Goal: Task Accomplishment & Management: Complete application form

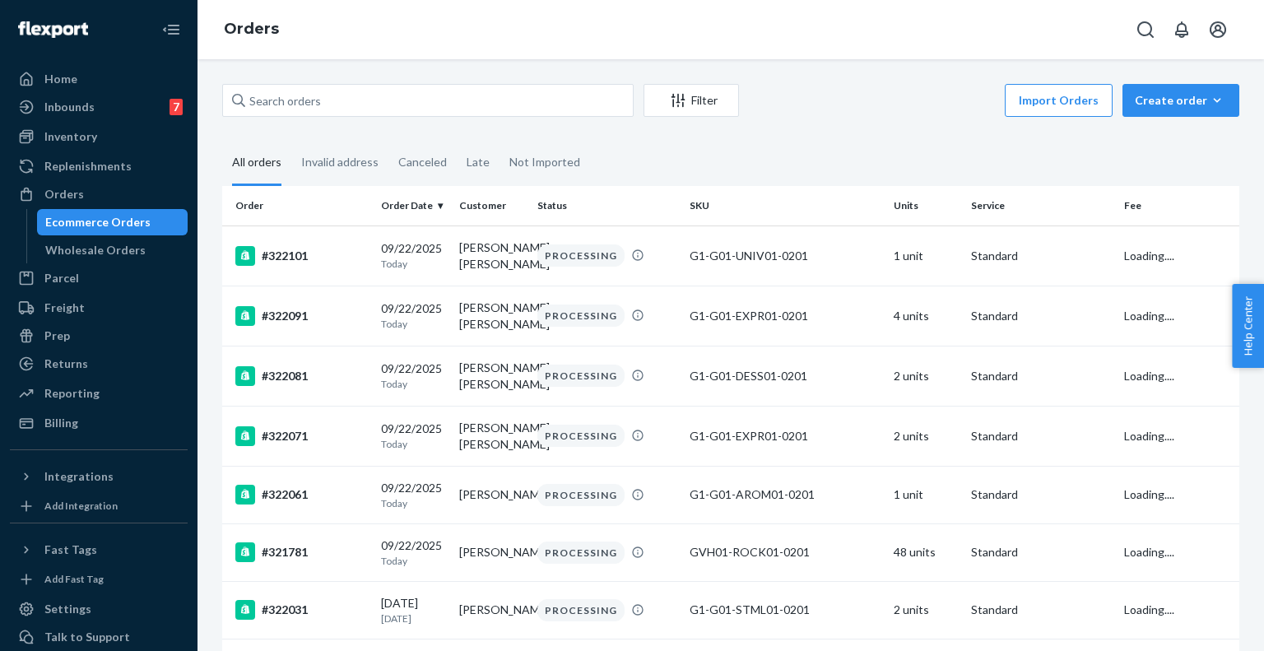
click at [361, 117] on div "Filter Import Orders Create order Ecommerce order Removal order" at bounding box center [730, 102] width 1017 height 37
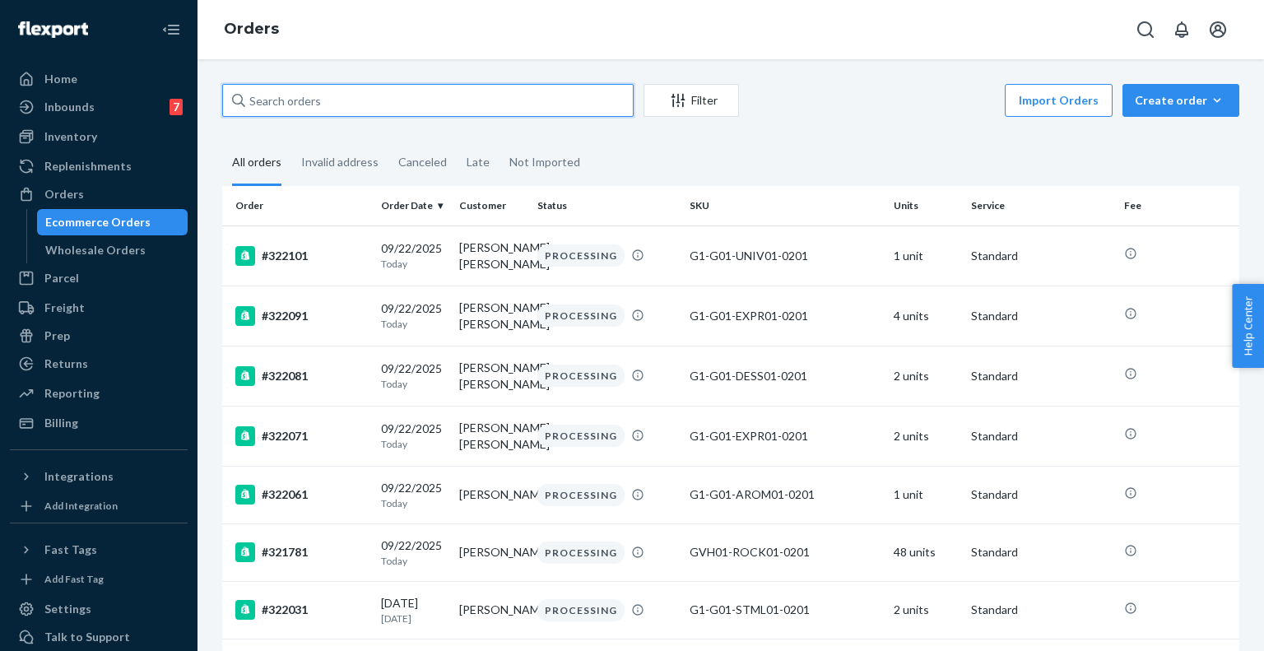
click at [341, 95] on input "text" at bounding box center [428, 100] width 412 height 33
click at [480, 107] on input "text" at bounding box center [428, 100] width 412 height 33
paste input "319731"
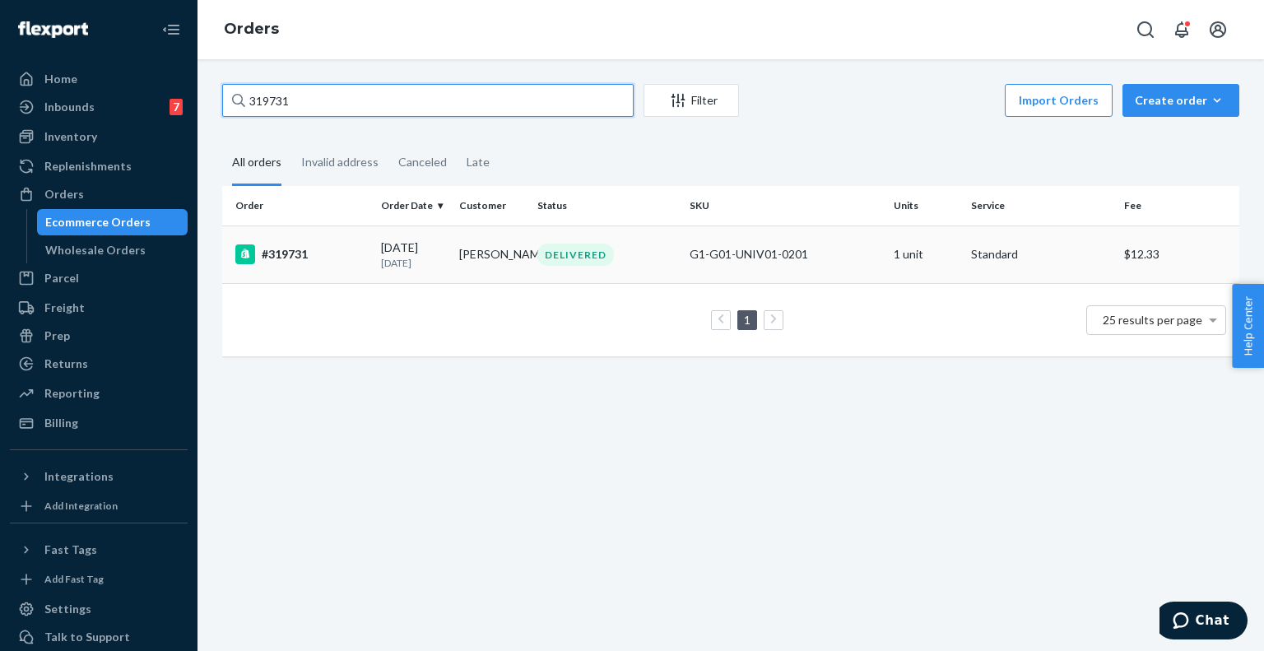
type input "319731"
click at [352, 242] on td "#319731" at bounding box center [298, 255] width 152 height 58
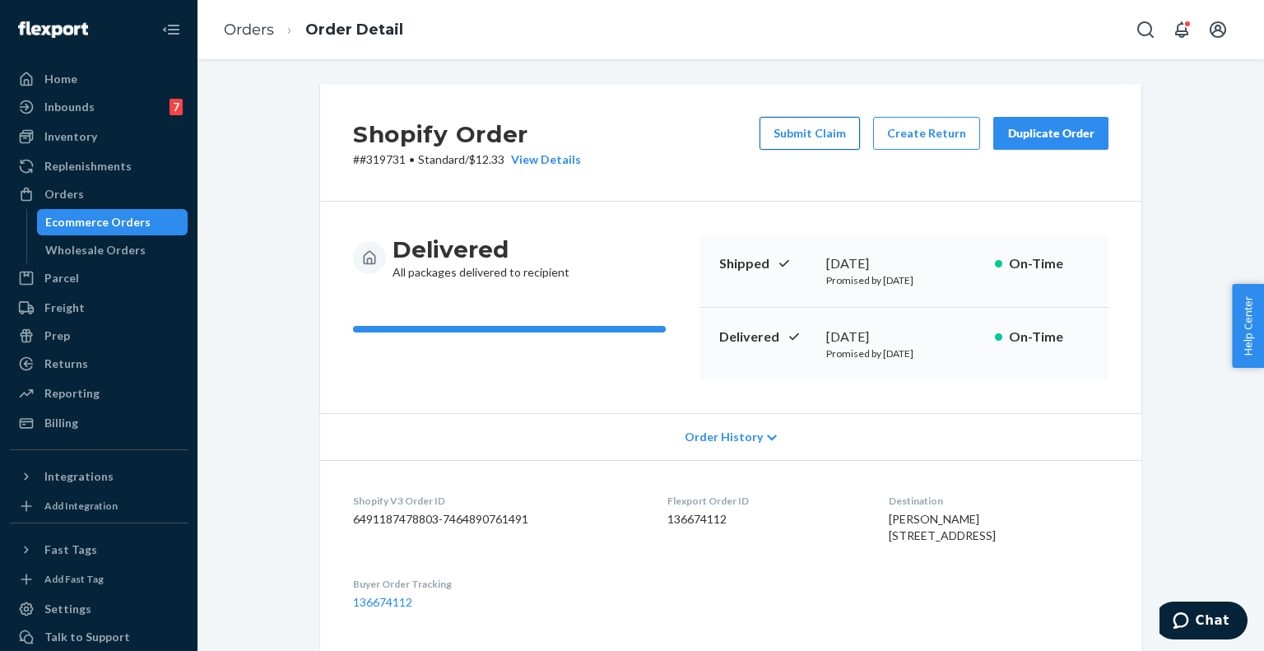
click at [797, 146] on button "Submit Claim" at bounding box center [810, 133] width 100 height 33
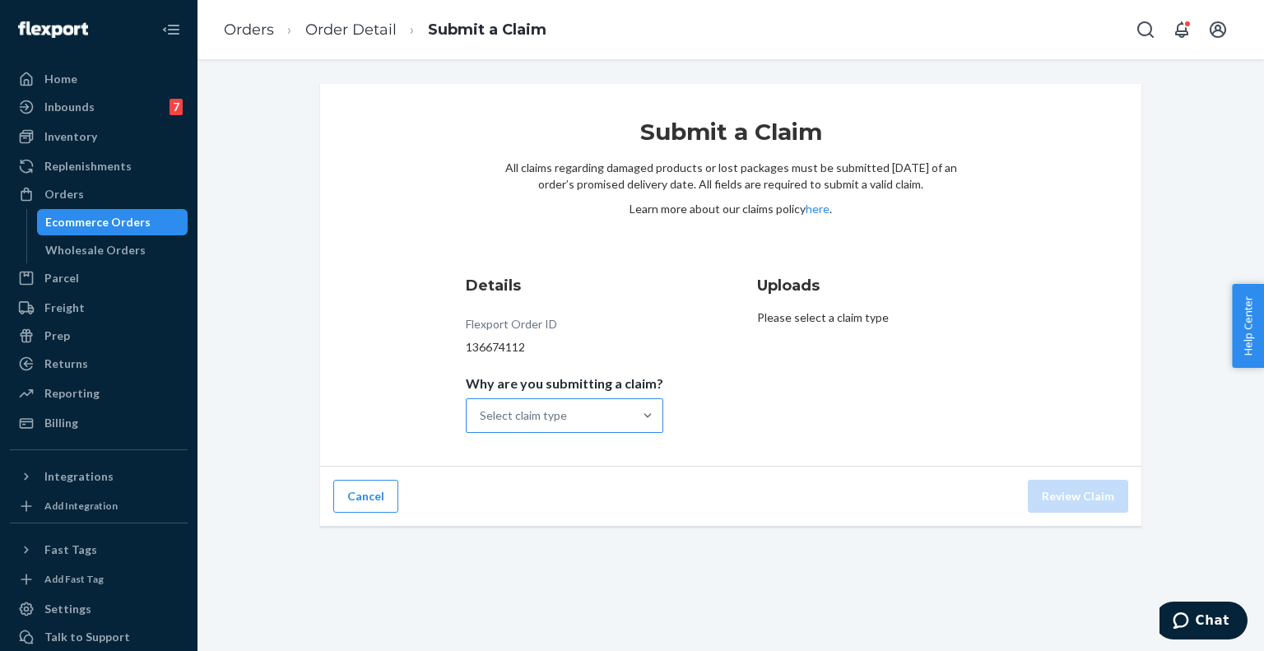
click at [522, 420] on div "Select claim type" at bounding box center [523, 415] width 87 height 16
click at [482, 420] on input "Why are you submitting a claim? Select claim type" at bounding box center [481, 415] width 2 height 16
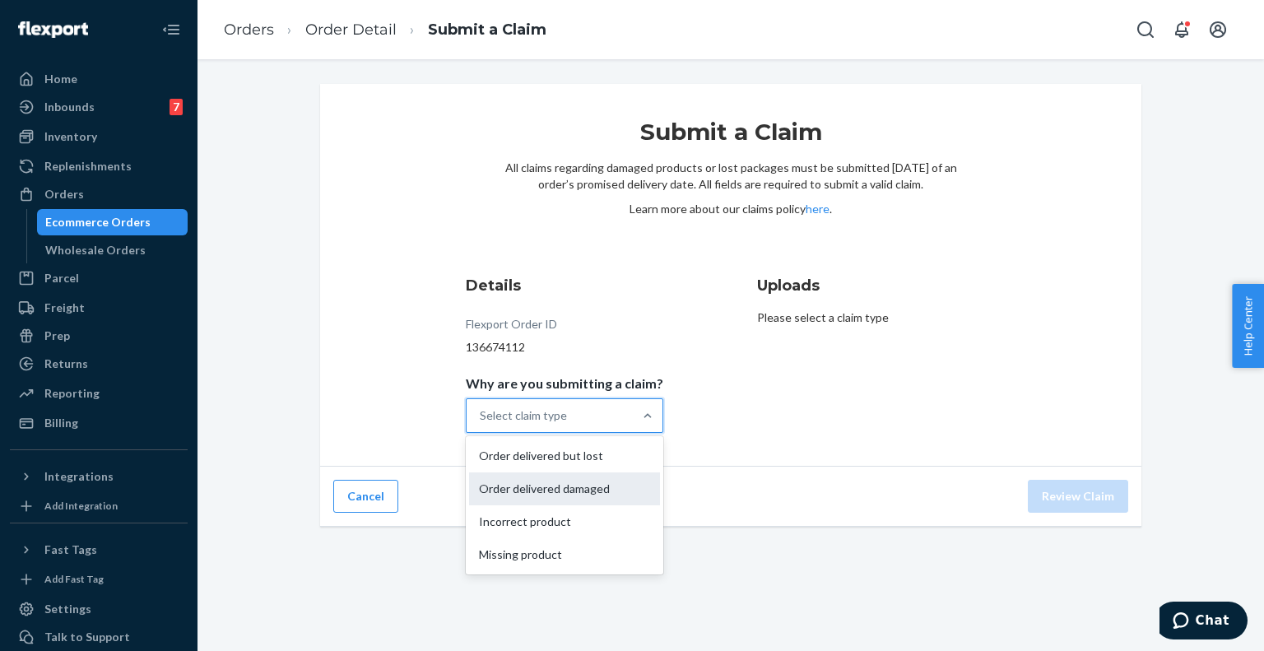
click at [564, 491] on div "Order delivered damaged" at bounding box center [564, 489] width 191 height 33
click at [482, 424] on input "Why are you submitting a claim? option Order delivered damaged focused, 2 of 4.…" at bounding box center [481, 415] width 2 height 16
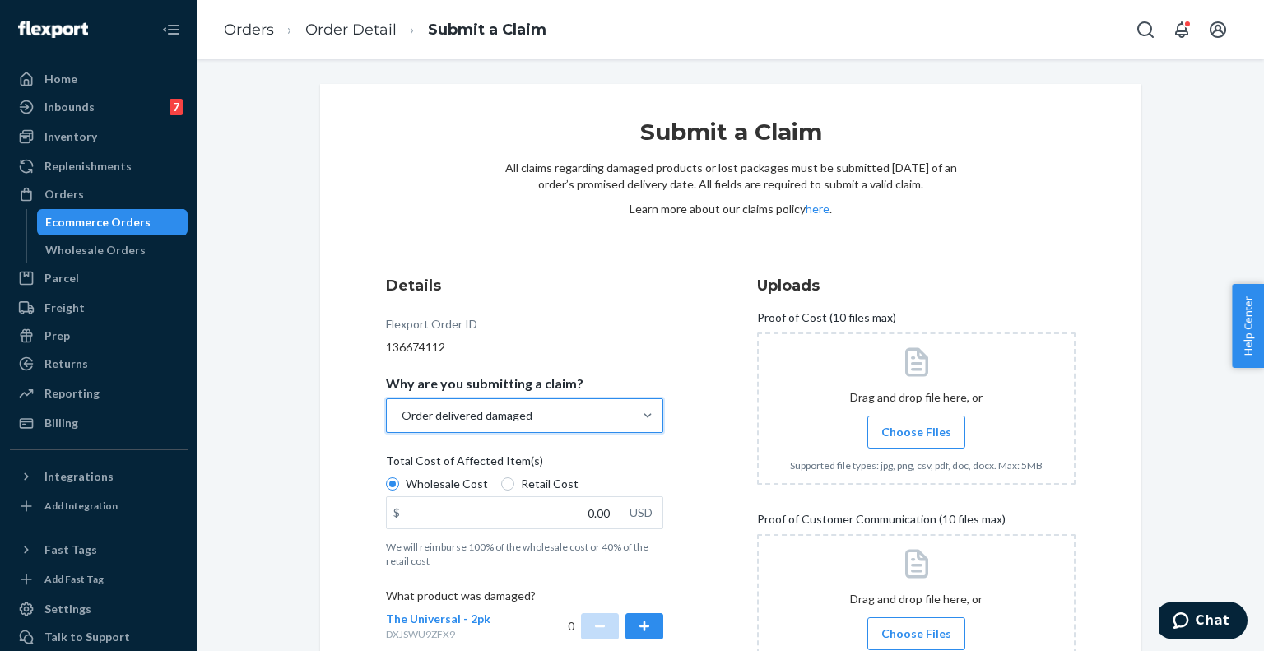
click at [537, 485] on span "Retail Cost" at bounding box center [550, 484] width 58 height 16
click at [514, 485] on input "Retail Cost" at bounding box center [507, 483] width 13 height 13
radio input "true"
radio input "false"
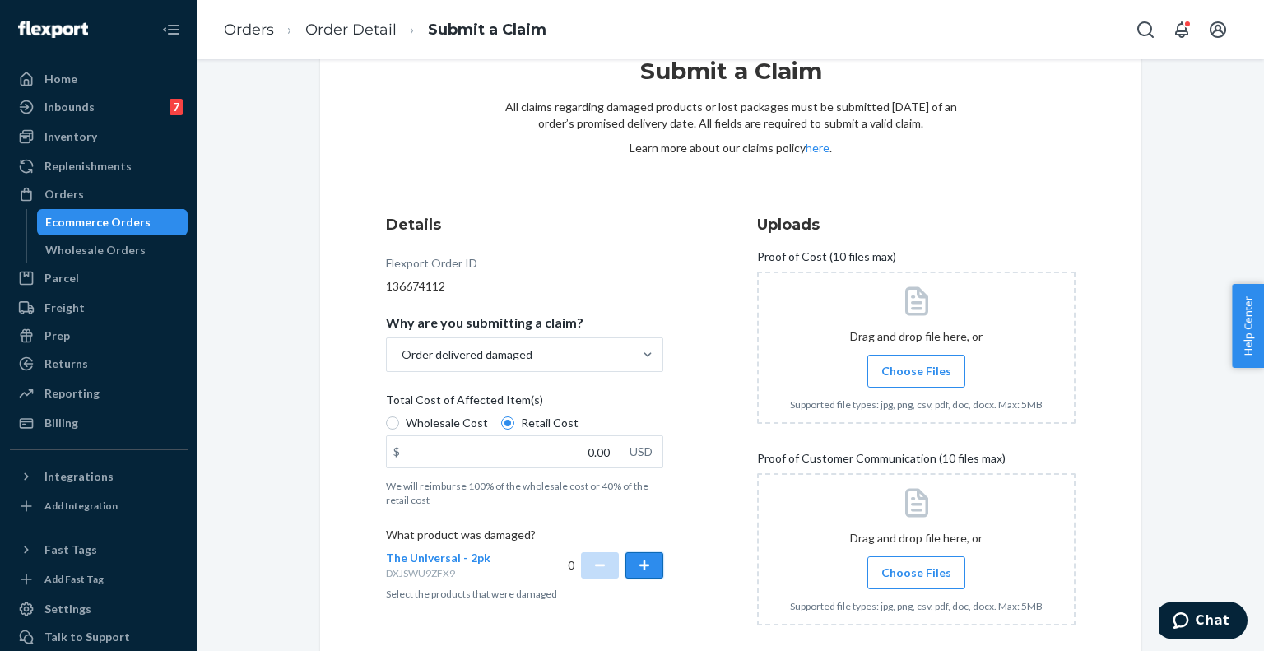
click at [631, 553] on button "button" at bounding box center [645, 565] width 38 height 26
click at [595, 460] on input "0.00" at bounding box center [503, 451] width 233 height 31
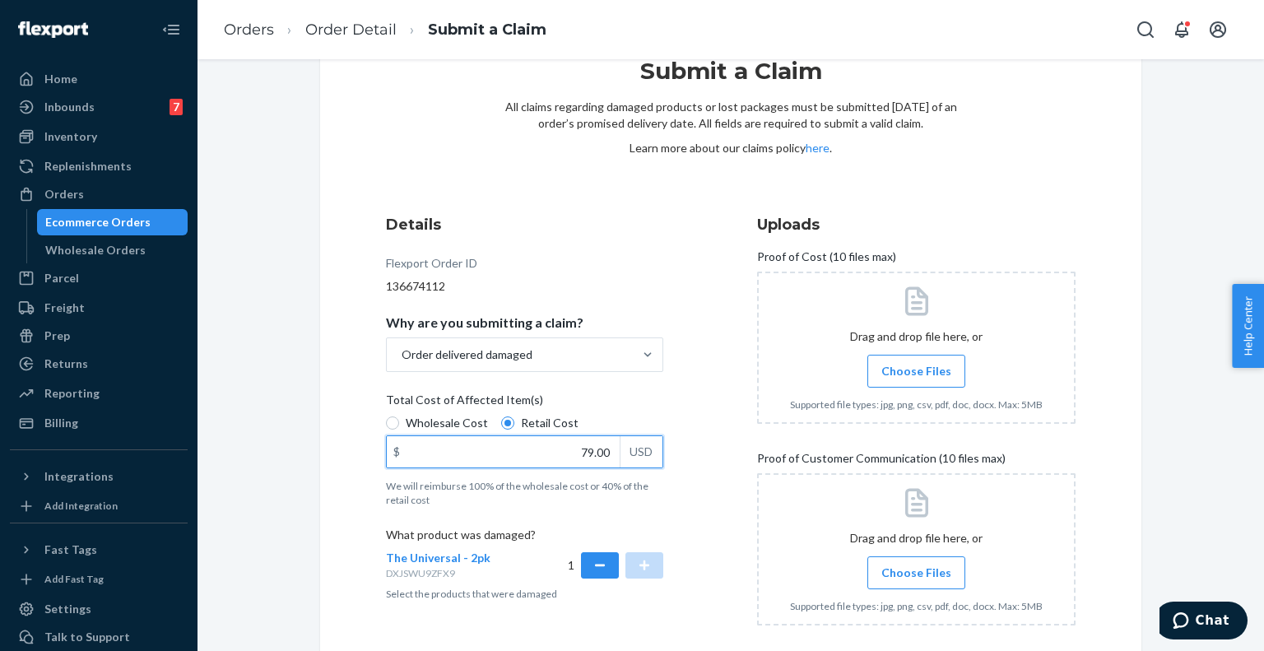
type input "79.00"
click at [887, 378] on span "Choose Files" at bounding box center [917, 371] width 70 height 16
click at [916, 378] on input "Choose Files" at bounding box center [916, 371] width 1 height 18
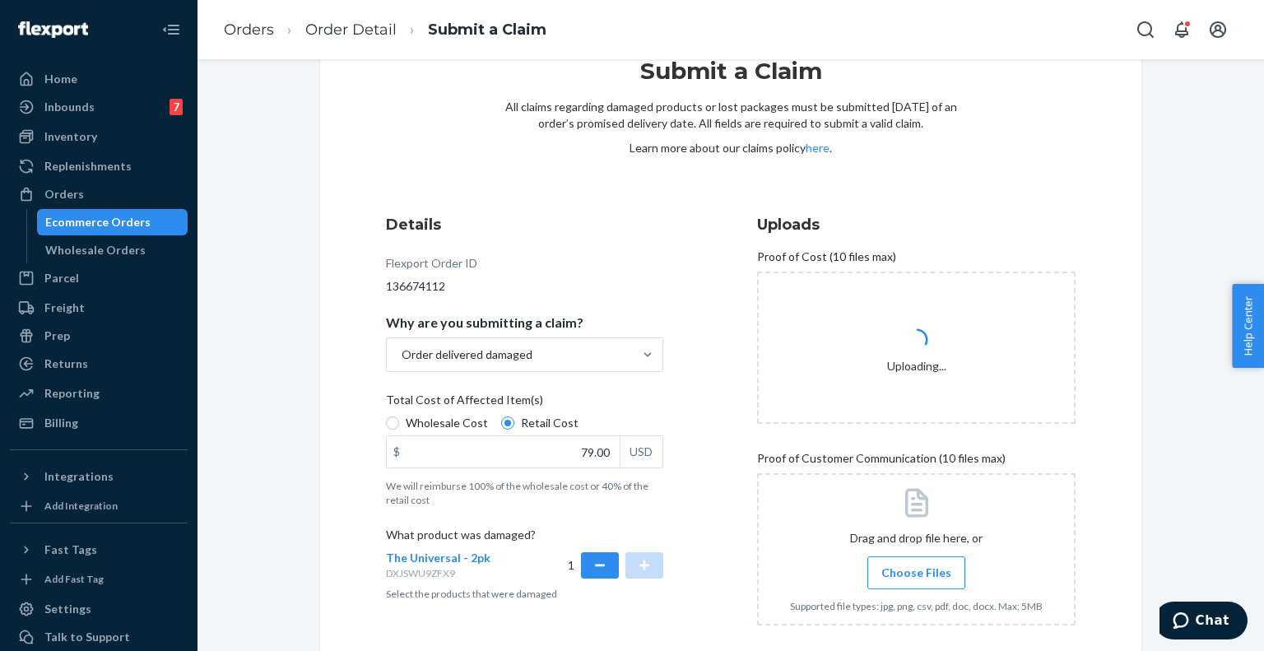
click at [900, 562] on label "Choose Files" at bounding box center [917, 572] width 98 height 33
click at [916, 564] on input "Choose Files" at bounding box center [916, 573] width 1 height 18
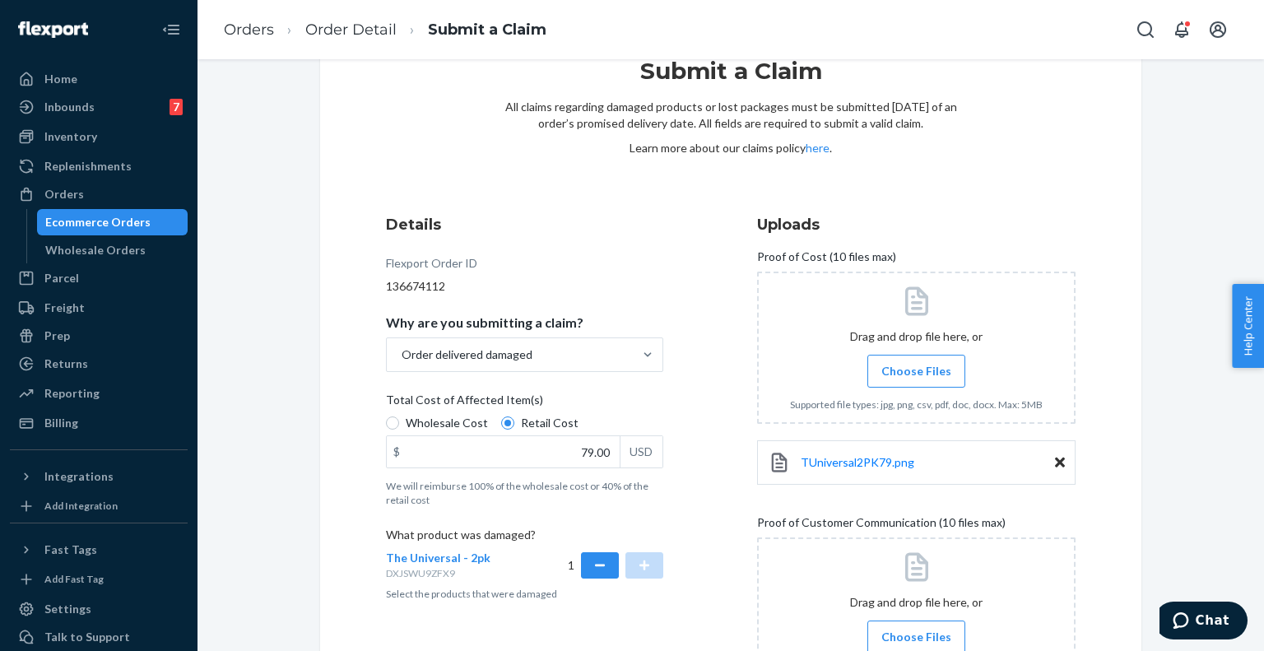
scroll to position [206, 0]
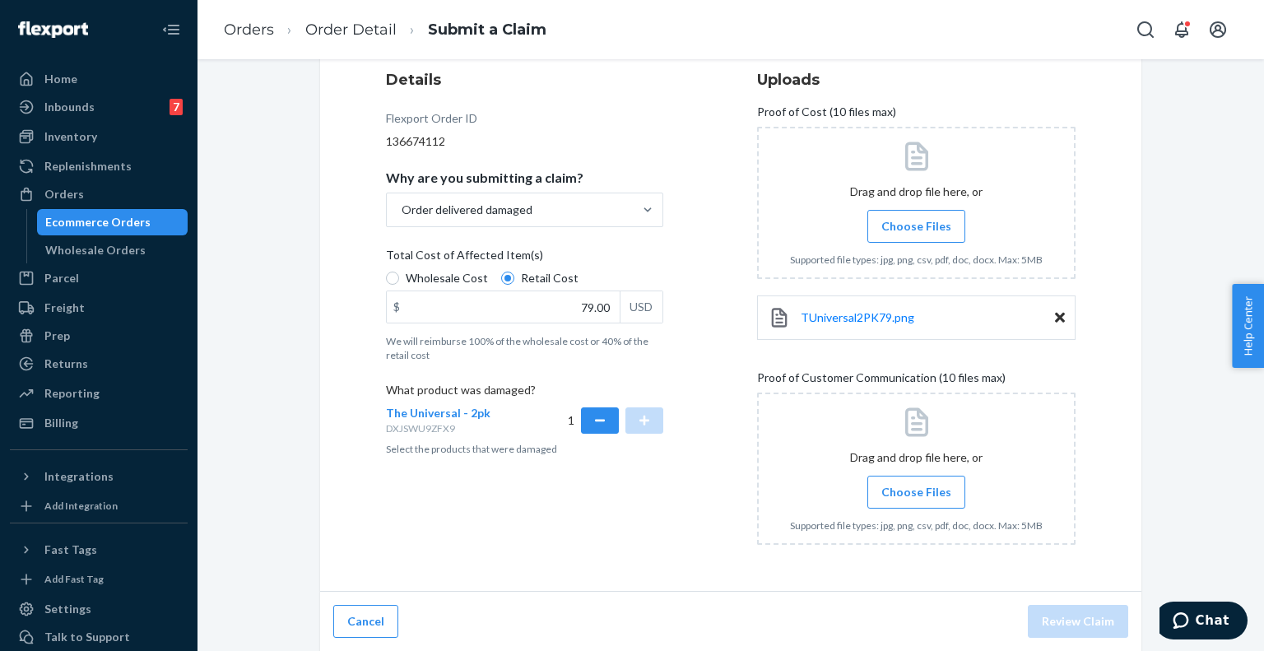
click at [907, 492] on span "Choose Files" at bounding box center [917, 492] width 70 height 16
click at [916, 492] on input "Choose Files" at bounding box center [916, 492] width 1 height 18
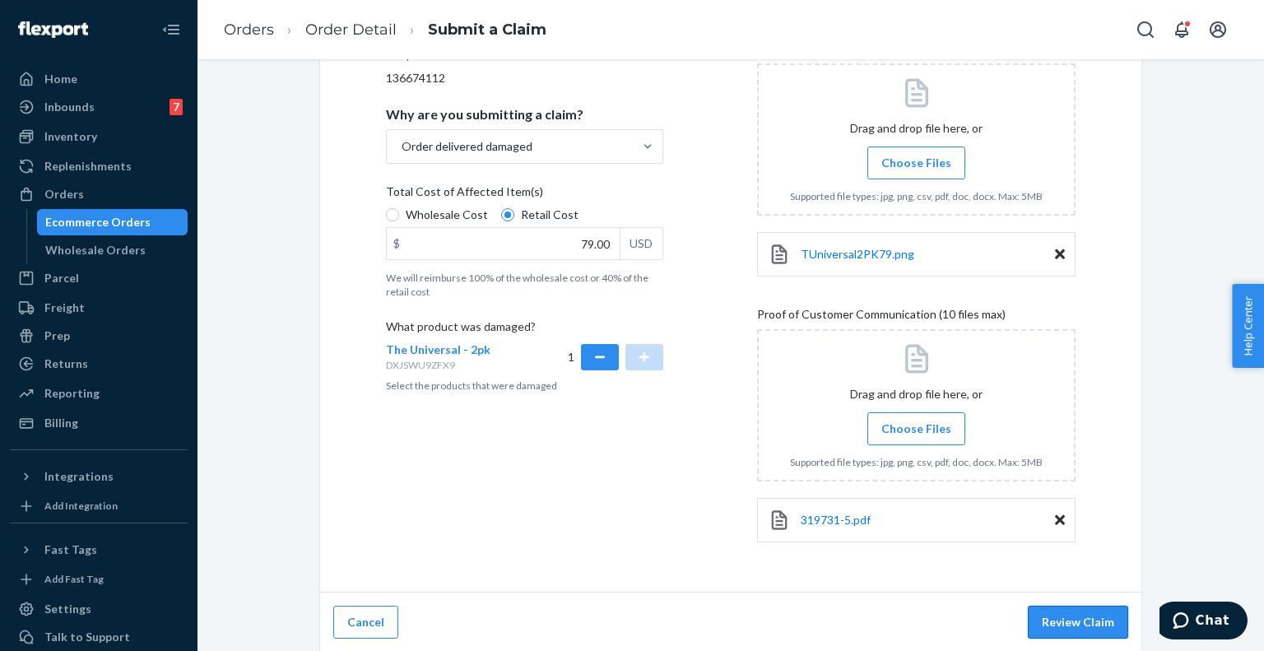
click at [1059, 624] on button "Review Claim" at bounding box center [1078, 622] width 100 height 33
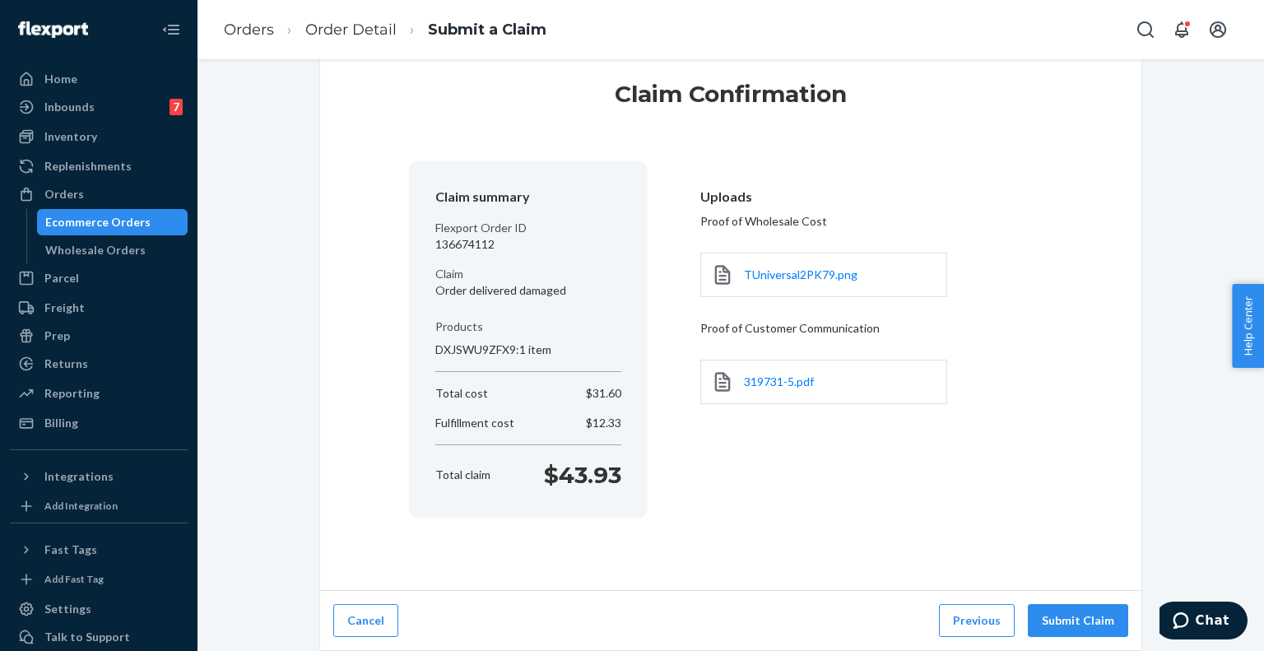
scroll to position [36, 0]
click at [1062, 624] on button "Submit Claim" at bounding box center [1078, 622] width 100 height 33
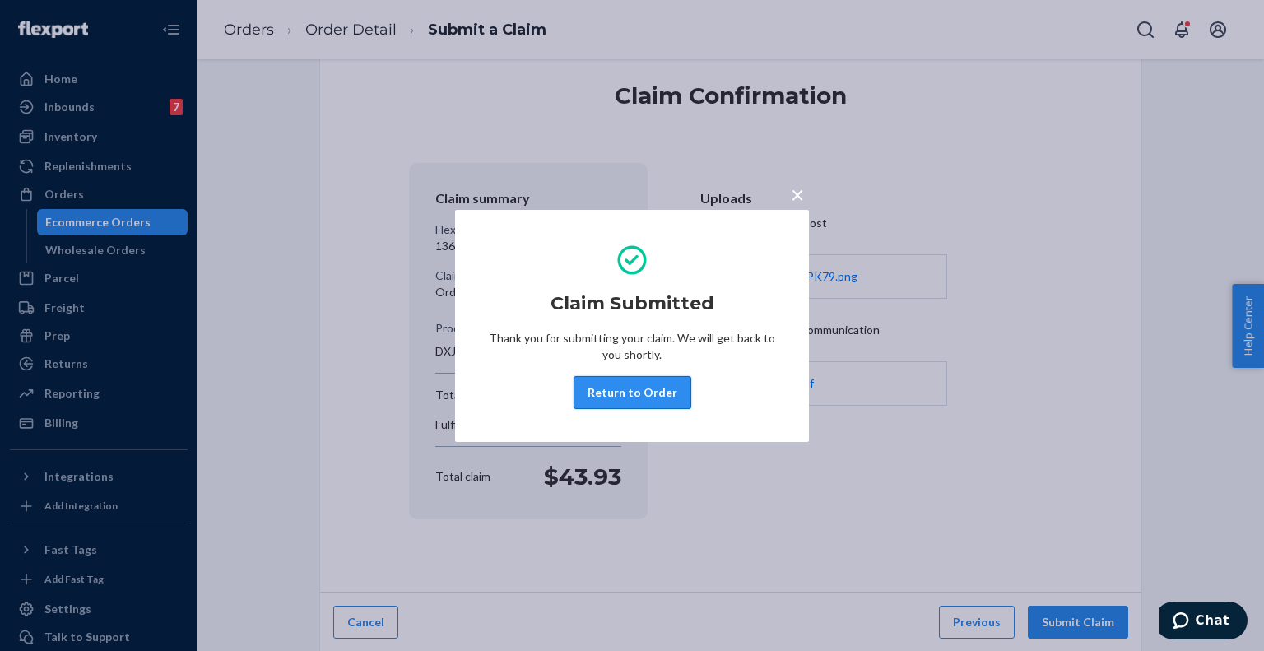
click at [598, 389] on button "Return to Order" at bounding box center [633, 392] width 118 height 33
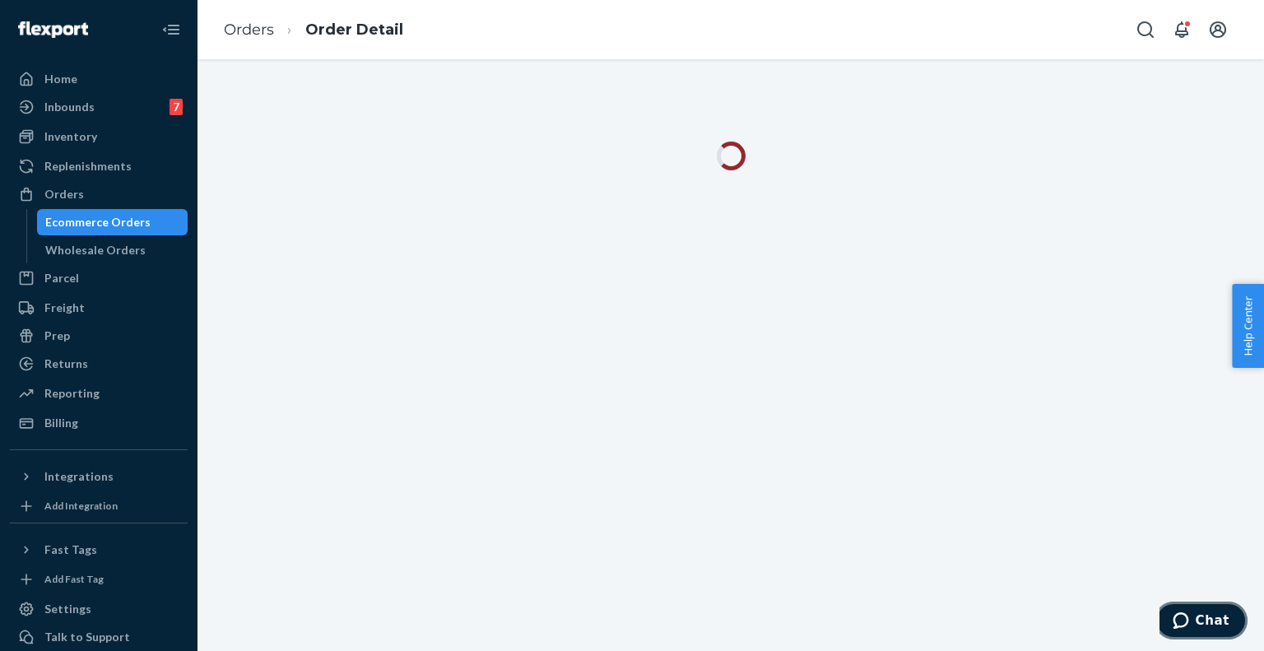
click at [1189, 612] on icon "Chat" at bounding box center [1181, 620] width 16 height 16
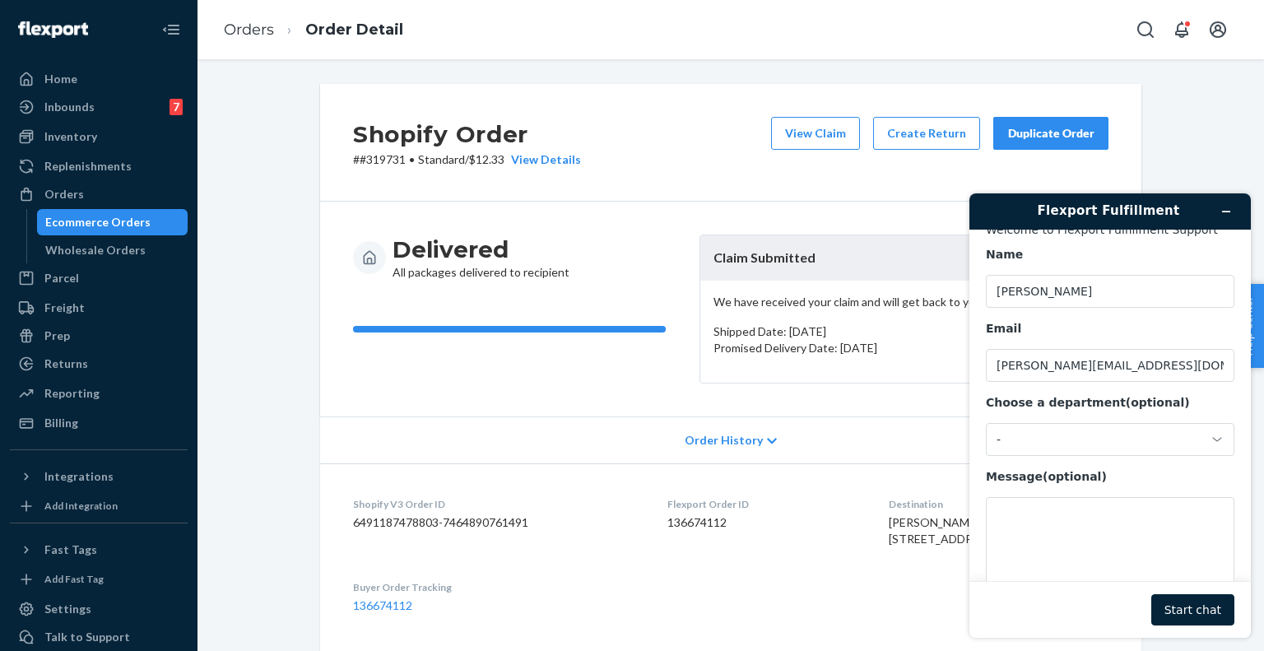
scroll to position [21, 0]
click at [392, 162] on p "# #319731 • Standard / $12.33 View Details" at bounding box center [467, 159] width 228 height 16
click at [668, 515] on dd "136674112" at bounding box center [765, 522] width 194 height 16
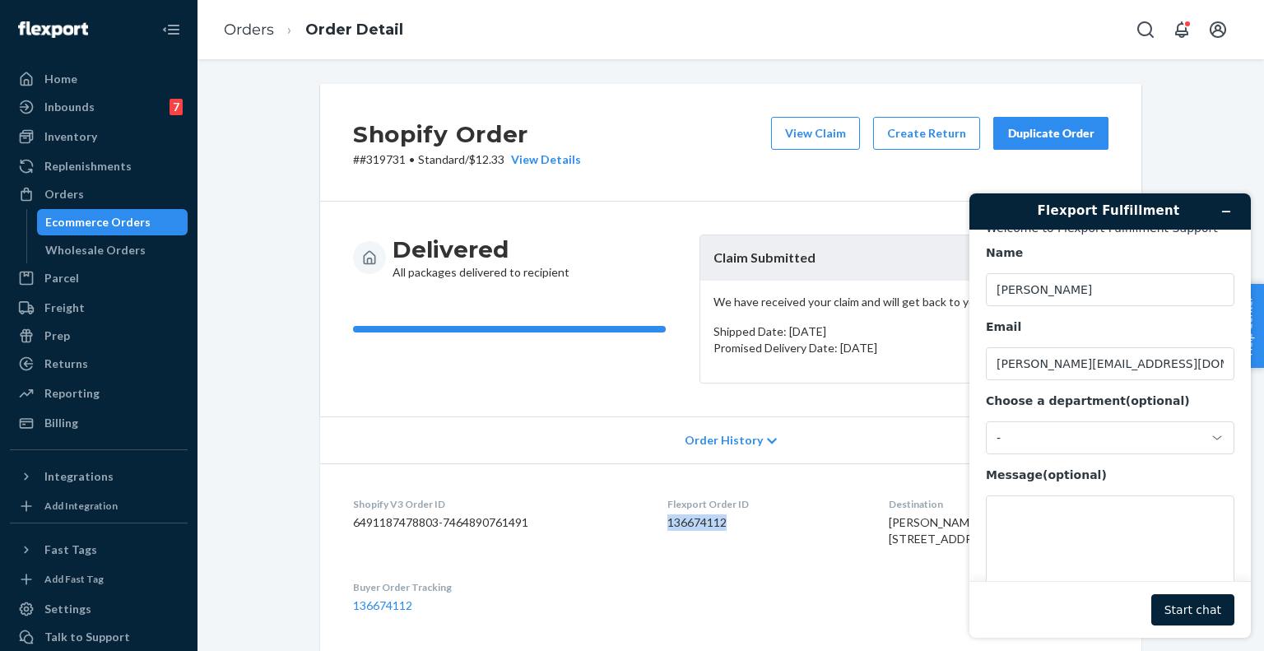
copy dd "136674112"
click at [1015, 519] on textarea "Message (optional)" at bounding box center [1110, 542] width 249 height 92
paste textarea "136674112"
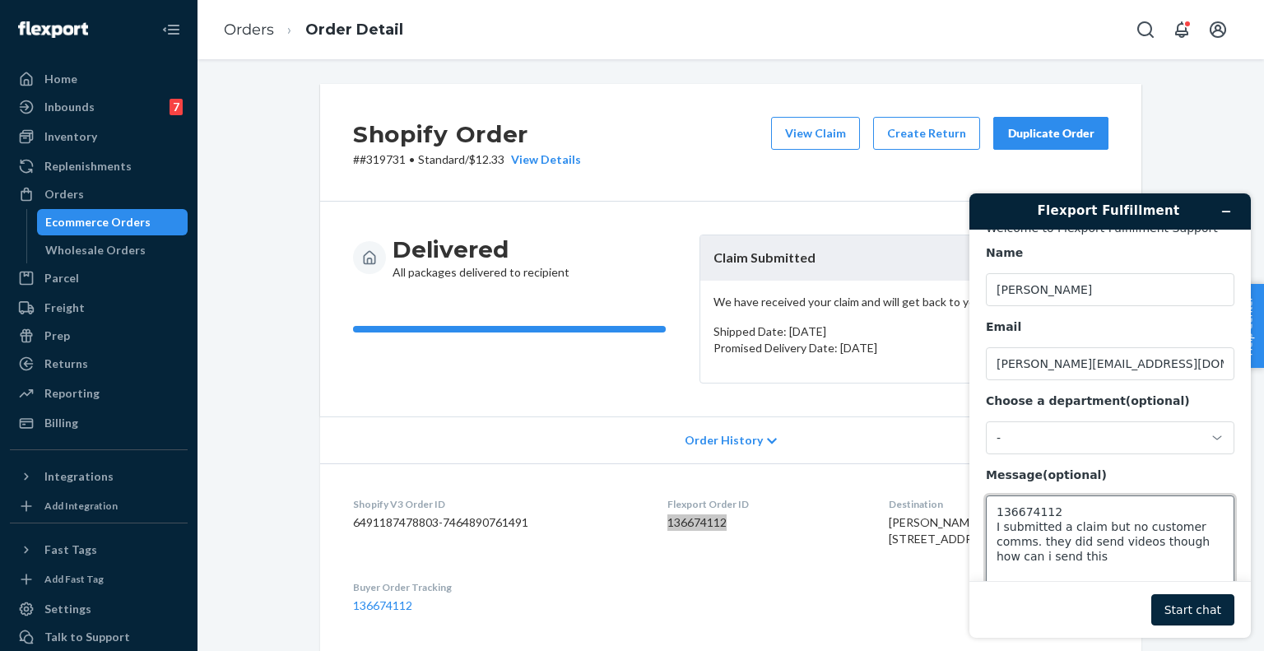
type textarea "136674112 I submitted a claim but no customer comms. they did send videos thoug…"
click at [1189, 613] on button "Start chat" at bounding box center [1193, 609] width 83 height 31
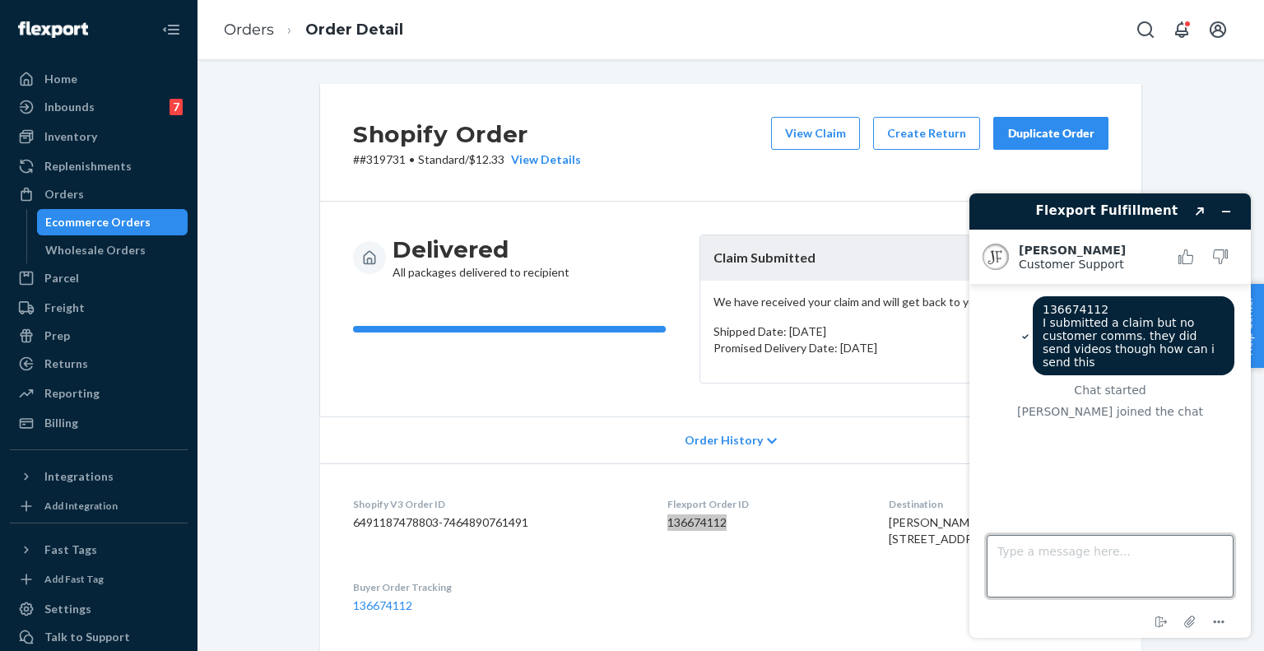
click at [1042, 545] on textarea "Type a message here..." at bounding box center [1110, 566] width 247 height 63
type textarea "Hi Juddy"
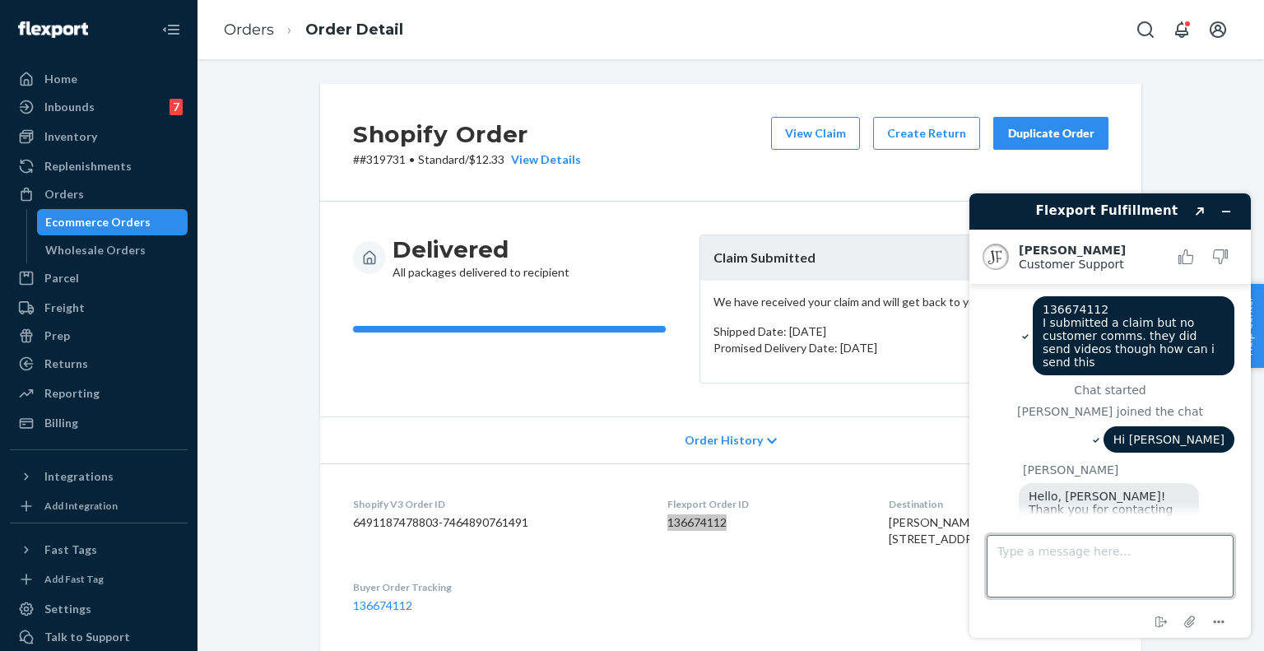
scroll to position [35, 0]
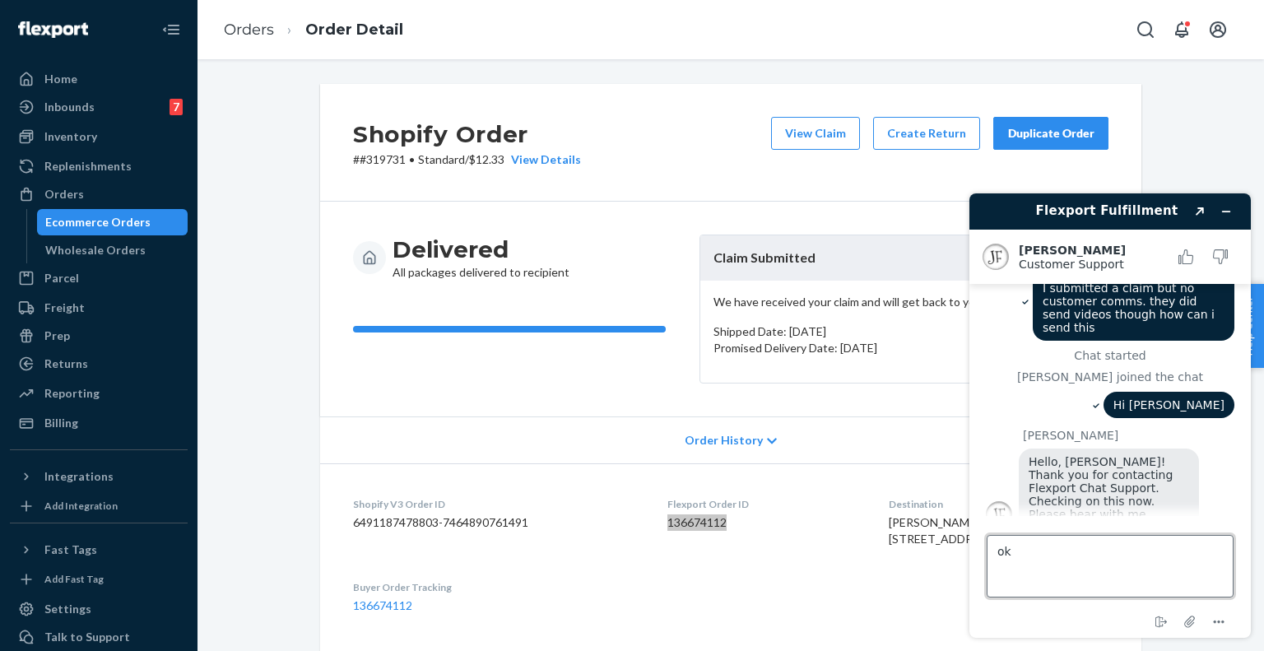
type textarea "oki"
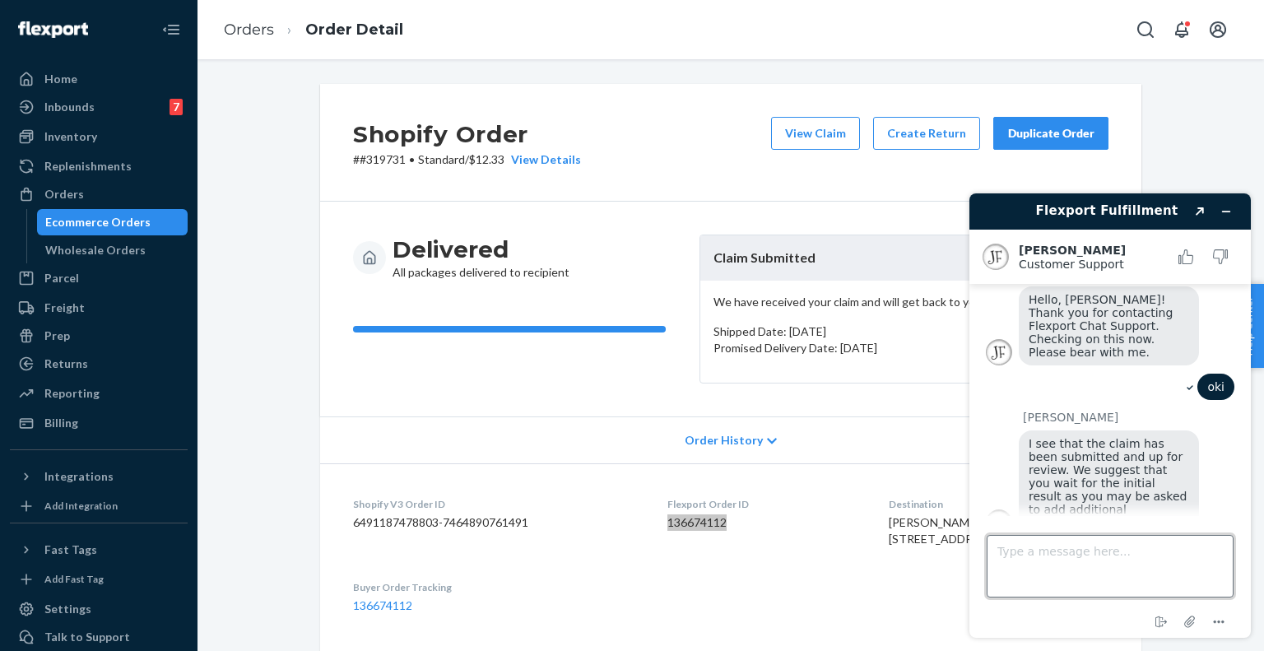
scroll to position [194, 0]
click at [1062, 549] on textarea "Type a message here..." at bounding box center [1110, 566] width 247 height 63
type textarea "Okie"
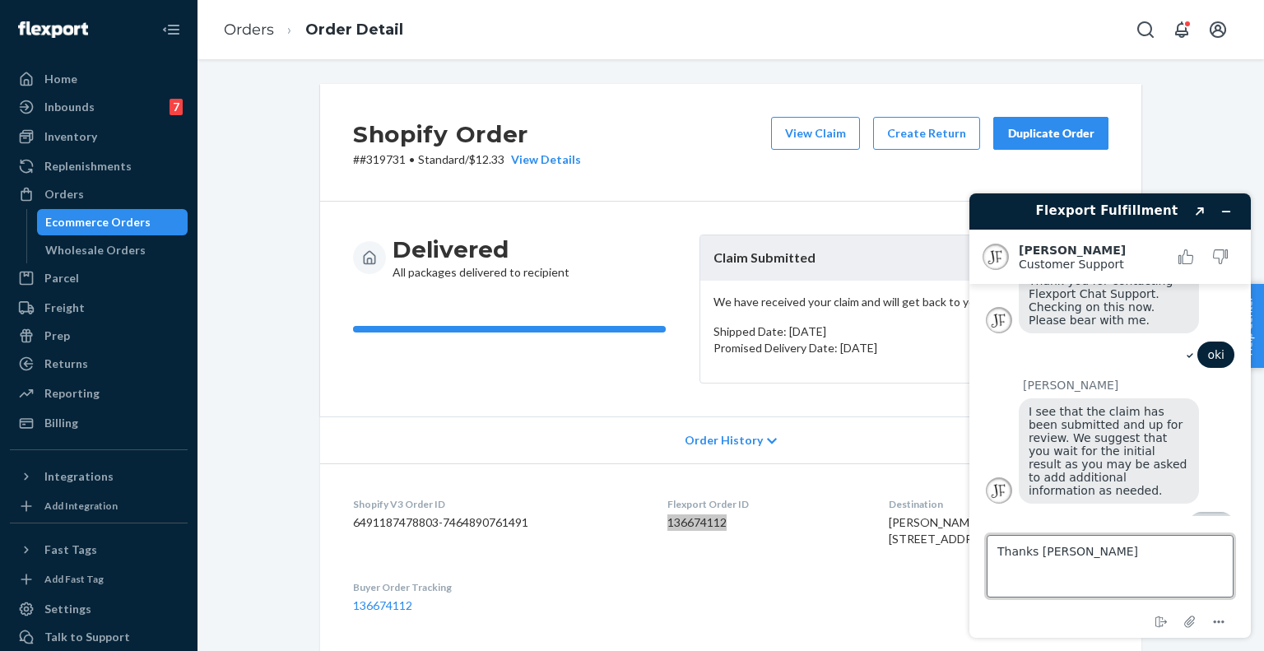
type textarea "Thanks Juddy"
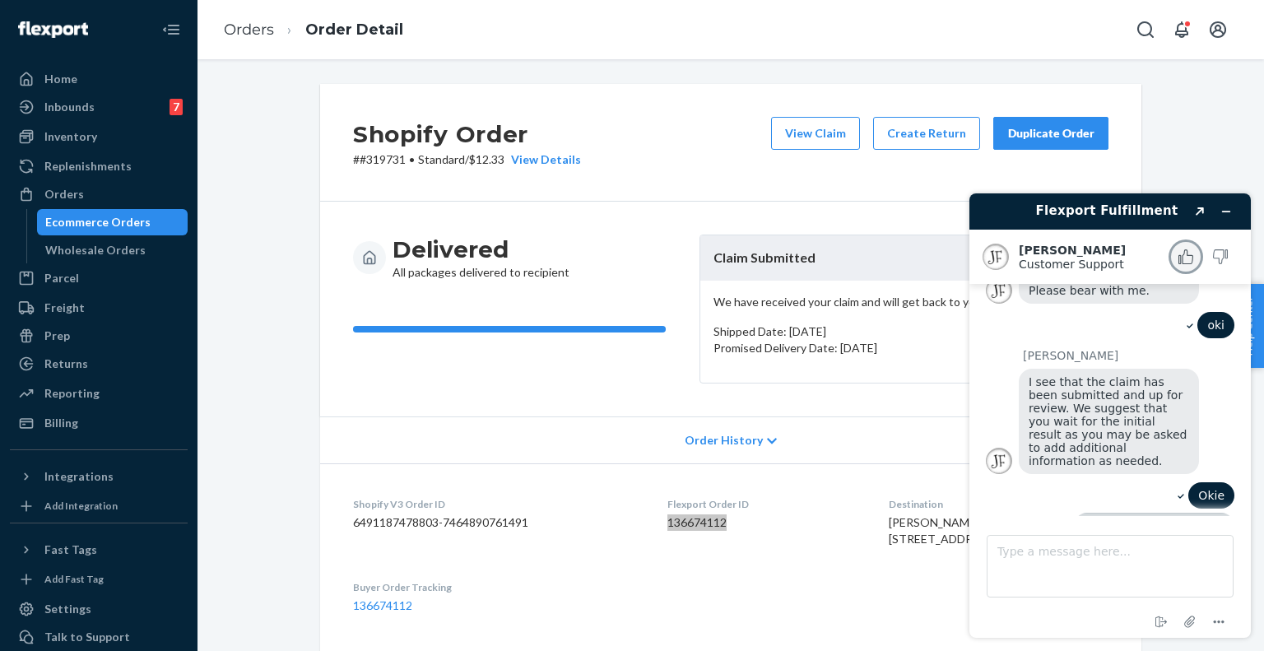
click at [1177, 251] on button "Rate this chat as good" at bounding box center [1186, 257] width 35 height 35
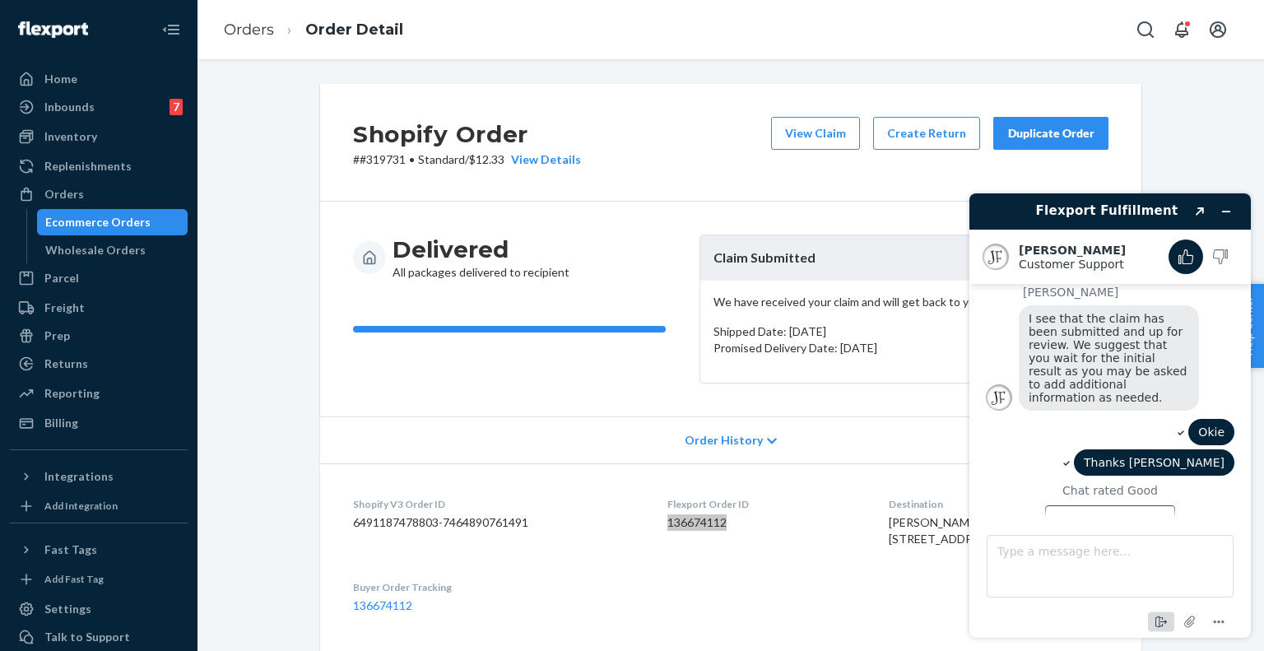
click at [1164, 617] on icon "End chat" at bounding box center [1162, 622] width 20 height 20
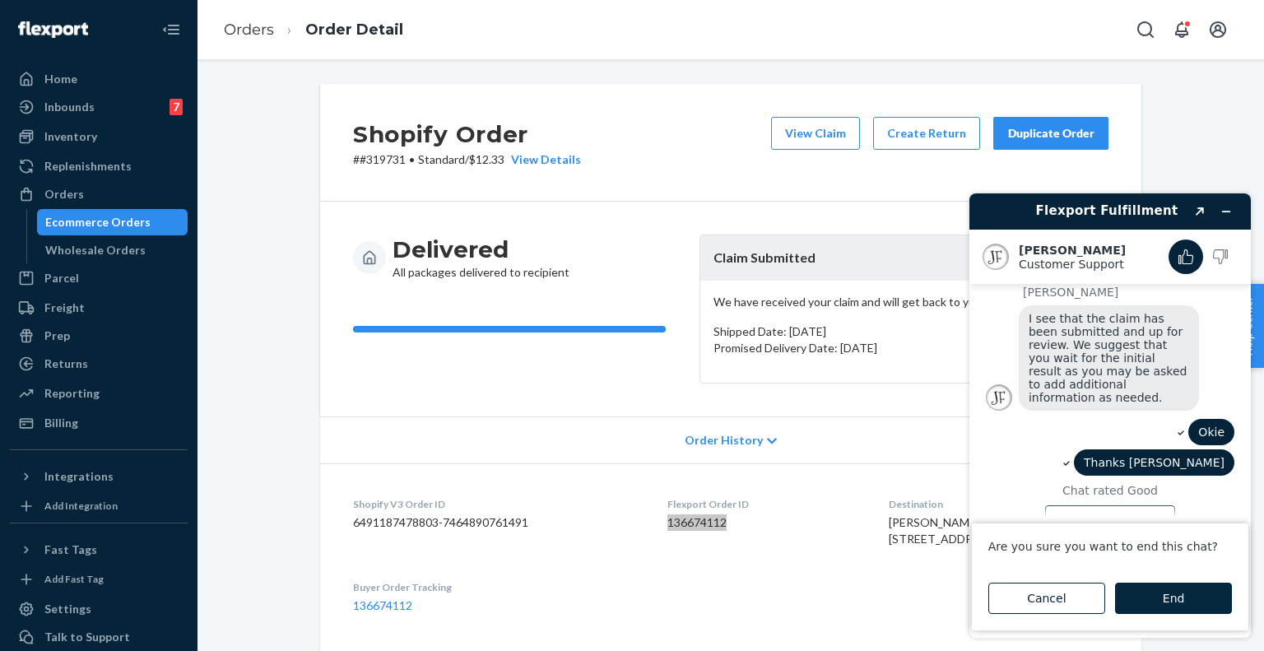
click at [1144, 593] on button "End" at bounding box center [1173, 598] width 117 height 31
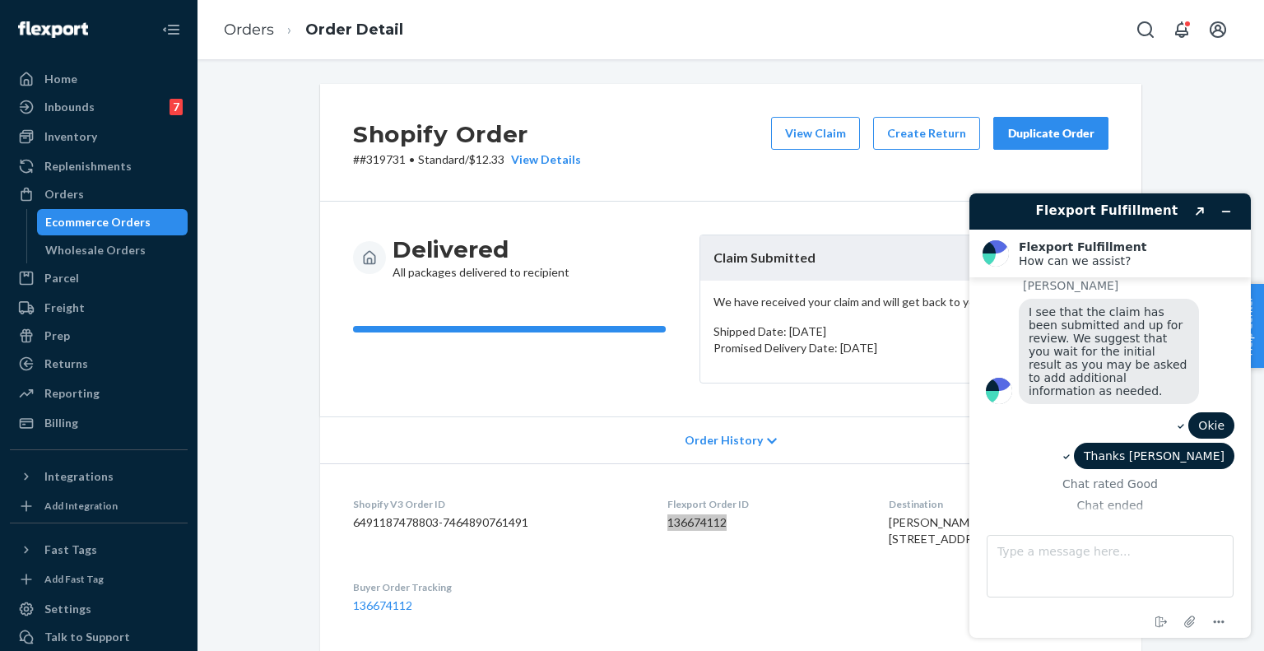
scroll to position [300, 0]
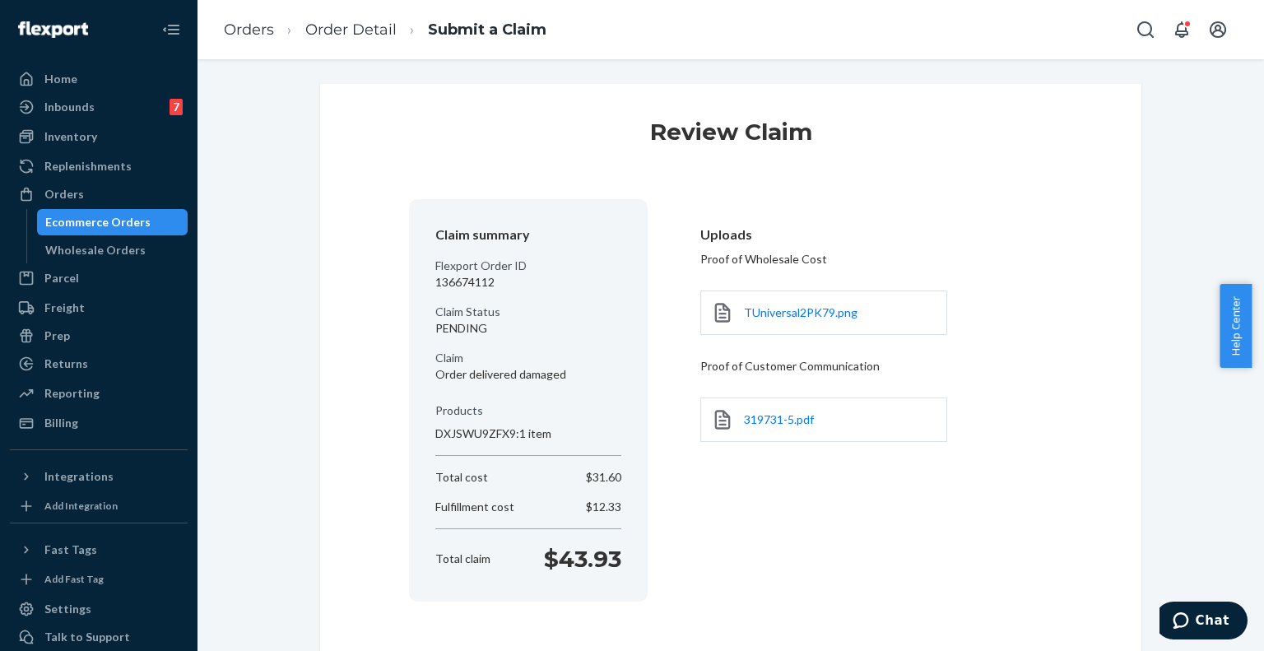
scroll to position [23, 0]
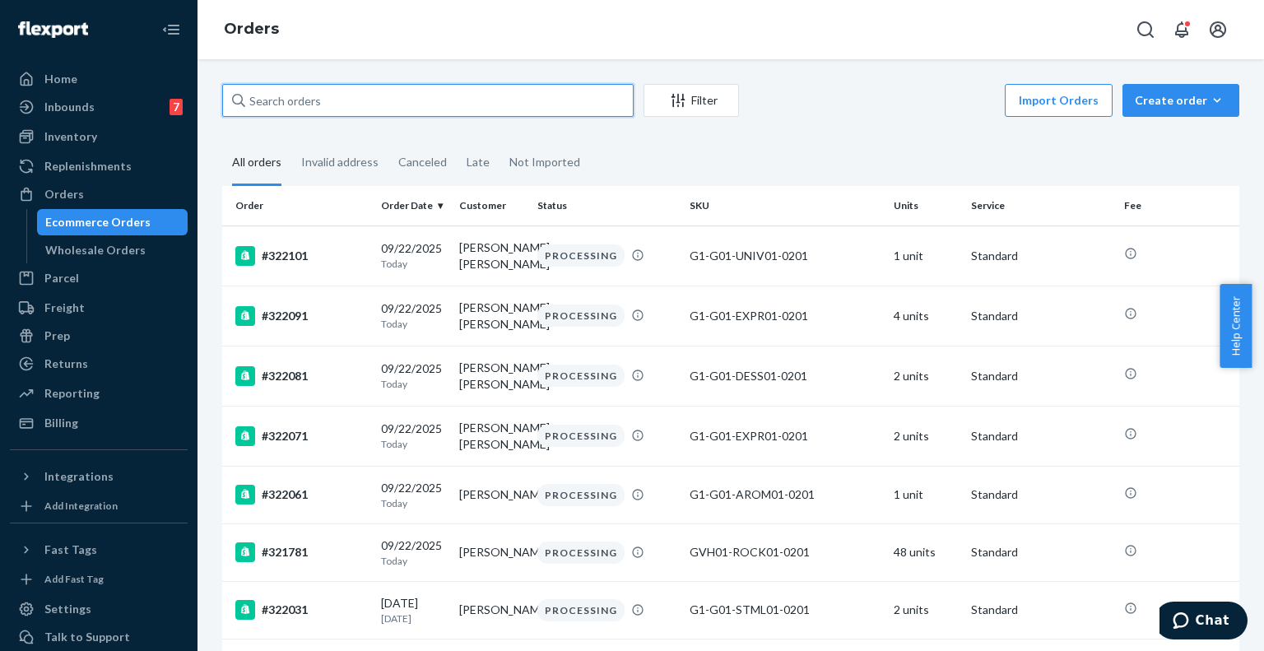
click at [608, 111] on input "text" at bounding box center [428, 100] width 412 height 33
paste input "319261"
type input "319261"
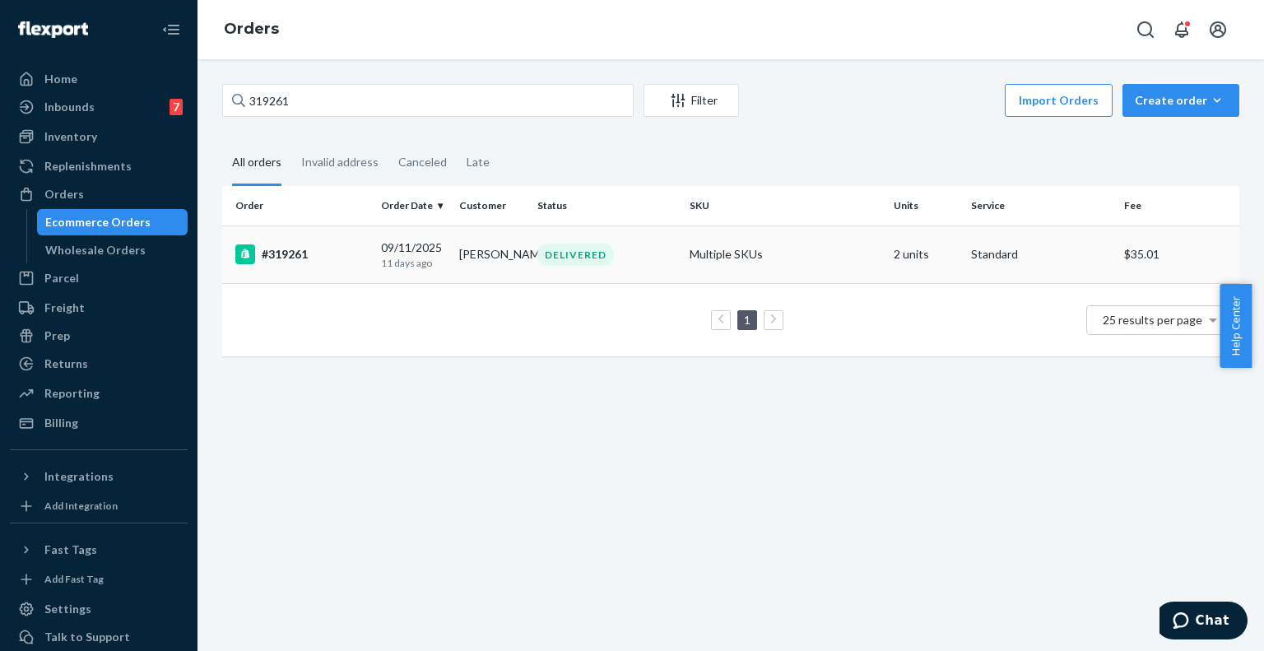
click at [313, 243] on td "#319261" at bounding box center [298, 255] width 152 height 58
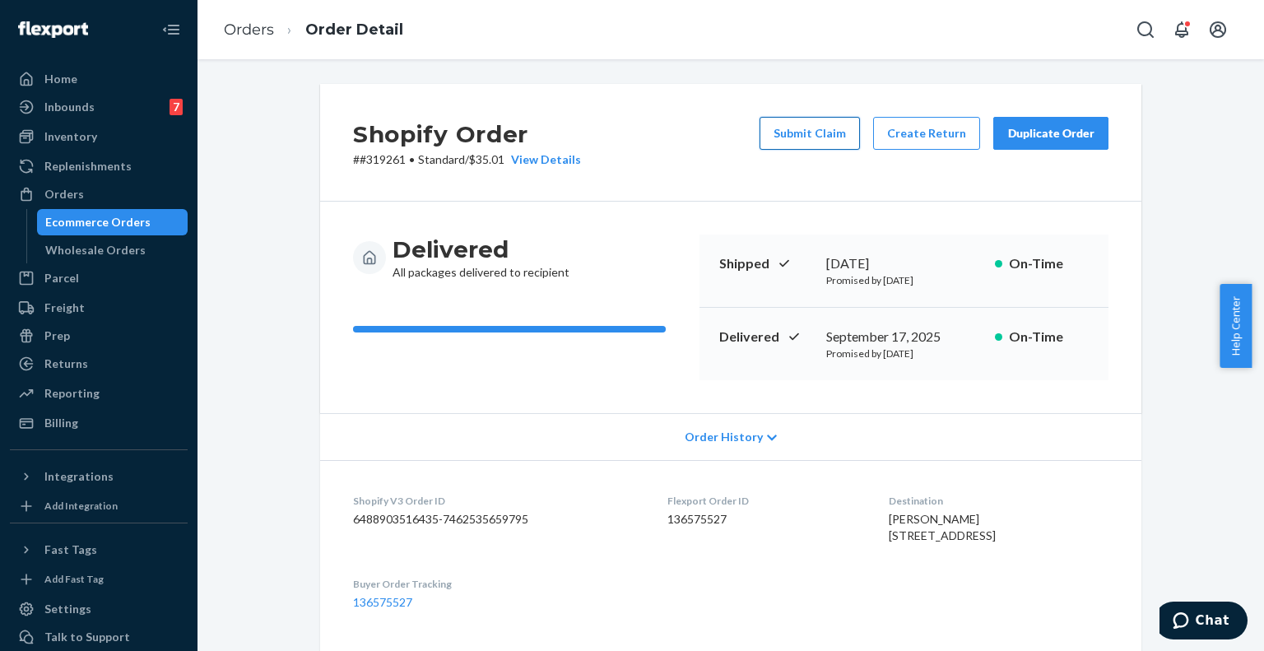
click at [820, 118] on button "Submit Claim" at bounding box center [810, 133] width 100 height 33
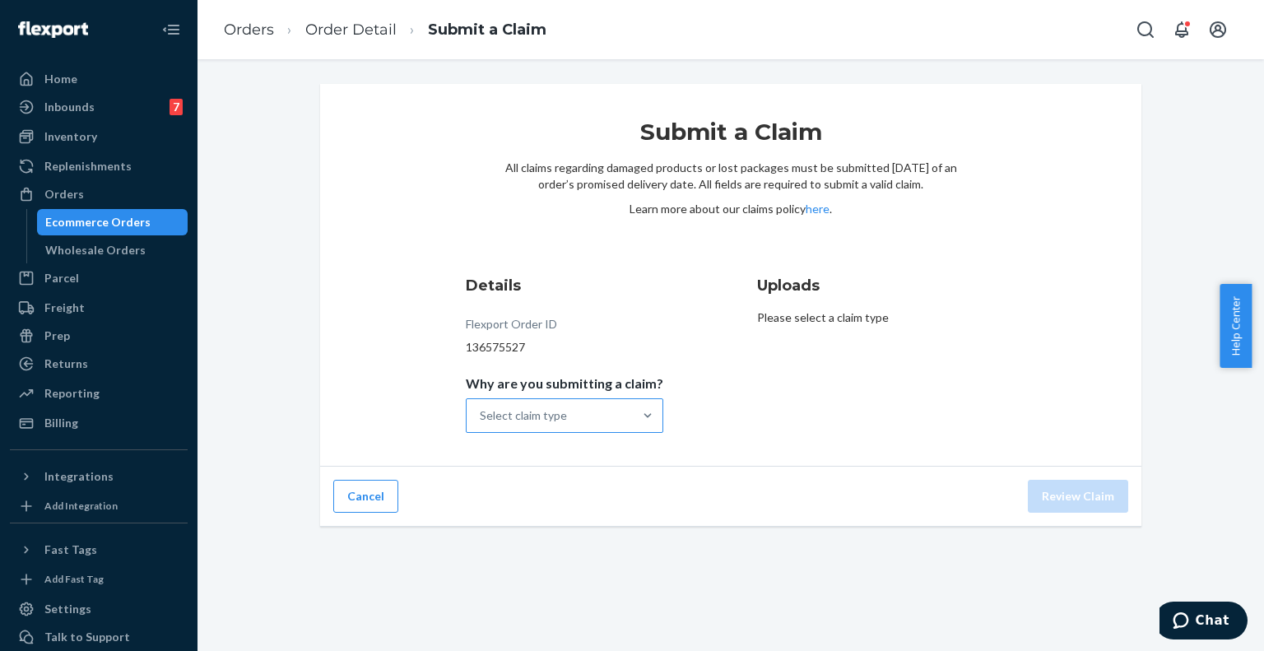
click at [592, 431] on div "Select claim type" at bounding box center [550, 415] width 166 height 33
click at [482, 424] on input "Why are you submitting a claim? Select claim type" at bounding box center [481, 415] width 2 height 16
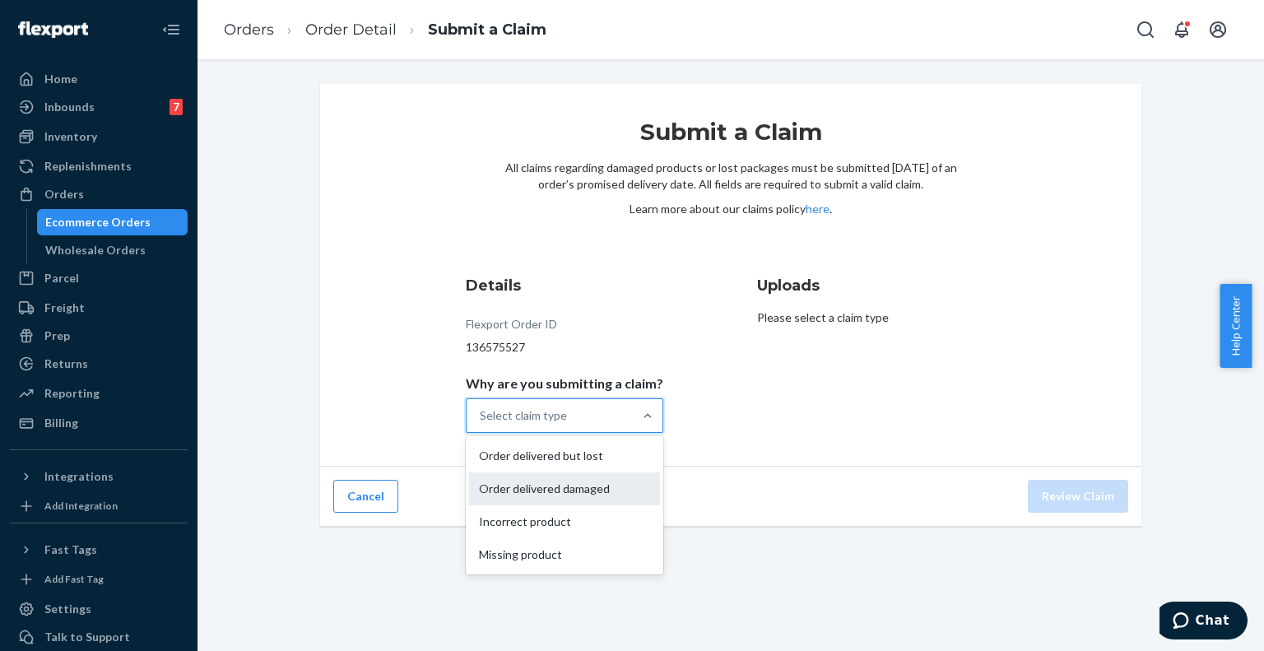
click at [573, 486] on div "Order delivered damaged" at bounding box center [564, 489] width 191 height 33
click at [482, 424] on input "Why are you submitting a claim? option Order delivered damaged focused, 2 of 4.…" at bounding box center [481, 415] width 2 height 16
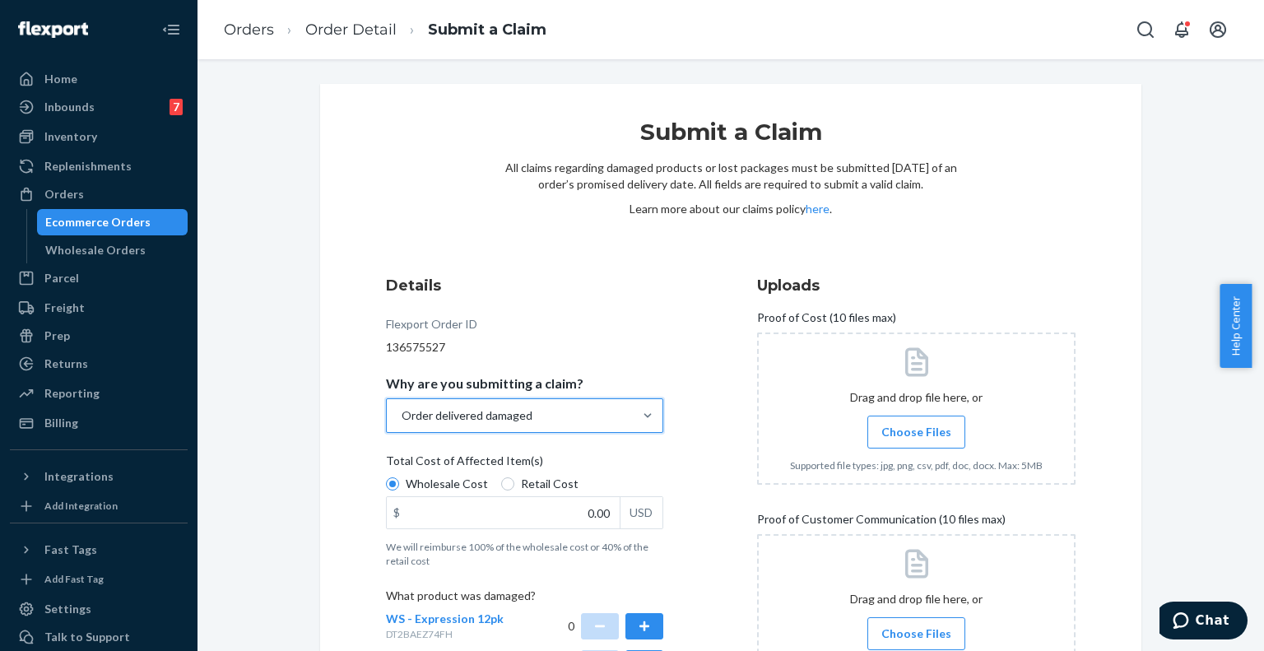
click at [558, 488] on span "Retail Cost" at bounding box center [550, 484] width 58 height 16
click at [514, 488] on input "Retail Cost" at bounding box center [507, 483] width 13 height 13
radio input "true"
radio input "false"
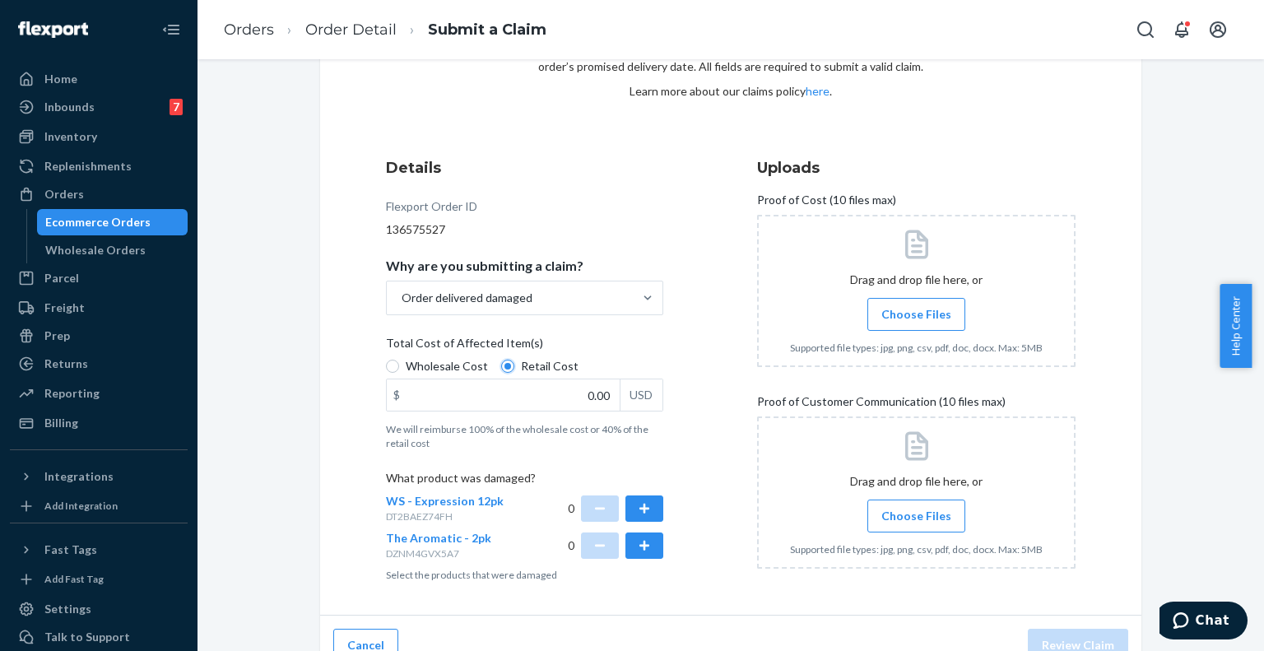
scroll to position [119, 0]
click at [943, 319] on label "Choose Files" at bounding box center [917, 313] width 98 height 33
click at [917, 319] on input "Choose Files" at bounding box center [916, 314] width 1 height 18
click at [636, 514] on button "button" at bounding box center [645, 508] width 38 height 26
click at [638, 544] on button "button" at bounding box center [645, 545] width 38 height 26
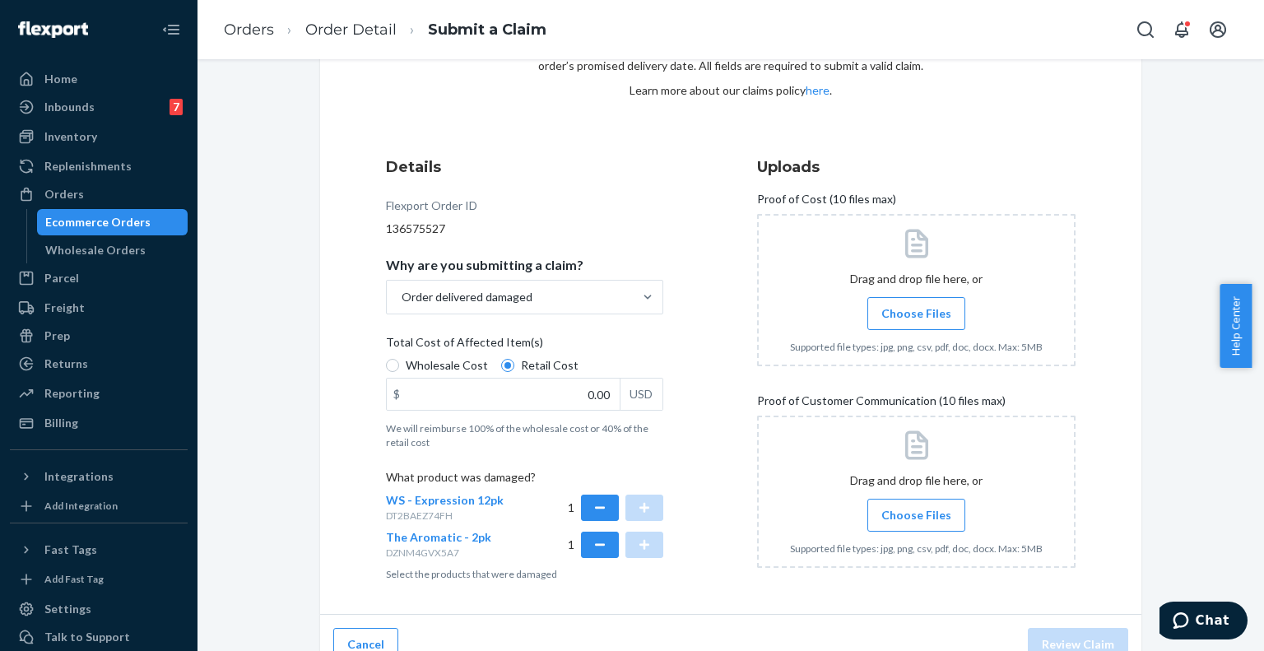
click at [903, 316] on span "Choose Files" at bounding box center [917, 313] width 70 height 16
click at [916, 316] on input "Choose Files" at bounding box center [916, 314] width 1 height 18
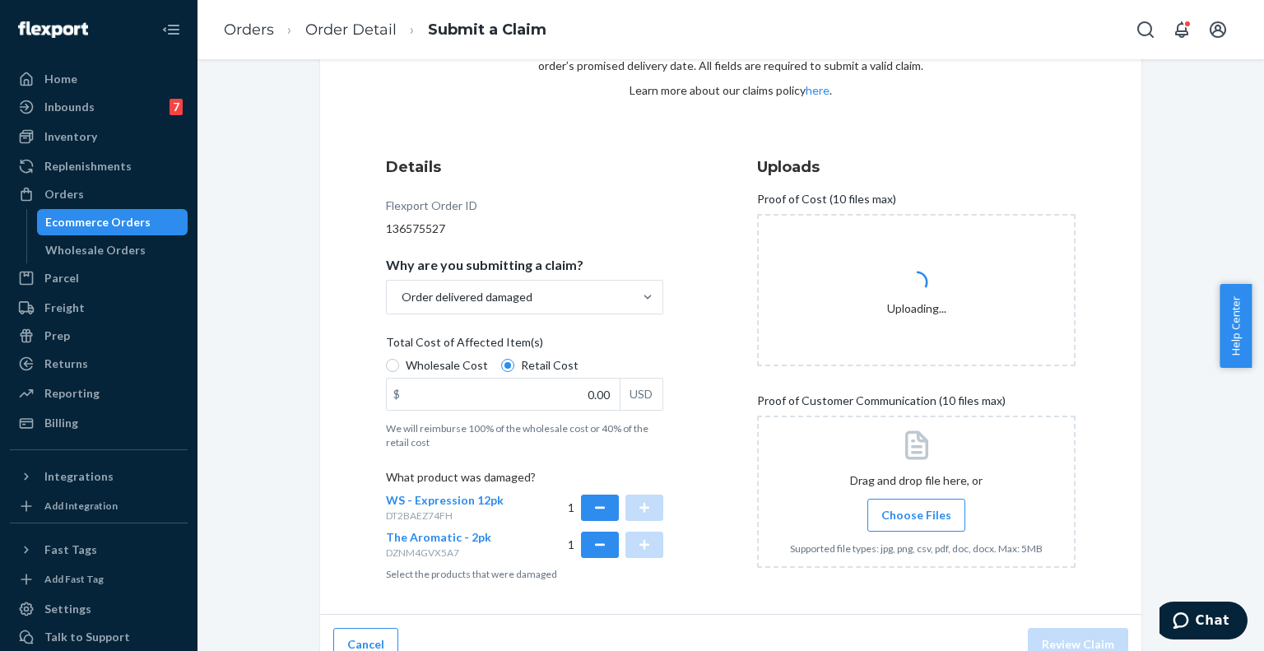
click at [901, 514] on span "Choose Files" at bounding box center [917, 515] width 70 height 16
click at [916, 514] on input "Choose Files" at bounding box center [916, 515] width 1 height 18
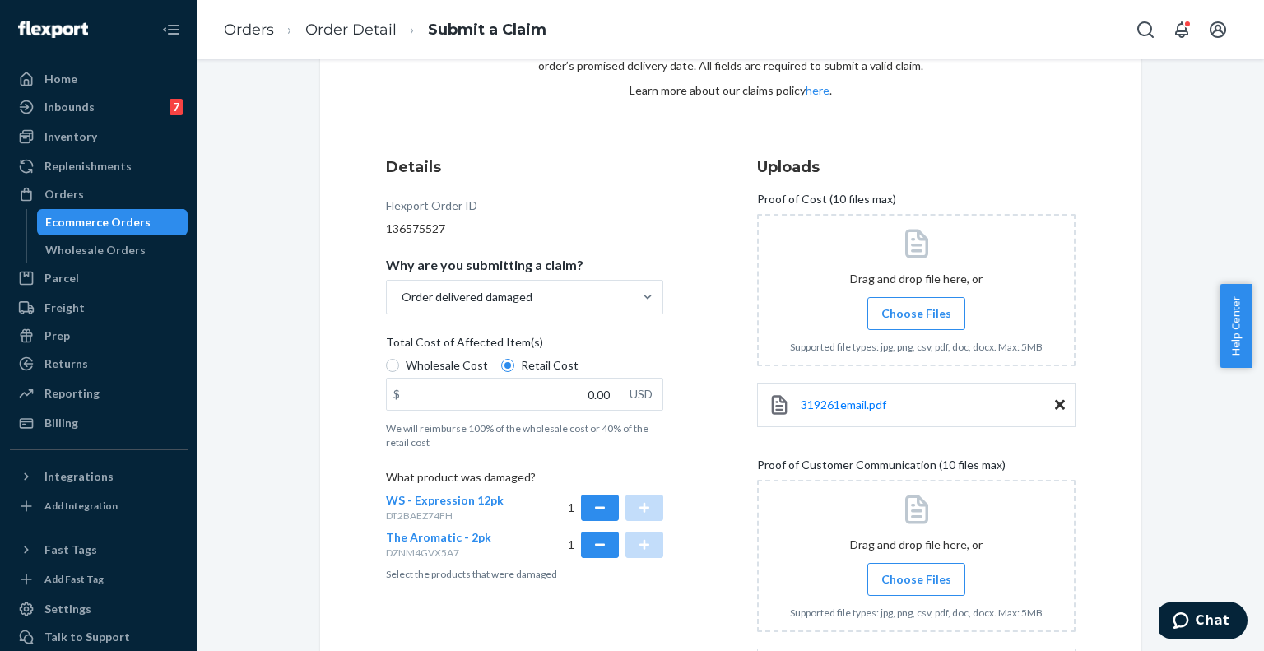
scroll to position [192, 0]
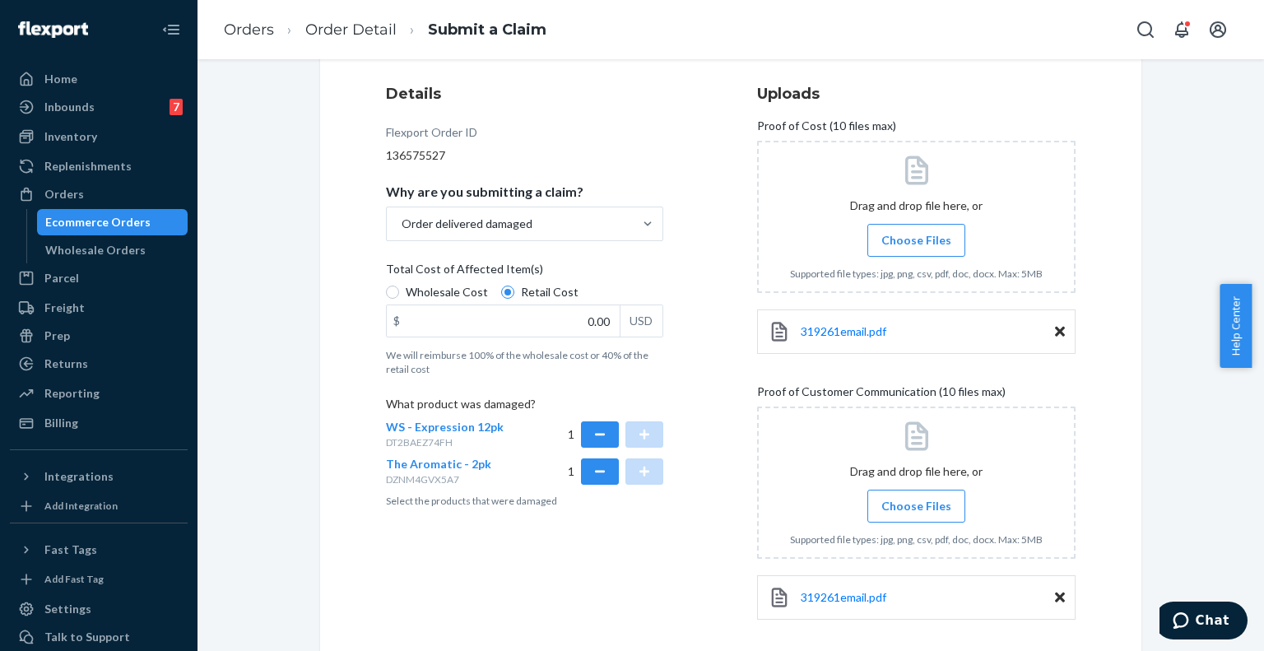
click at [900, 506] on span "Choose Files" at bounding box center [917, 506] width 70 height 16
click at [916, 506] on input "Choose Files" at bounding box center [916, 506] width 1 height 18
click at [927, 505] on span "Choose Files" at bounding box center [917, 506] width 70 height 16
click at [917, 505] on input "Choose Files" at bounding box center [916, 506] width 1 height 18
click at [1058, 328] on icon at bounding box center [1060, 331] width 10 height 15
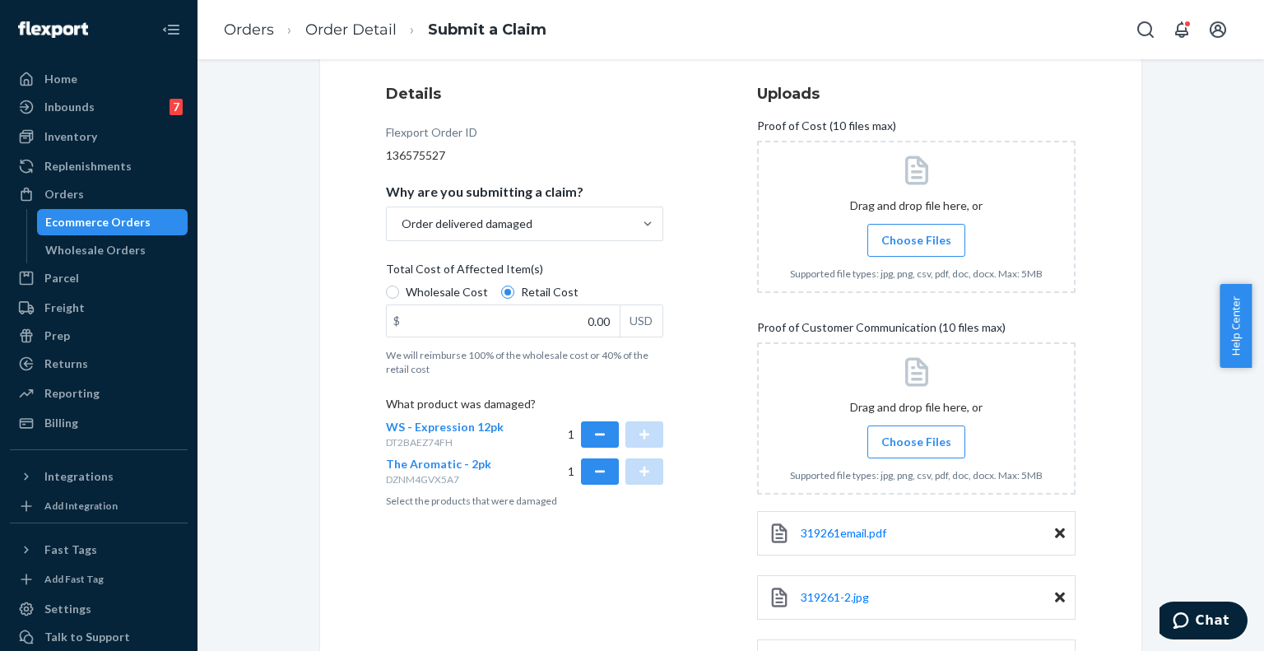
click at [912, 238] on span "Choose Files" at bounding box center [917, 240] width 70 height 16
click at [916, 238] on input "Choose Files" at bounding box center [916, 240] width 1 height 18
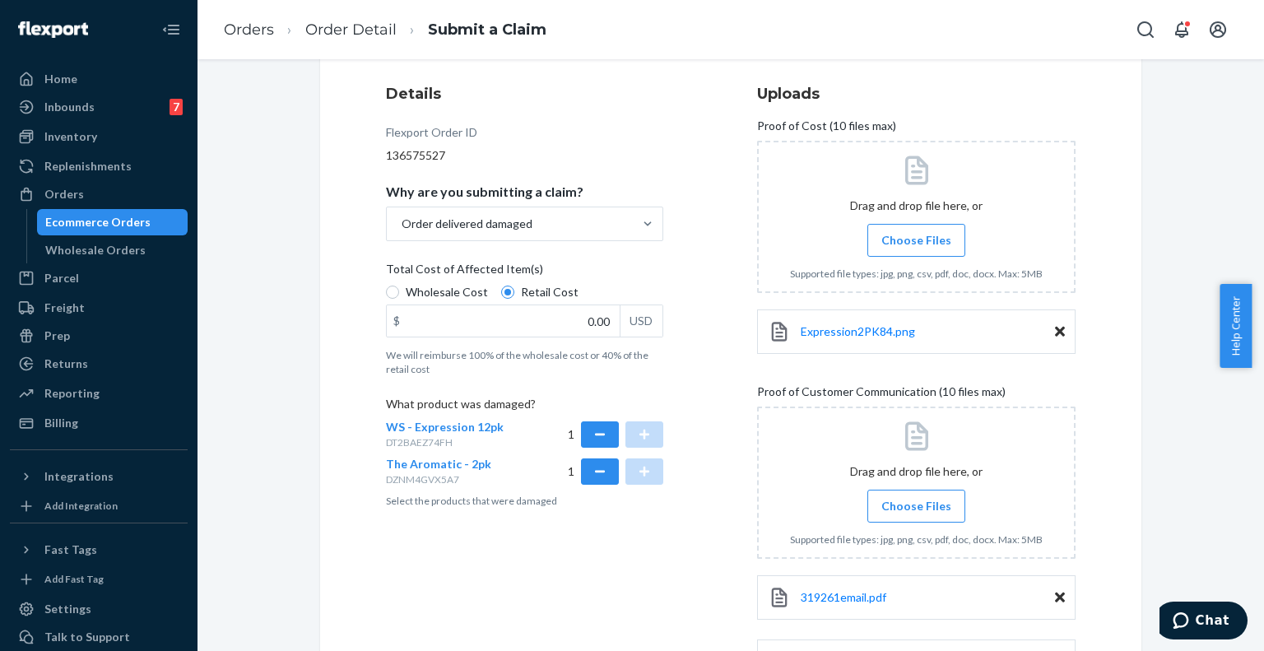
click at [933, 245] on span "Choose Files" at bounding box center [917, 240] width 70 height 16
click at [917, 245] on input "Choose Files" at bounding box center [916, 240] width 1 height 18
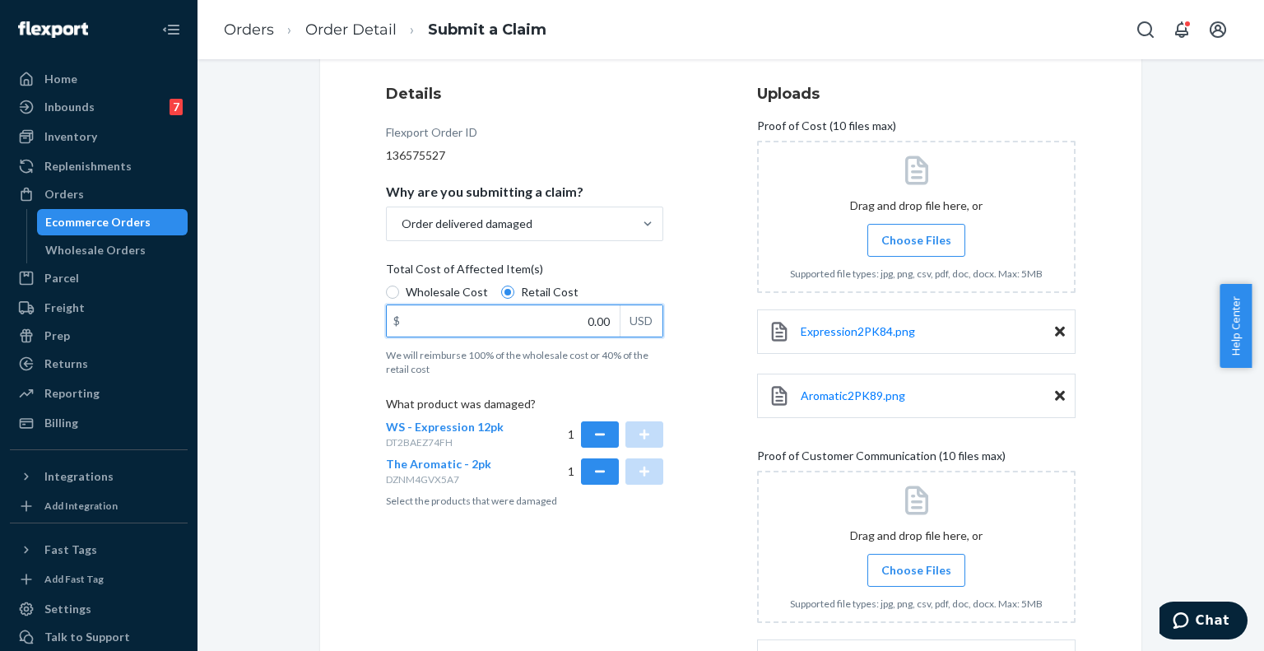
click at [589, 315] on input "0.00" at bounding box center [503, 320] width 233 height 31
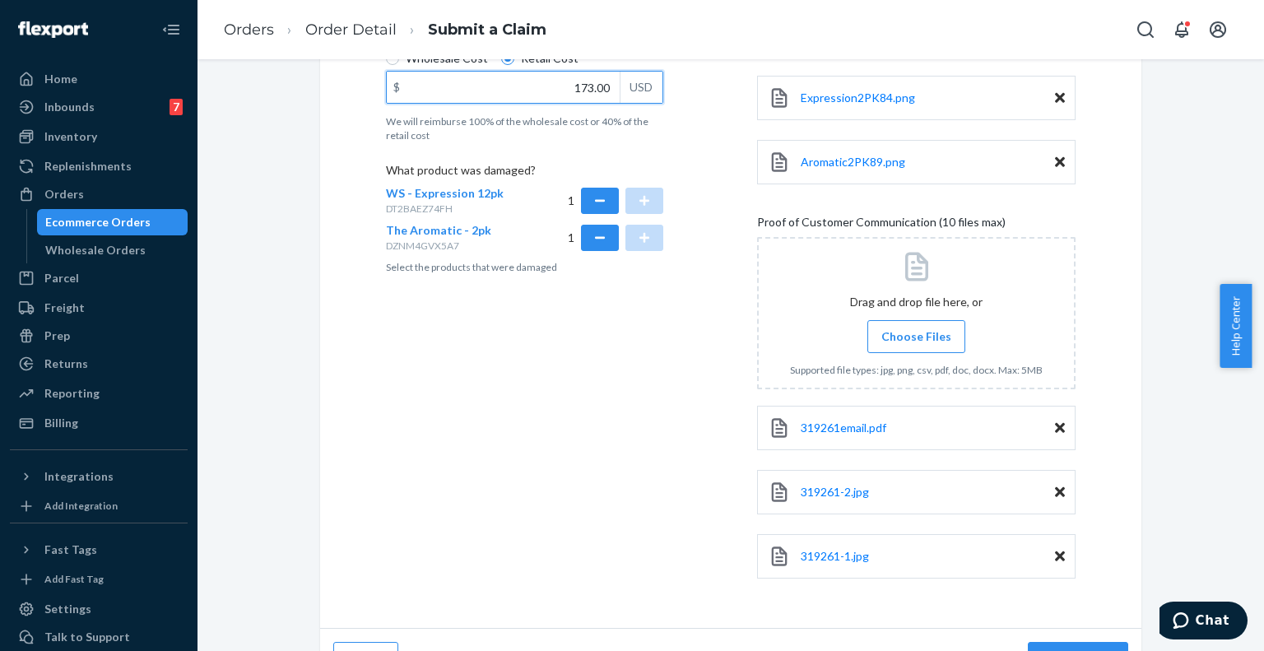
scroll to position [461, 0]
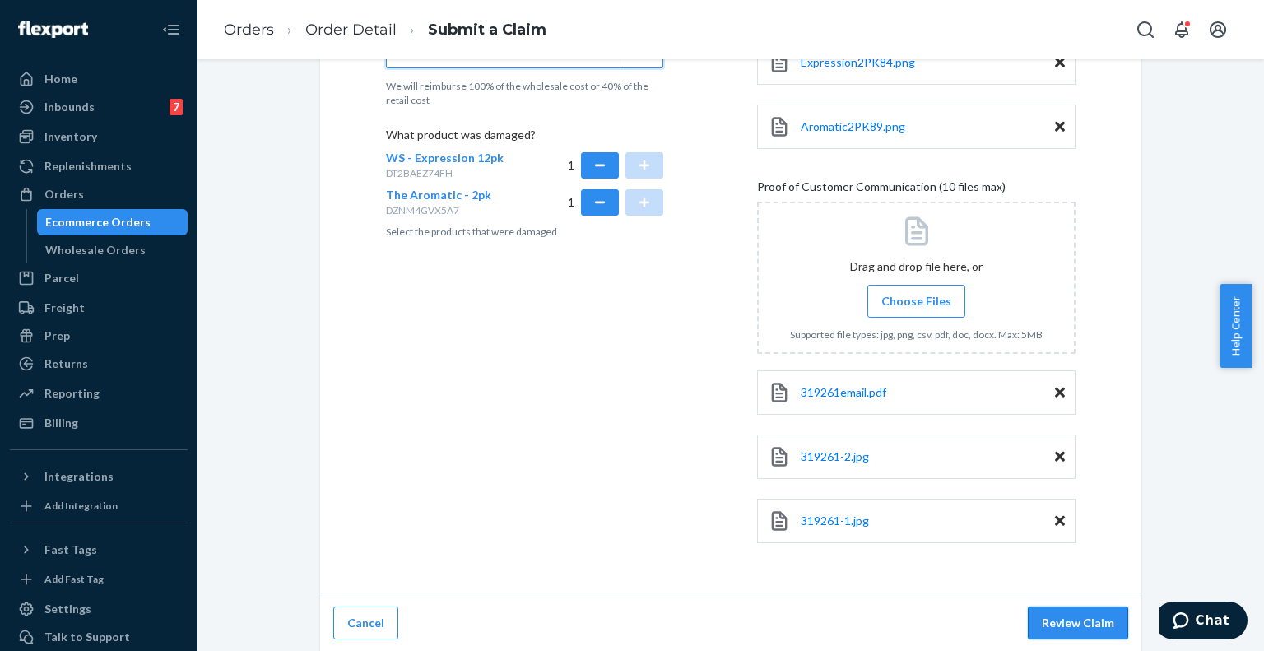
type input "173.00"
click at [1090, 617] on button "Review Claim" at bounding box center [1078, 623] width 100 height 33
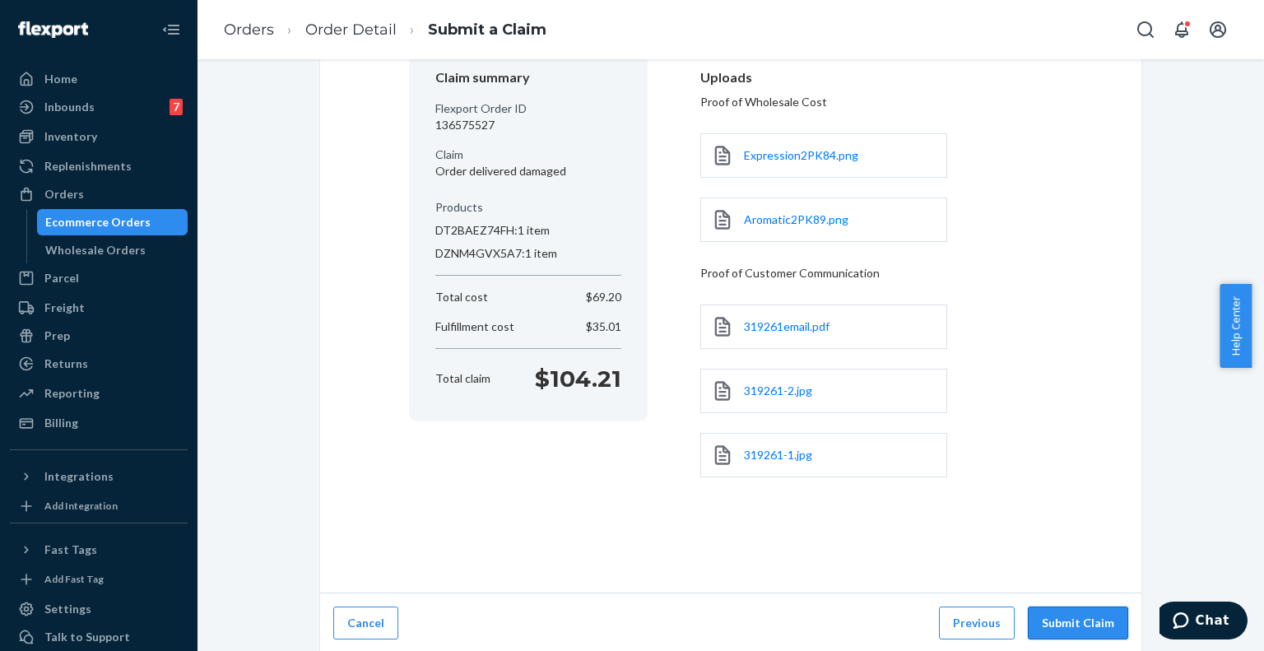
click at [1065, 626] on button "Submit Claim" at bounding box center [1078, 623] width 100 height 33
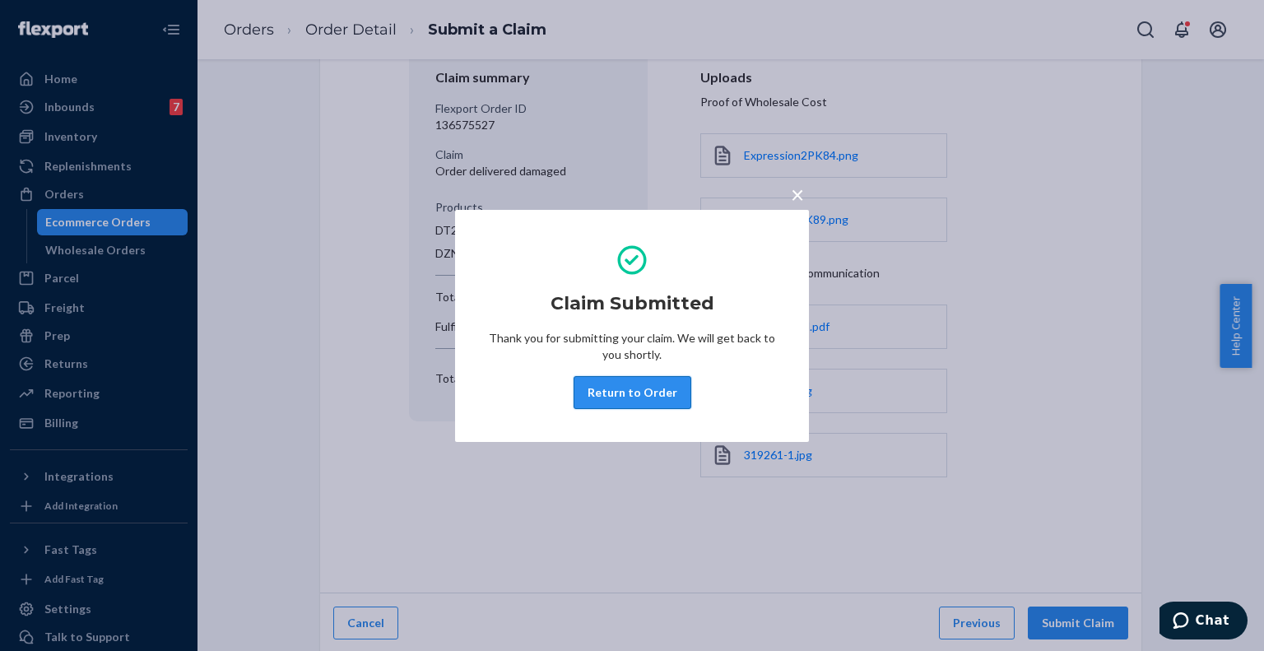
click at [647, 386] on button "Return to Order" at bounding box center [633, 392] width 118 height 33
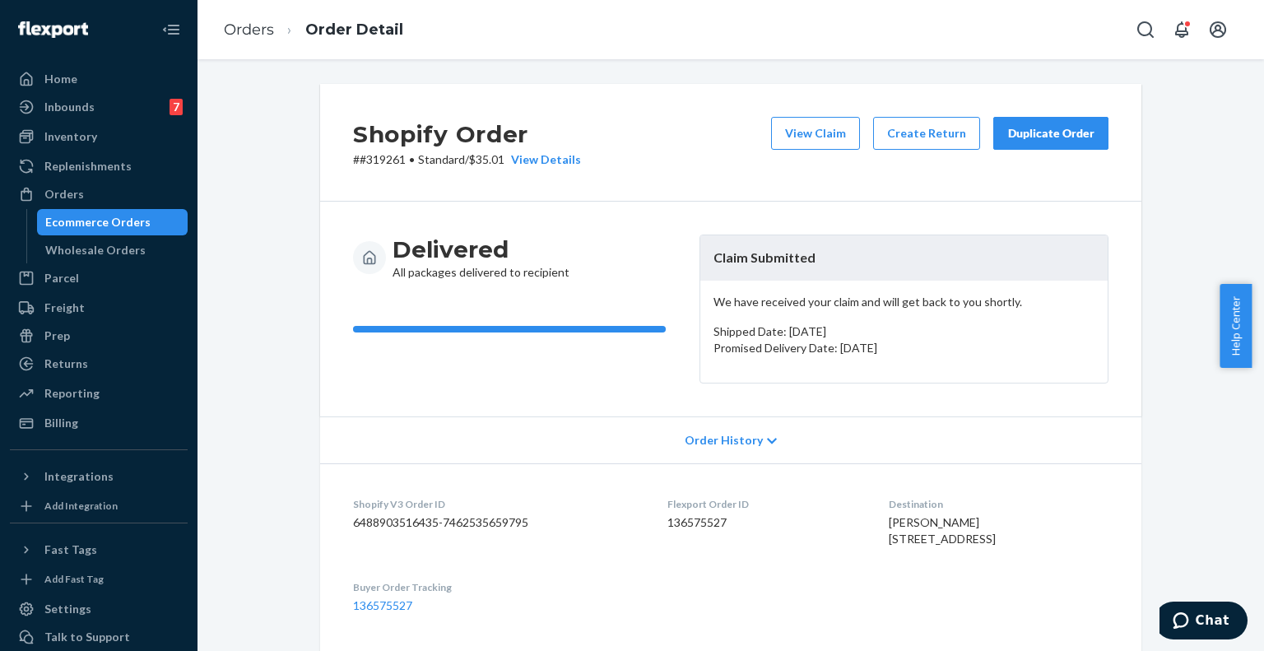
click at [242, 29] on link "Orders" at bounding box center [249, 30] width 50 height 18
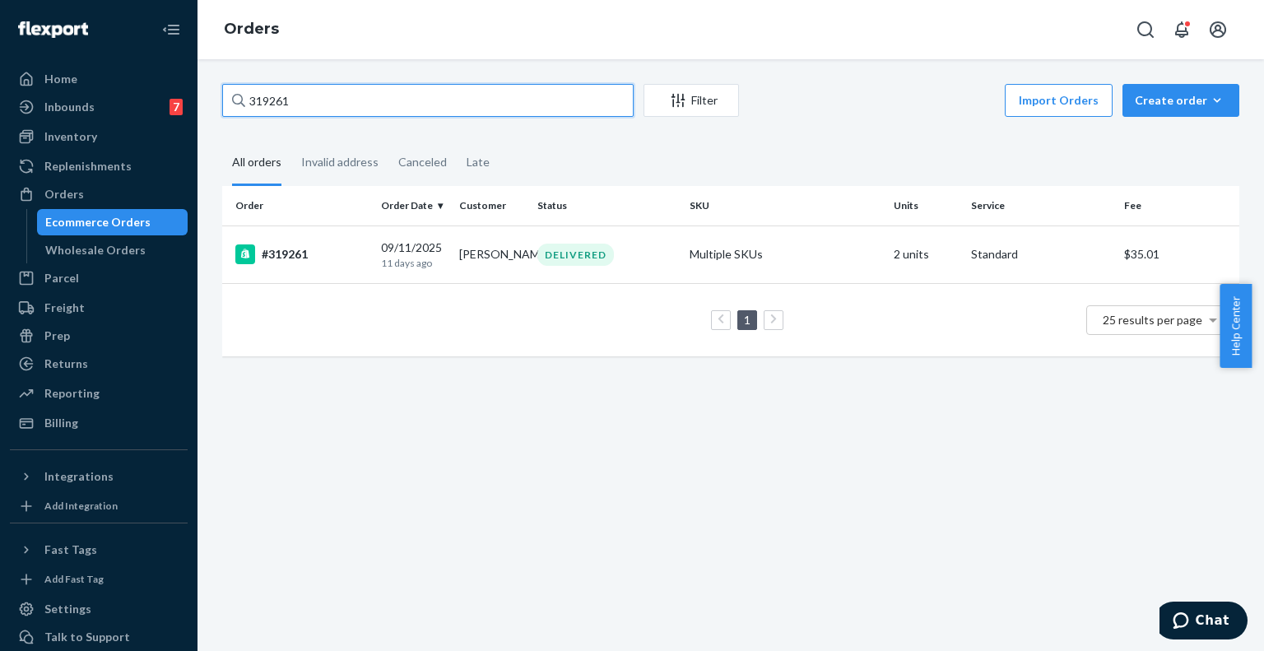
click at [316, 101] on input "319261" at bounding box center [428, 100] width 412 height 33
paste input "2138"
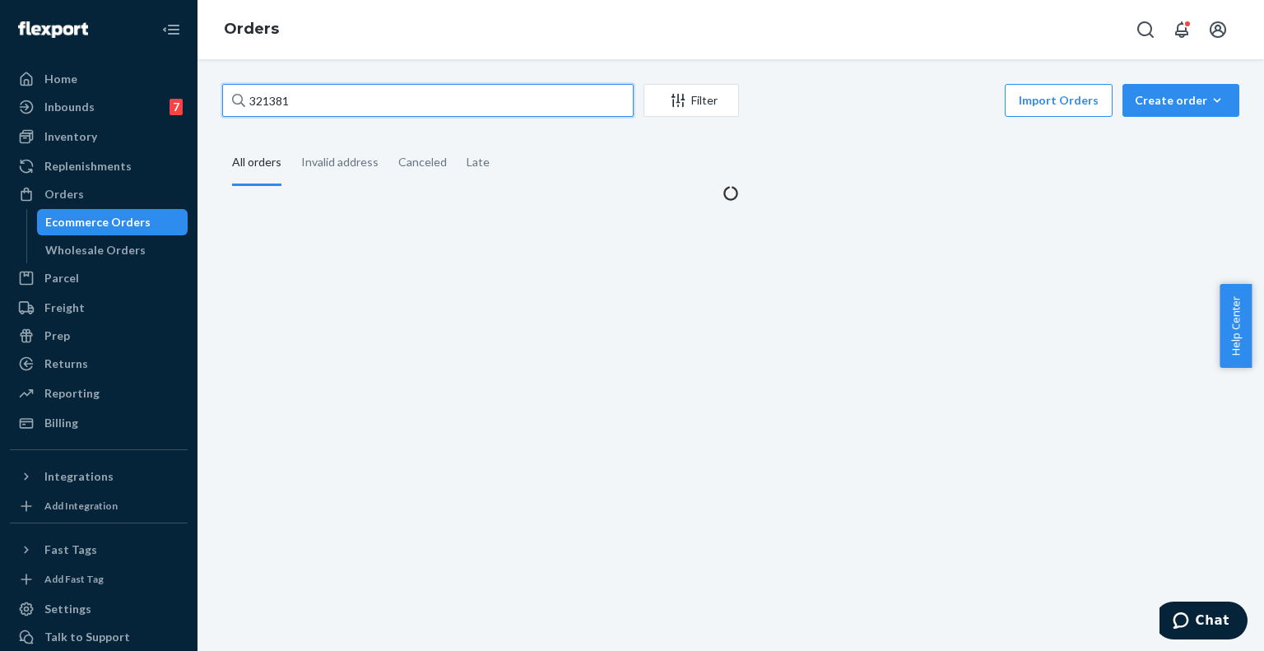
type input "321381"
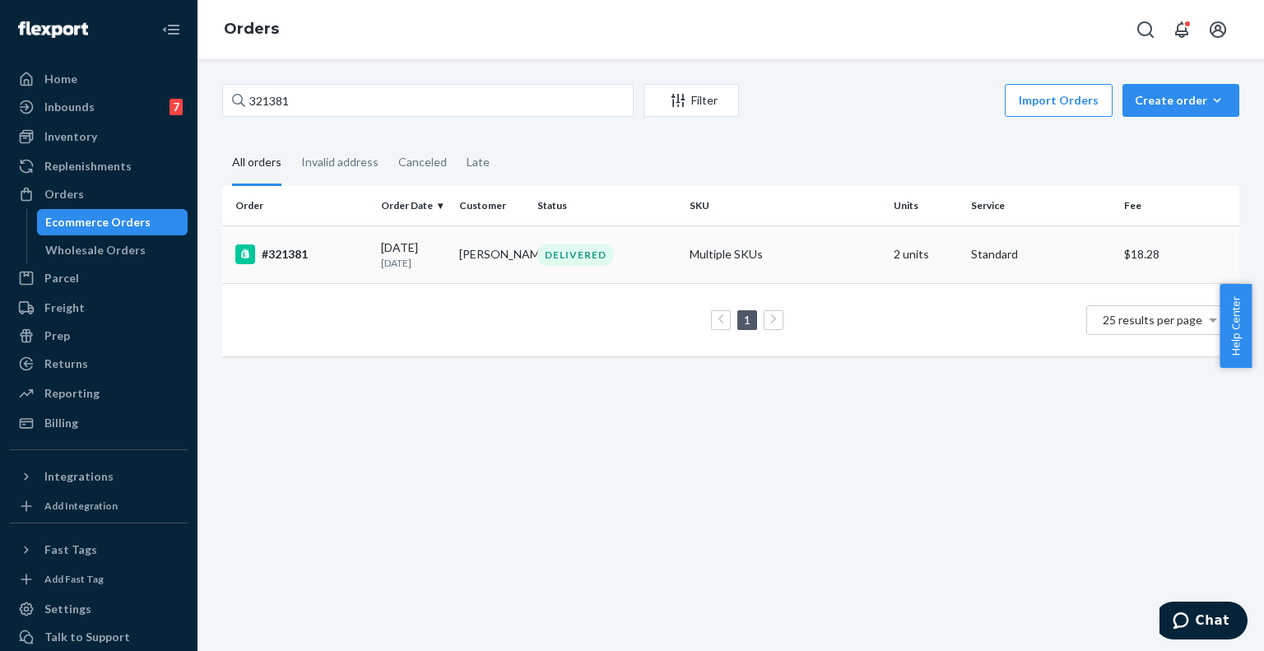
click at [334, 239] on td "#321381" at bounding box center [298, 255] width 152 height 58
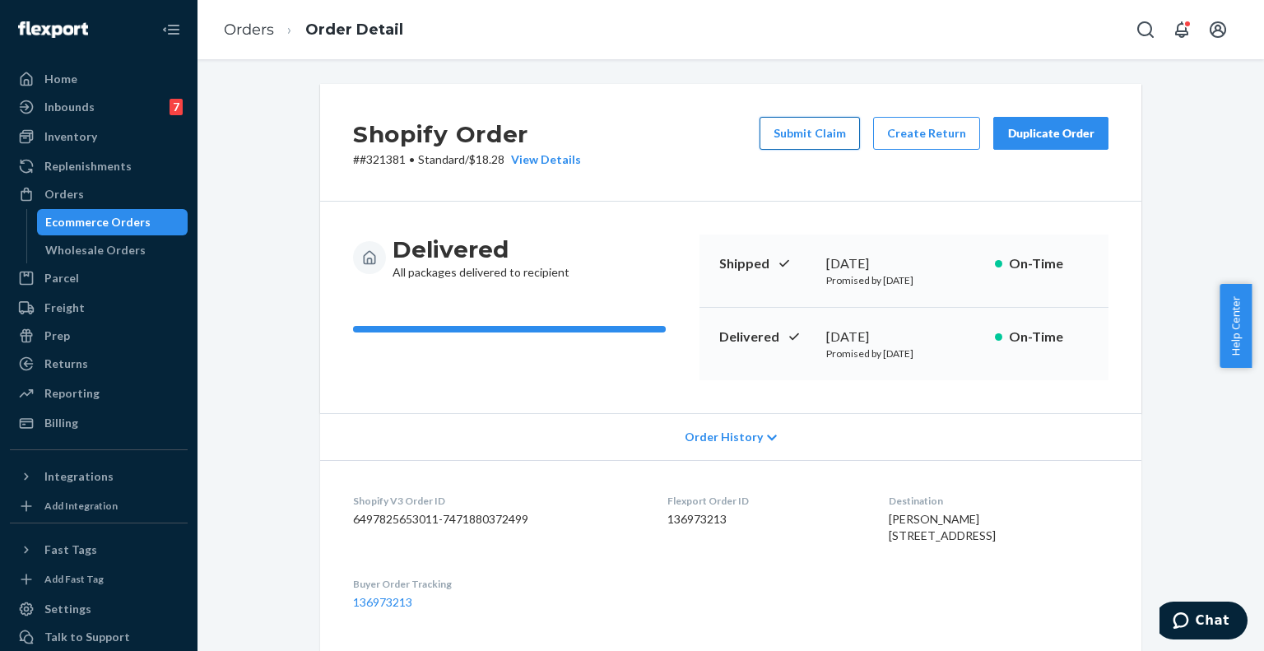
click at [826, 147] on button "Submit Claim" at bounding box center [810, 133] width 100 height 33
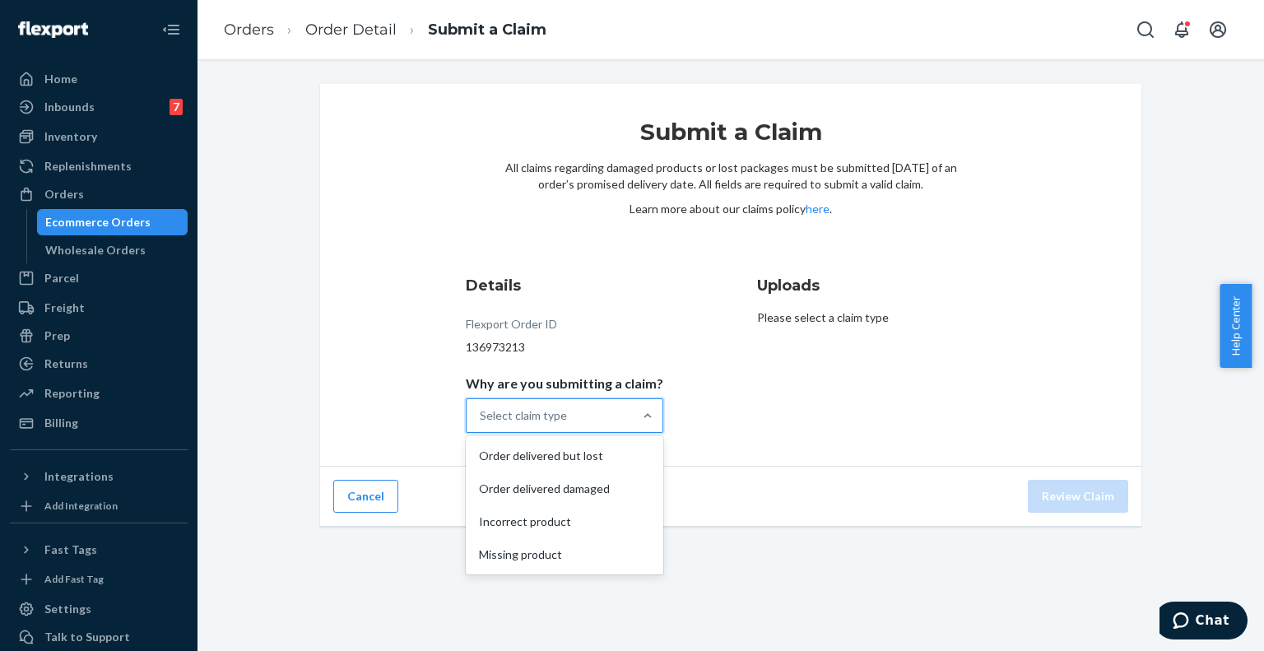
click at [548, 421] on div "Select claim type" at bounding box center [523, 415] width 87 height 16
click at [482, 421] on input "Why are you submitting a claim? option Order delivered but lost focused, 1 of 4…" at bounding box center [481, 415] width 2 height 16
click at [556, 487] on div "Order delivered damaged" at bounding box center [564, 489] width 191 height 33
click at [482, 424] on input "Why are you submitting a claim? option Order delivered damaged focused, 0 of 4.…" at bounding box center [481, 415] width 2 height 16
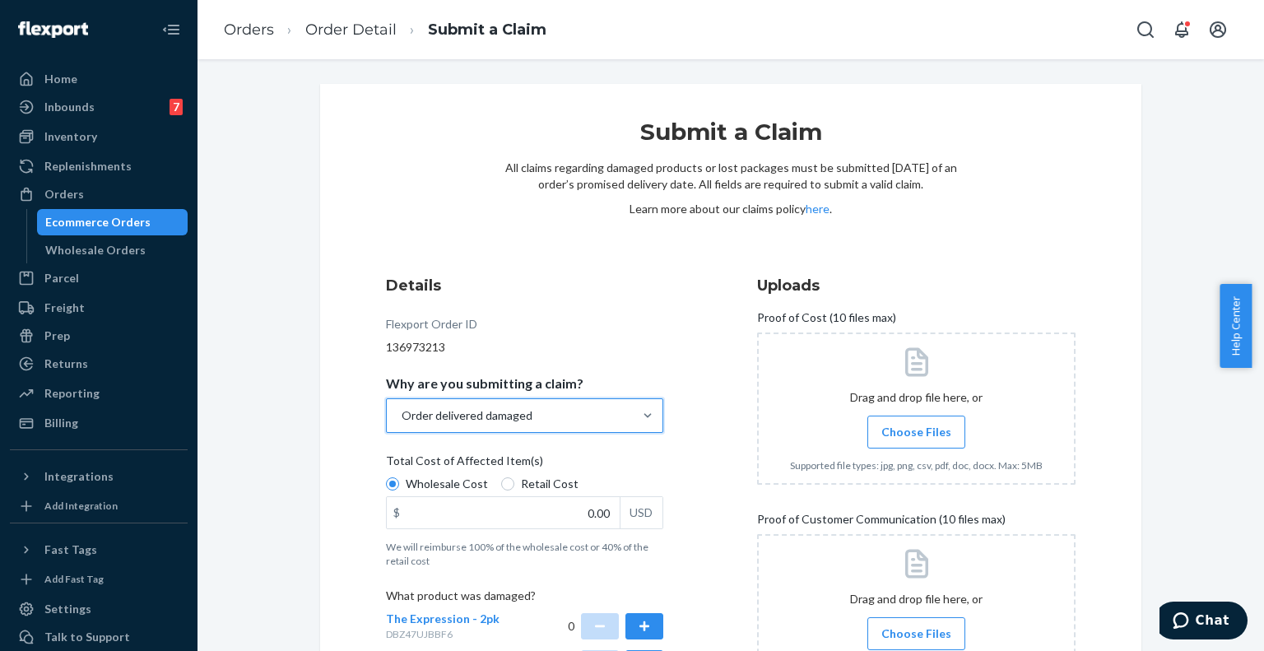
click at [556, 487] on span "Retail Cost" at bounding box center [550, 484] width 58 height 16
click at [514, 487] on input "Retail Cost" at bounding box center [507, 483] width 13 height 13
radio input "true"
radio input "false"
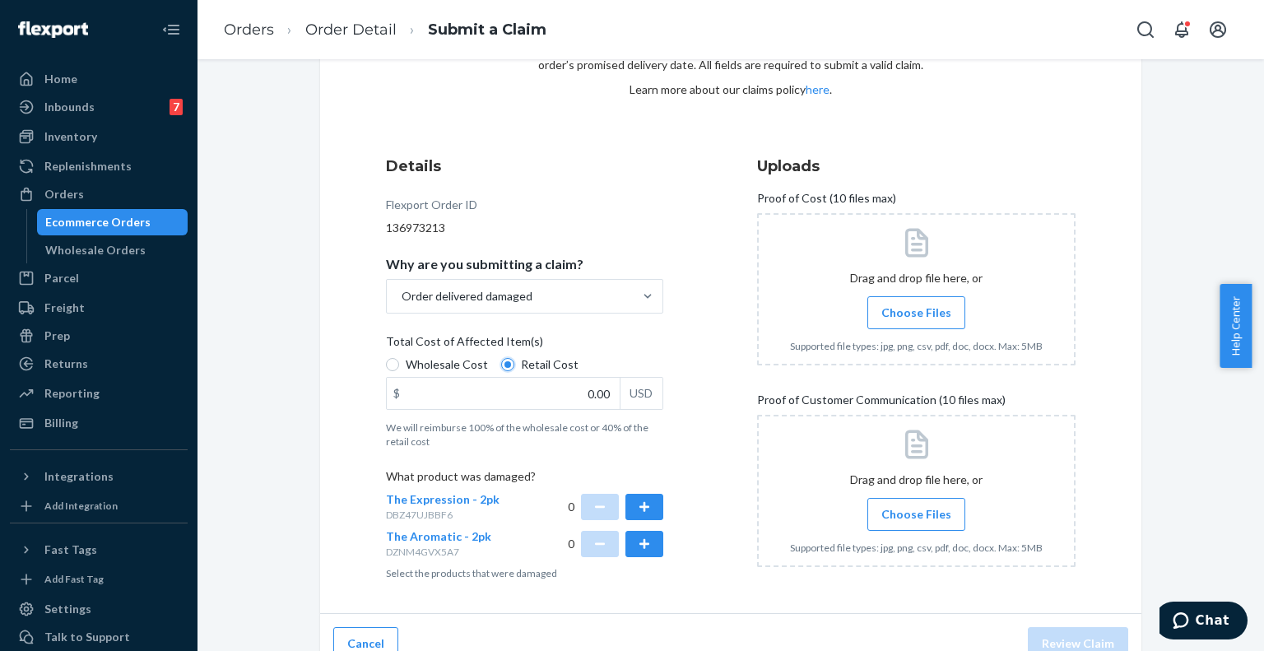
scroll to position [120, 0]
click at [640, 508] on button "button" at bounding box center [645, 506] width 38 height 26
click at [596, 508] on button "button" at bounding box center [600, 506] width 38 height 26
click at [636, 542] on button "button" at bounding box center [645, 543] width 38 height 26
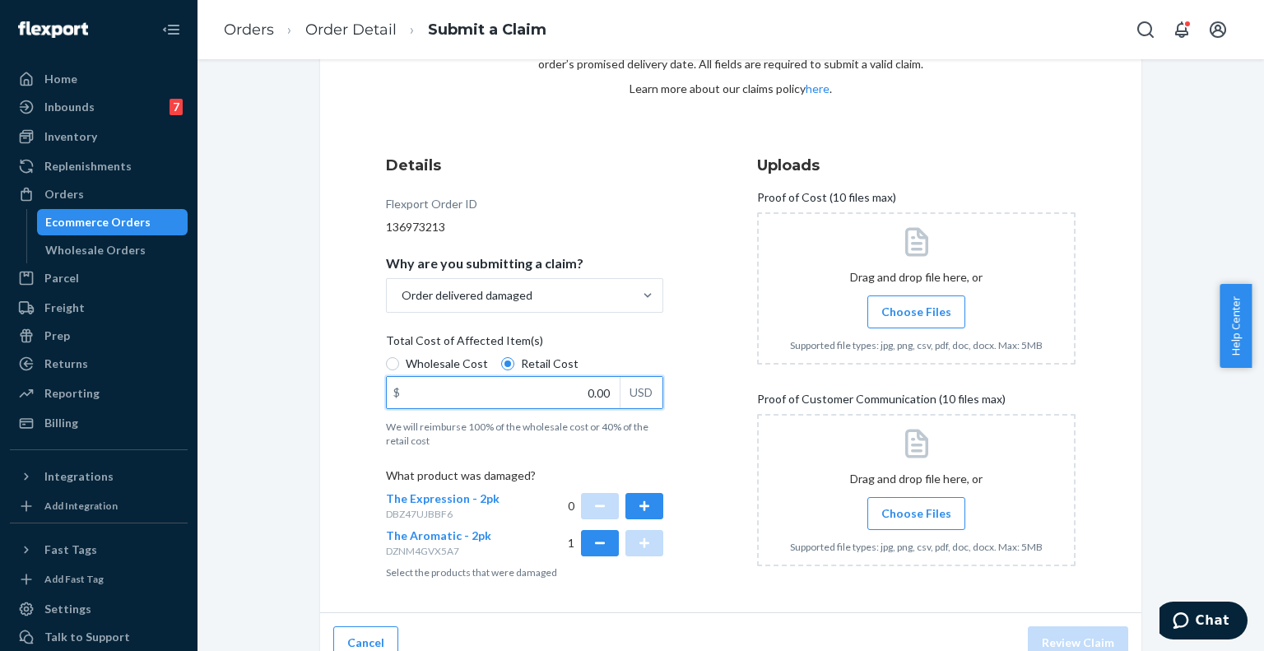
click at [598, 393] on input "0.00" at bounding box center [503, 392] width 233 height 31
click at [901, 336] on div at bounding box center [916, 288] width 319 height 152
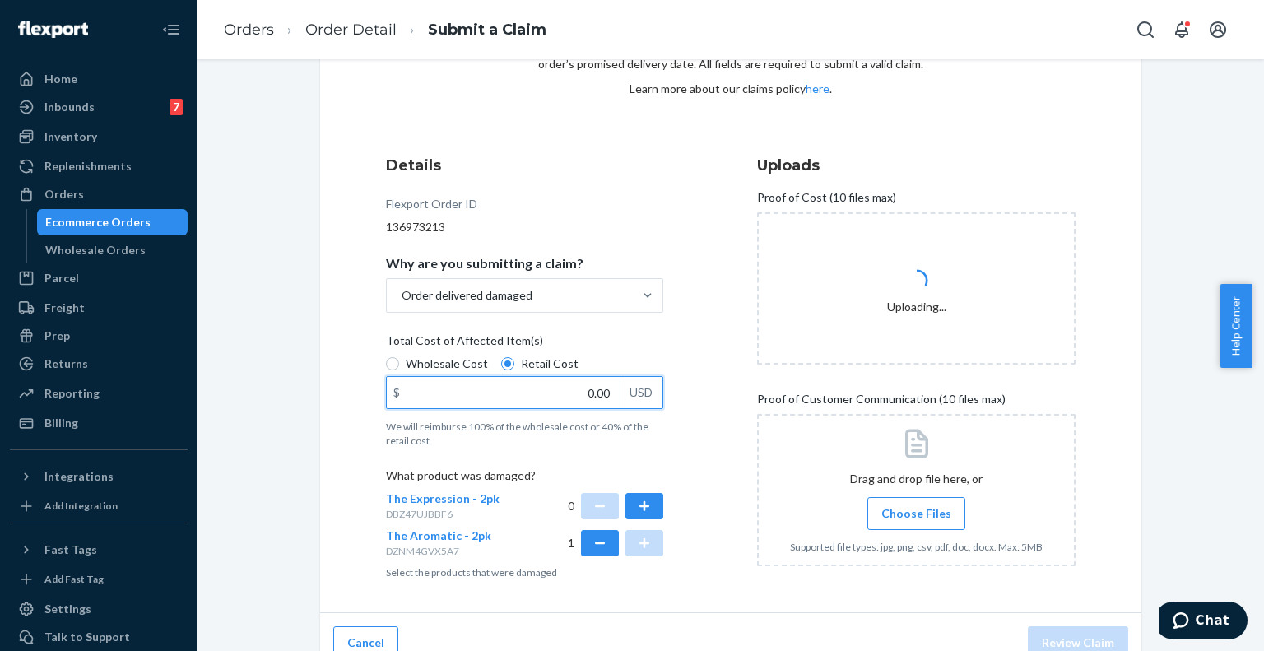
click at [597, 395] on input "0.00" at bounding box center [503, 392] width 233 height 31
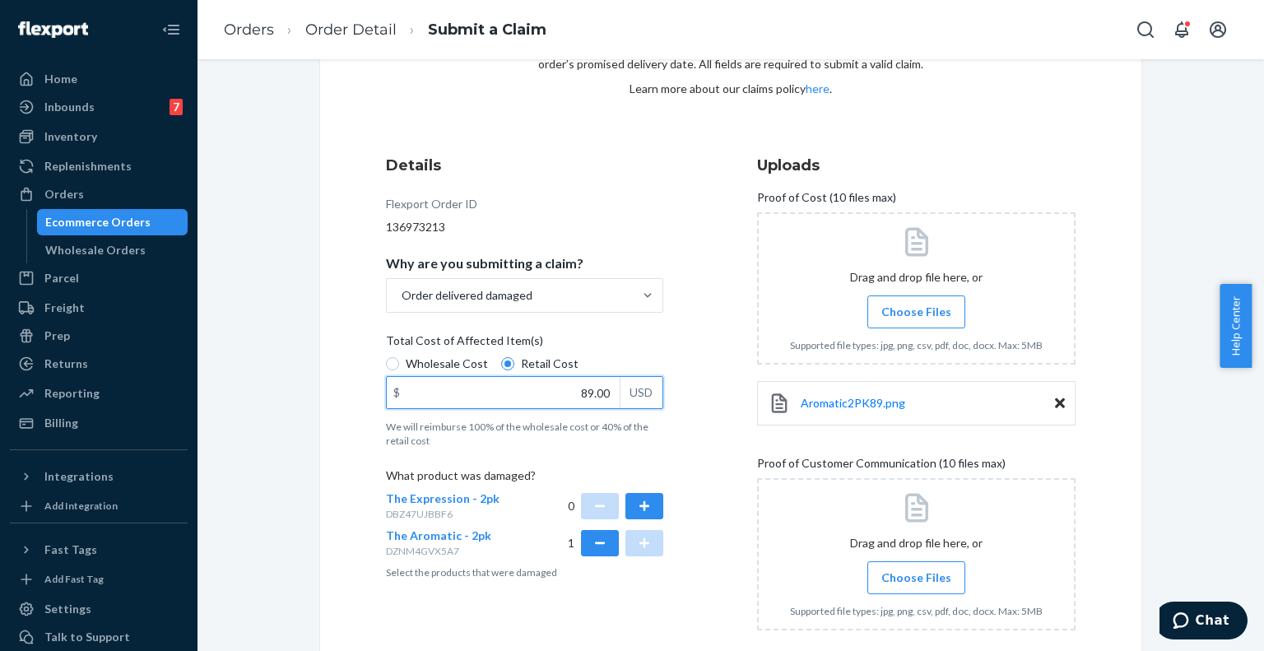
type input "89.00"
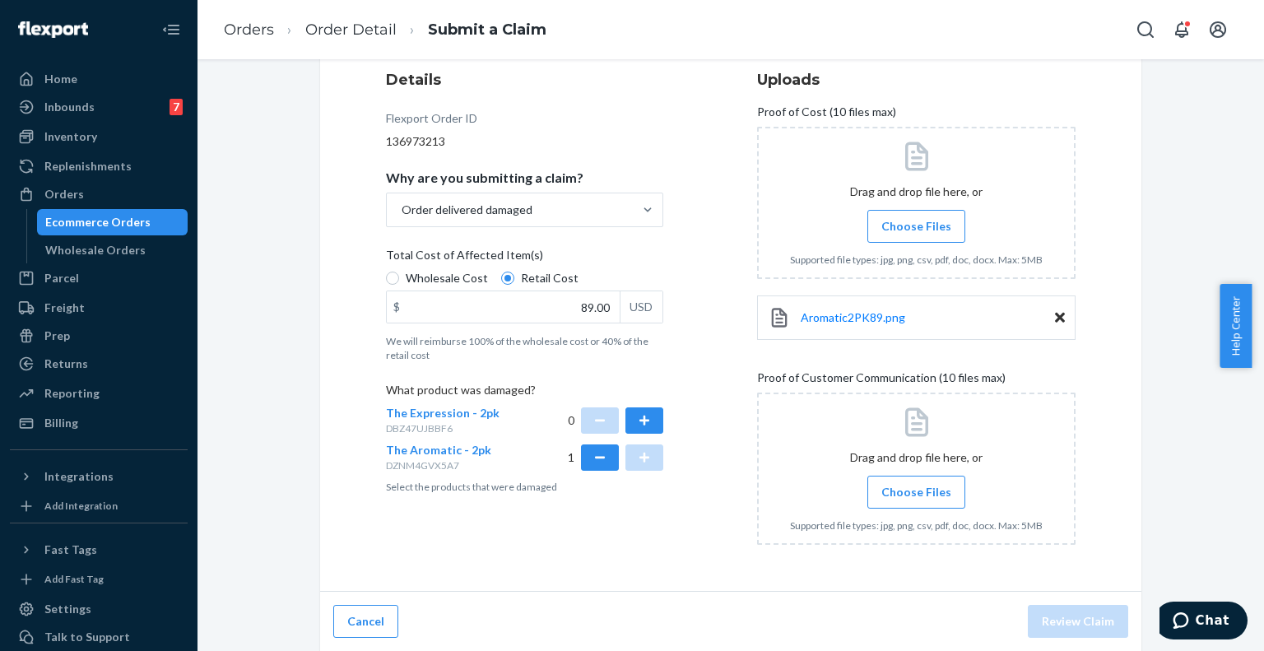
click at [901, 503] on label "Choose Files" at bounding box center [917, 492] width 98 height 33
click at [916, 501] on input "Choose Files" at bounding box center [916, 492] width 1 height 18
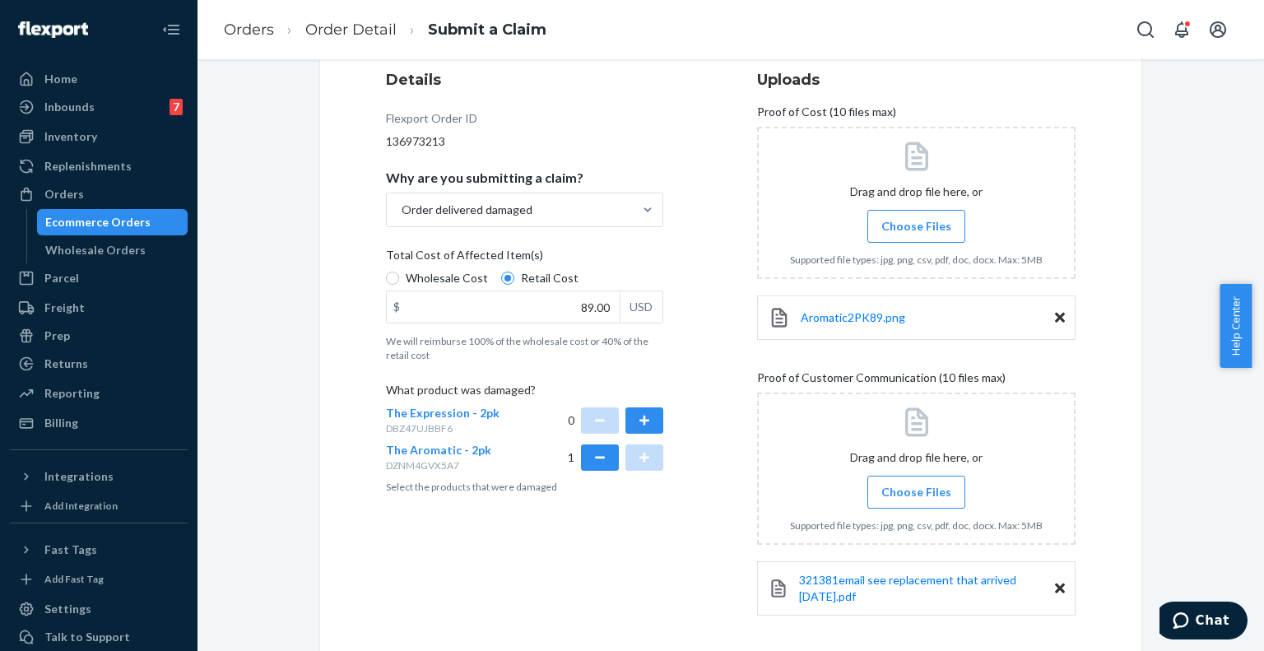
scroll to position [279, 0]
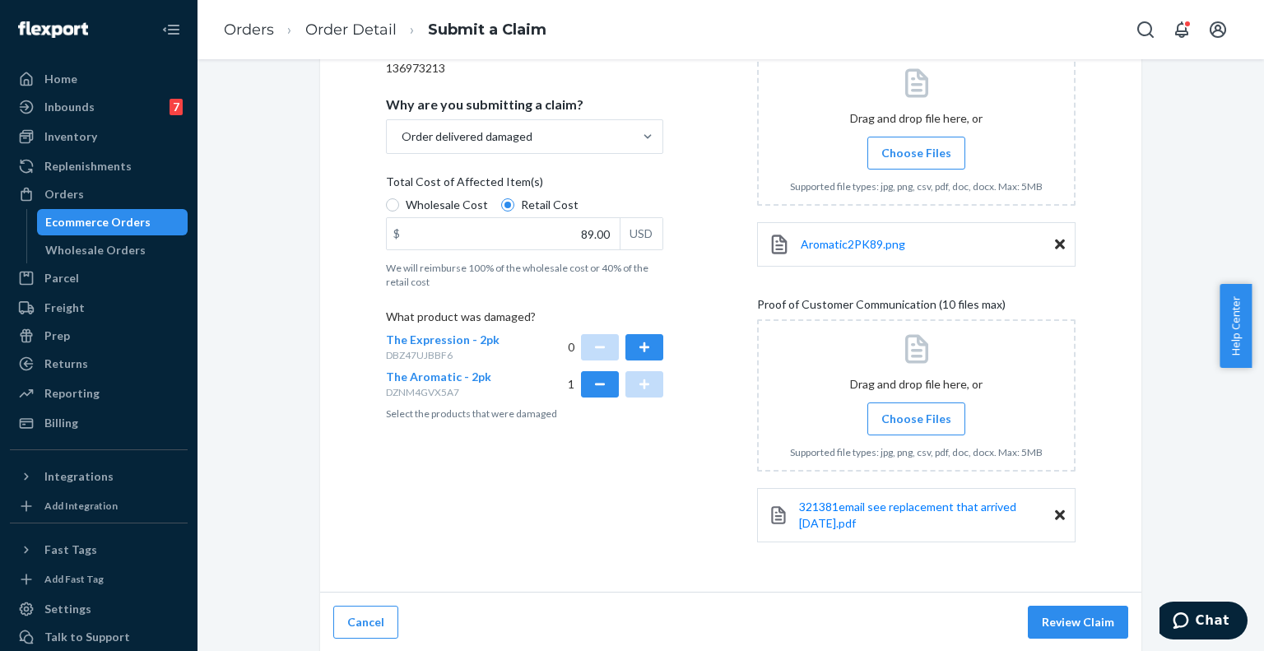
click at [931, 429] on label "Choose Files" at bounding box center [917, 419] width 98 height 33
click at [917, 428] on input "Choose Files" at bounding box center [916, 419] width 1 height 18
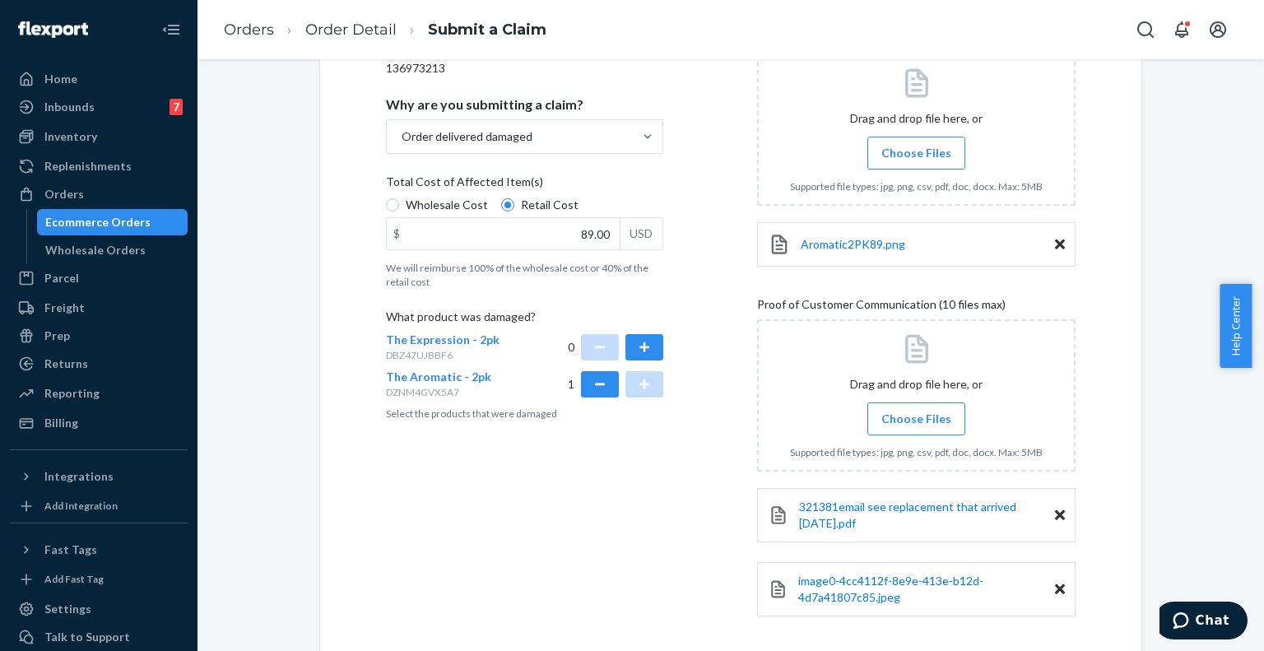
scroll to position [353, 0]
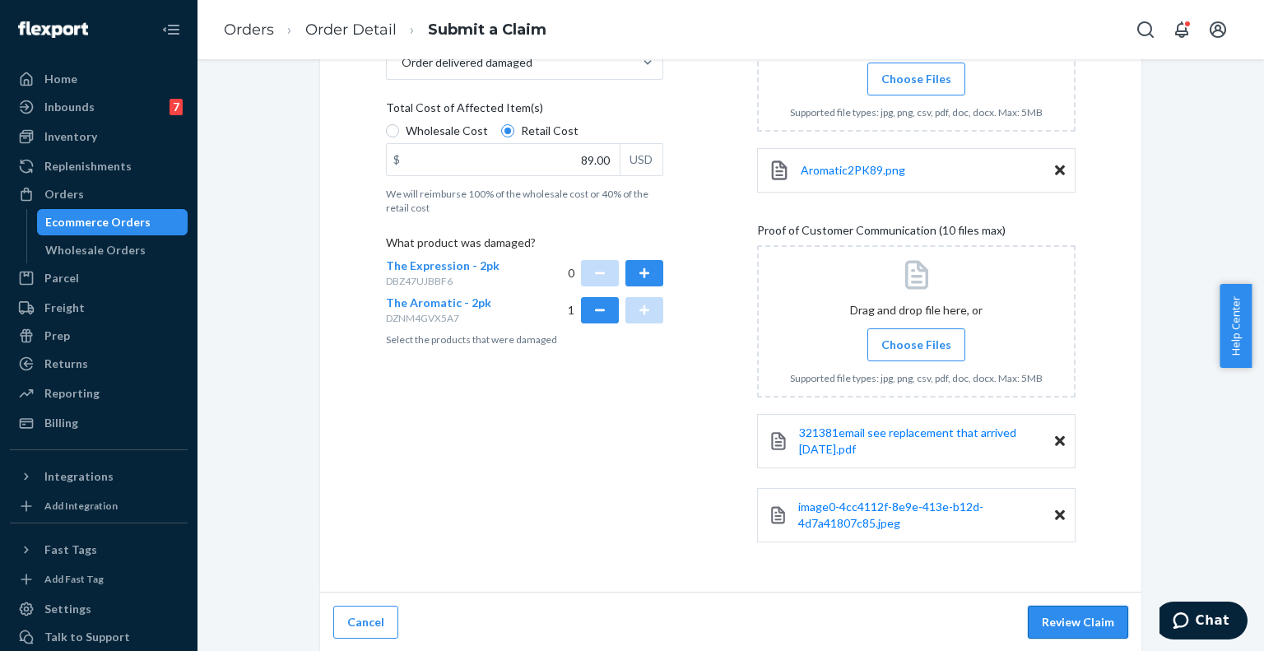
click at [1068, 619] on button "Review Claim" at bounding box center [1078, 622] width 100 height 33
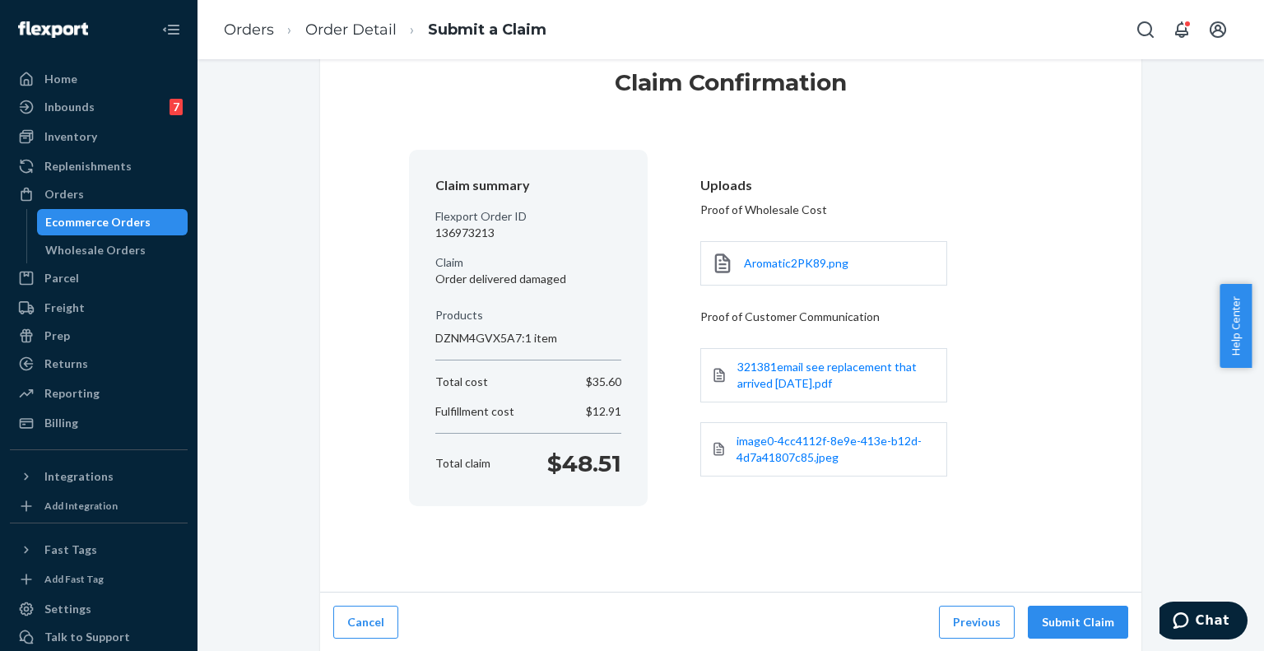
click at [1068, 619] on button "Submit Claim" at bounding box center [1078, 622] width 100 height 33
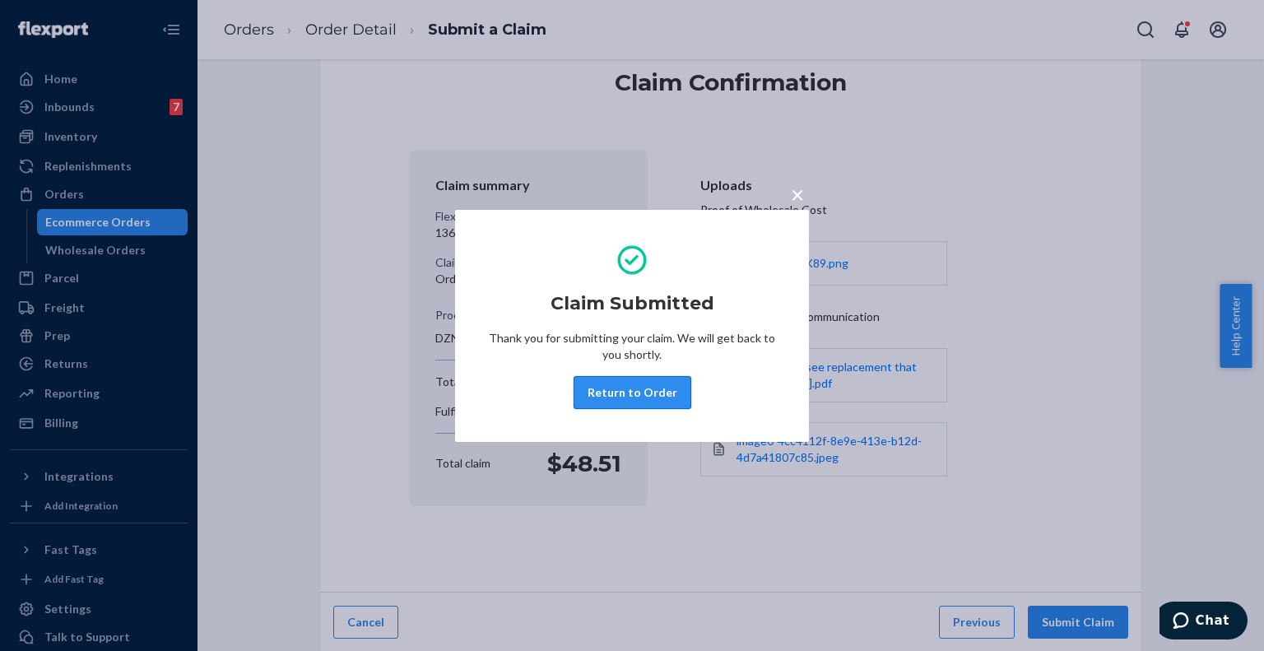
click at [623, 388] on button "Return to Order" at bounding box center [633, 392] width 118 height 33
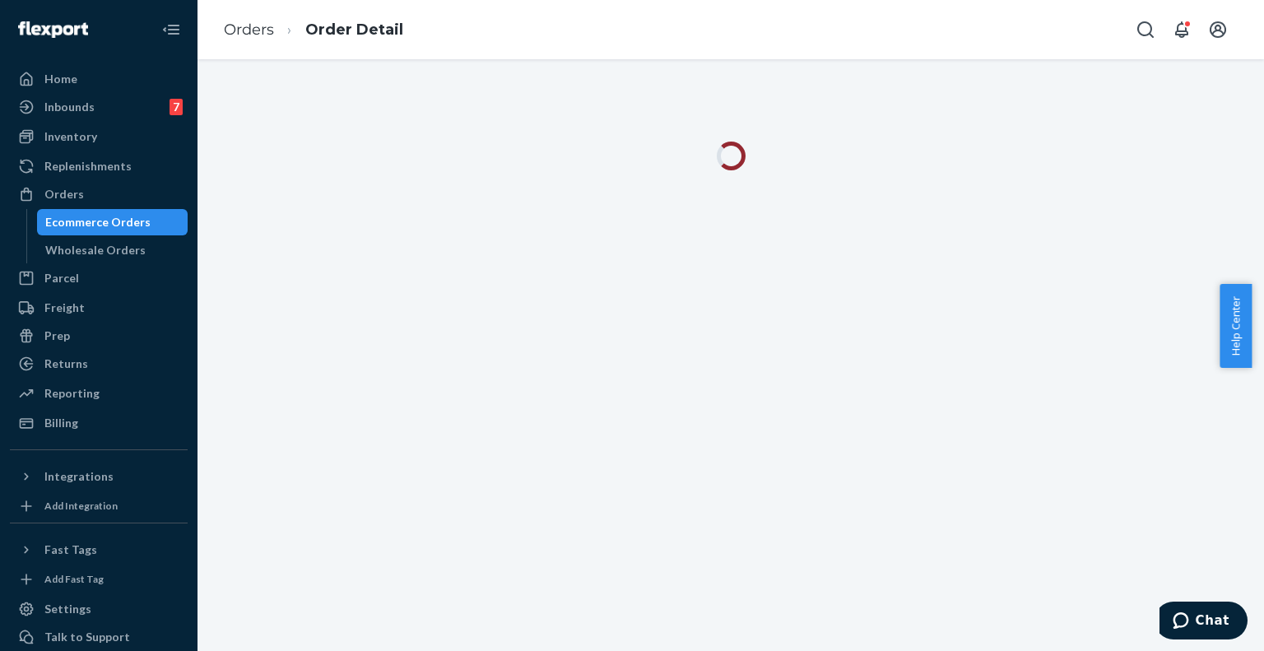
click at [257, 15] on ol "Orders Order Detail" at bounding box center [314, 30] width 206 height 49
click at [244, 25] on link "Orders" at bounding box center [249, 30] width 50 height 18
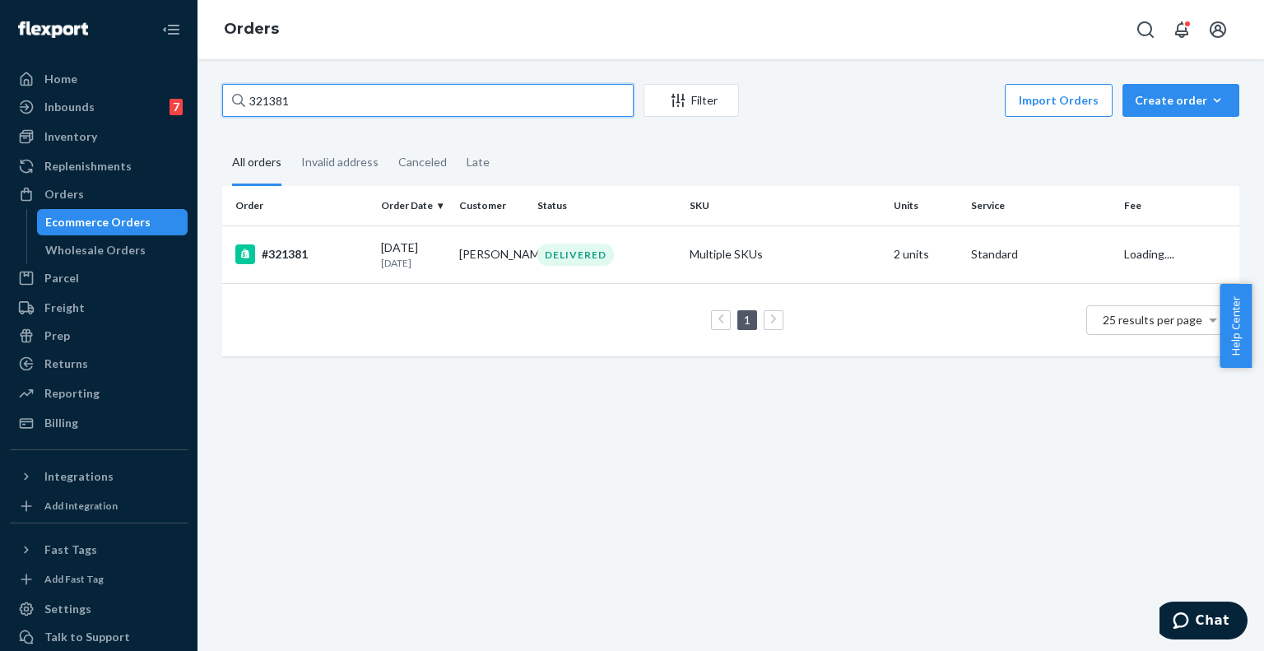
click at [295, 103] on input "321381" at bounding box center [428, 100] width 412 height 33
paste input "04"
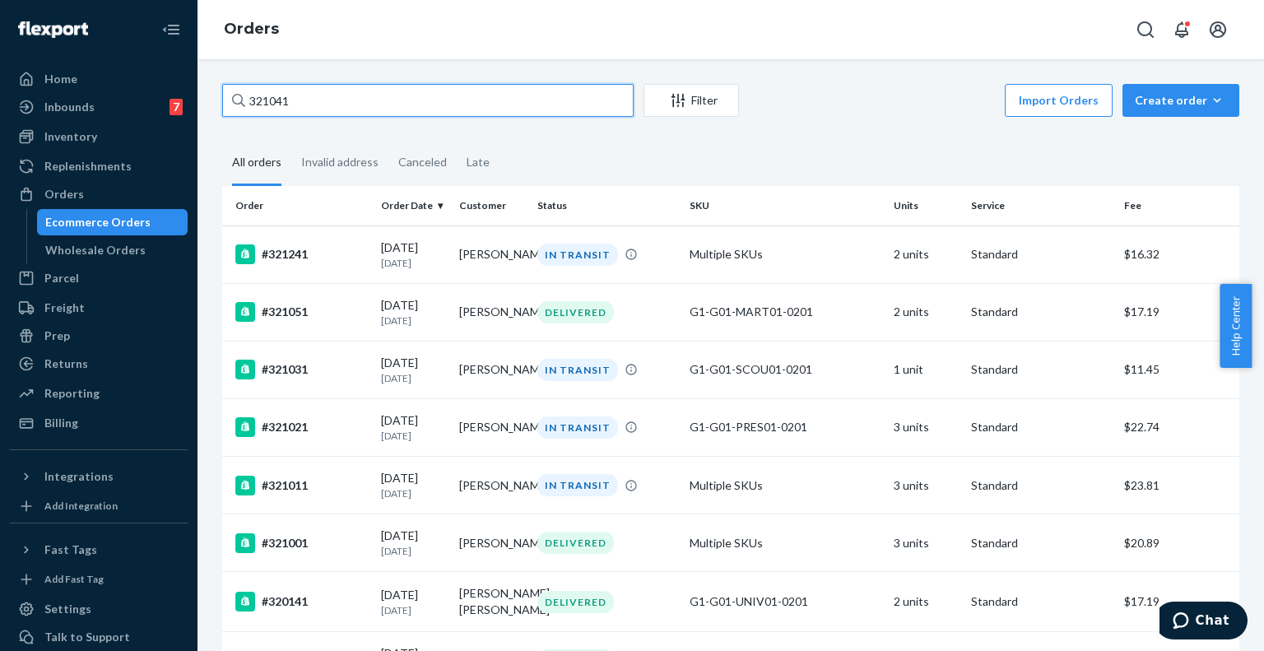
click at [313, 109] on input "321041" at bounding box center [428, 100] width 412 height 33
paste input "087"
type input "320871"
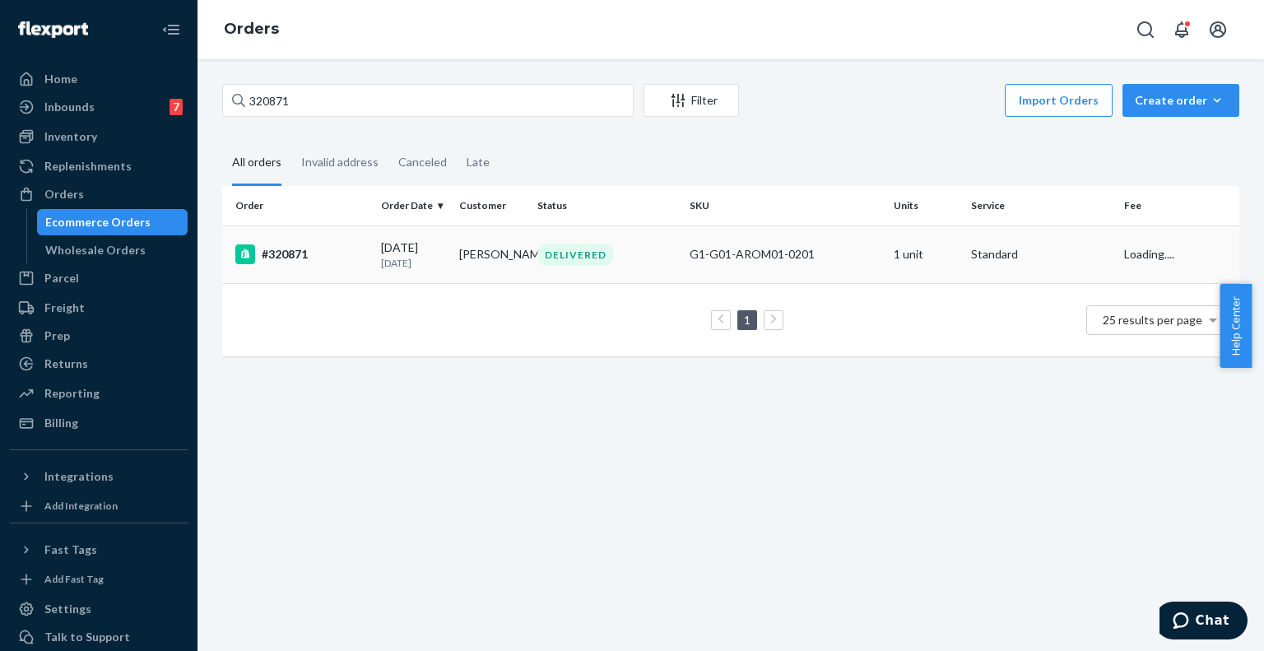
click at [433, 249] on div "09/17/2025 5 days ago" at bounding box center [413, 255] width 65 height 30
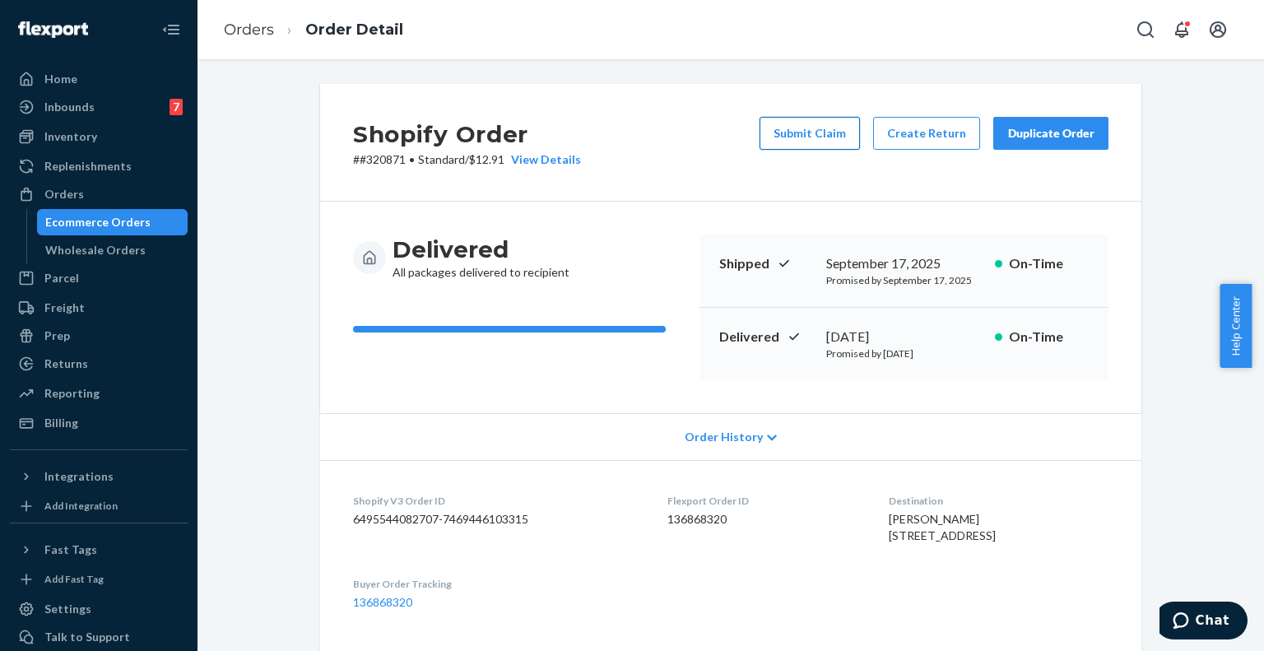
click at [826, 129] on button "Submit Claim" at bounding box center [810, 133] width 100 height 33
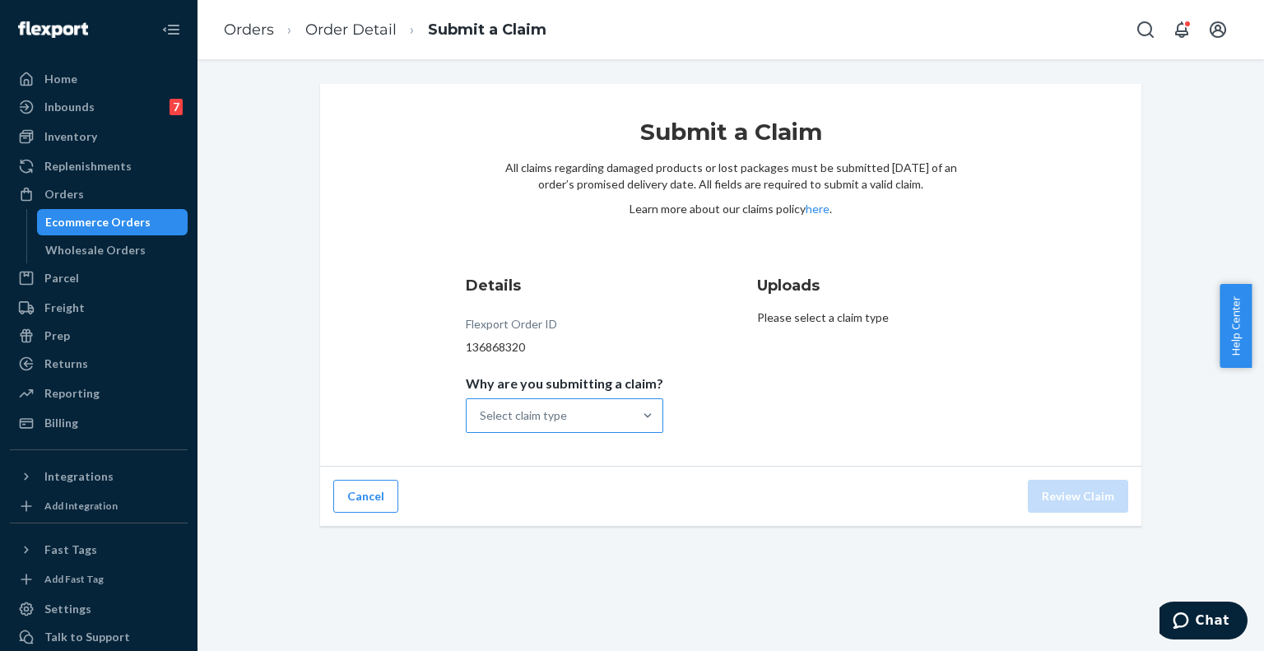
click at [589, 401] on div "Select claim type" at bounding box center [550, 415] width 166 height 33
click at [482, 407] on input "Why are you submitting a claim? Select claim type" at bounding box center [481, 415] width 2 height 16
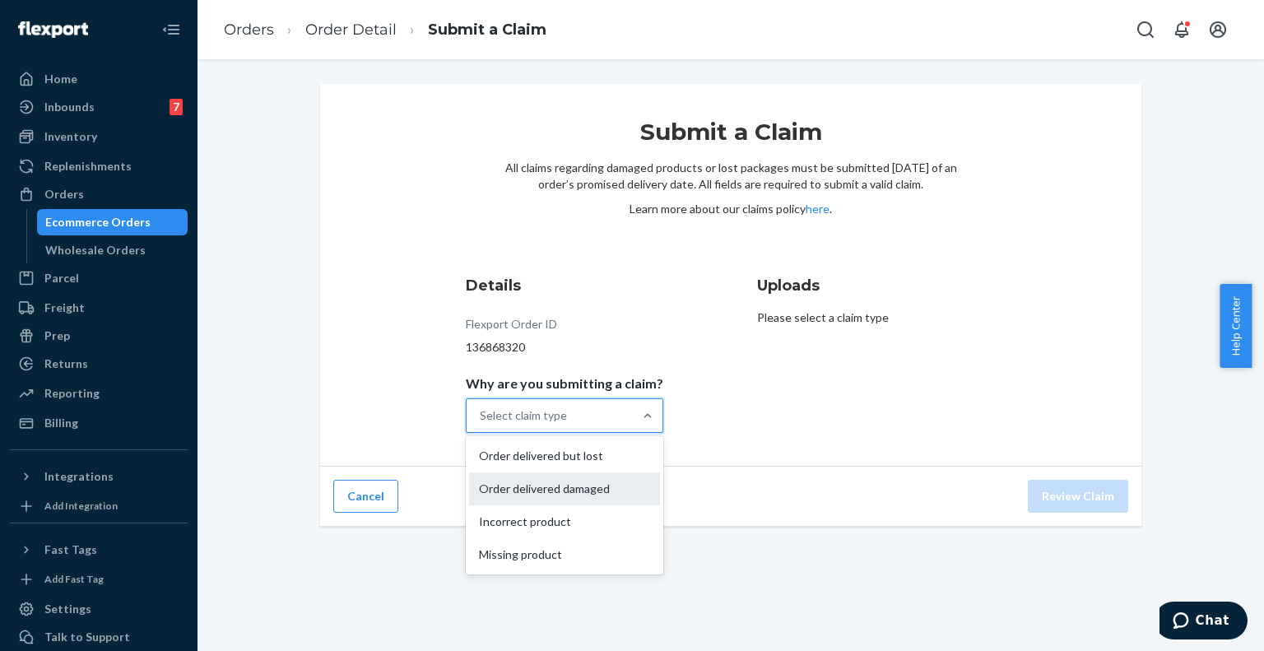
click at [585, 482] on div "Order delivered damaged" at bounding box center [564, 489] width 191 height 33
click at [482, 424] on input "Why are you submitting a claim? option Order delivered damaged focused, 2 of 4.…" at bounding box center [481, 415] width 2 height 16
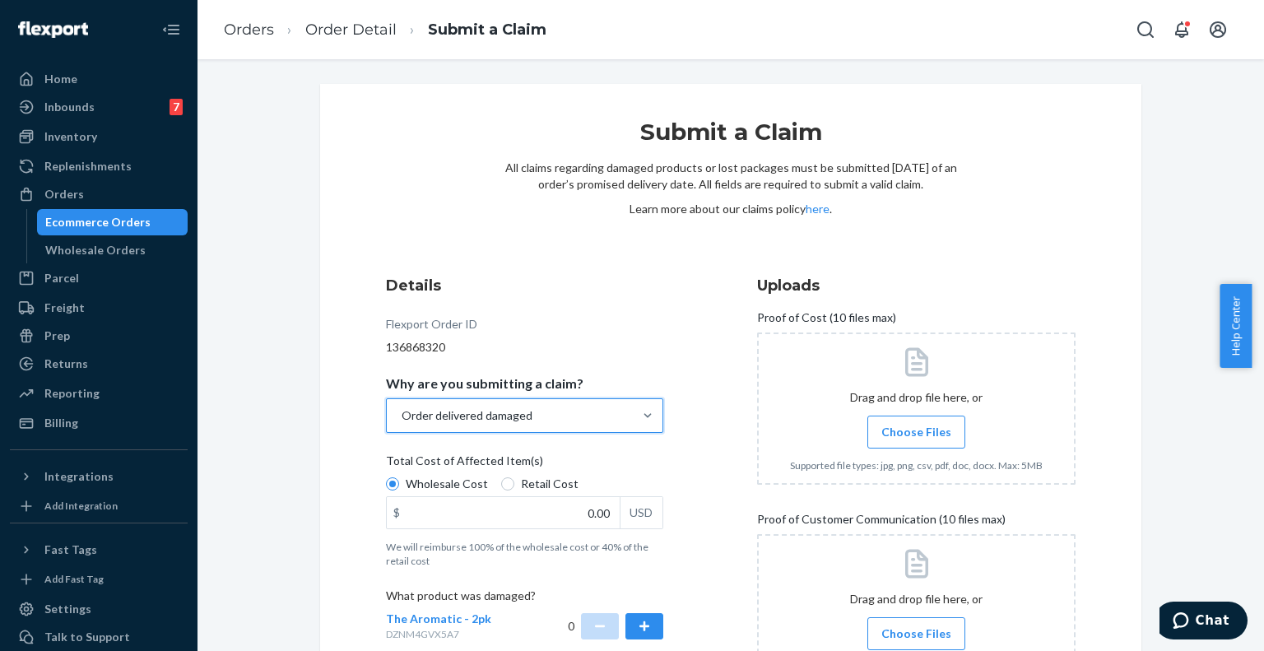
click at [521, 485] on span "Retail Cost" at bounding box center [550, 484] width 58 height 16
click at [514, 485] on input "Retail Cost" at bounding box center [507, 483] width 13 height 13
radio input "true"
radio input "false"
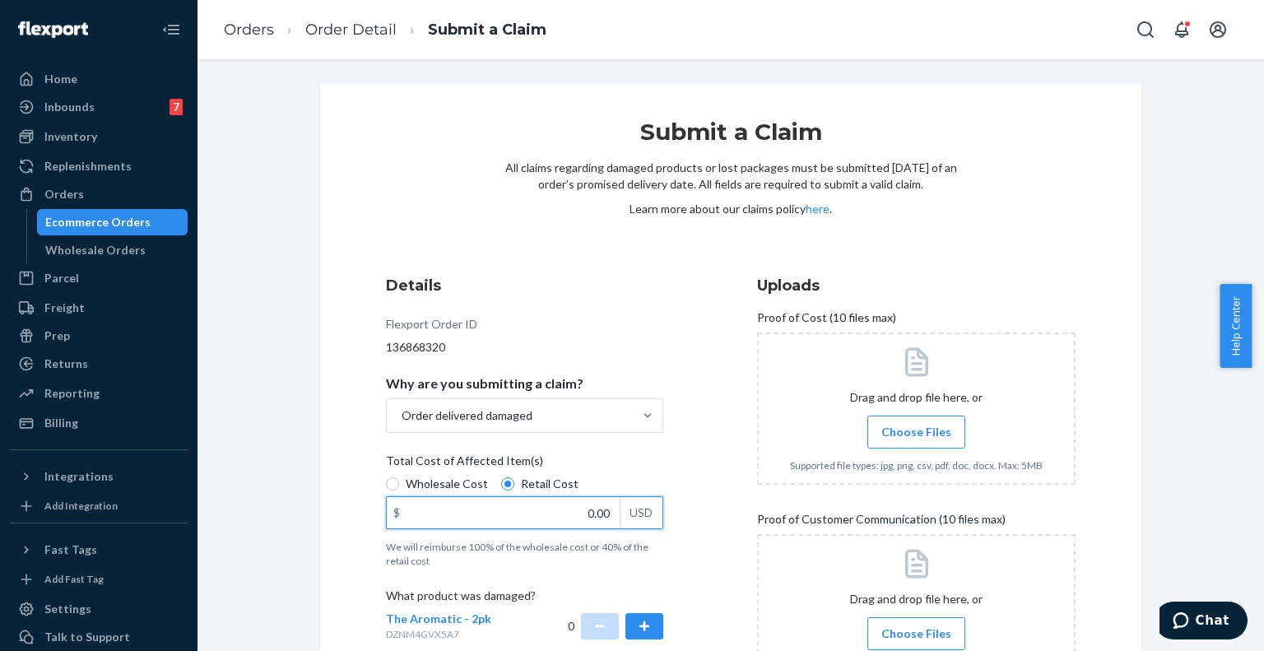
click at [598, 508] on input "0.00" at bounding box center [503, 512] width 233 height 31
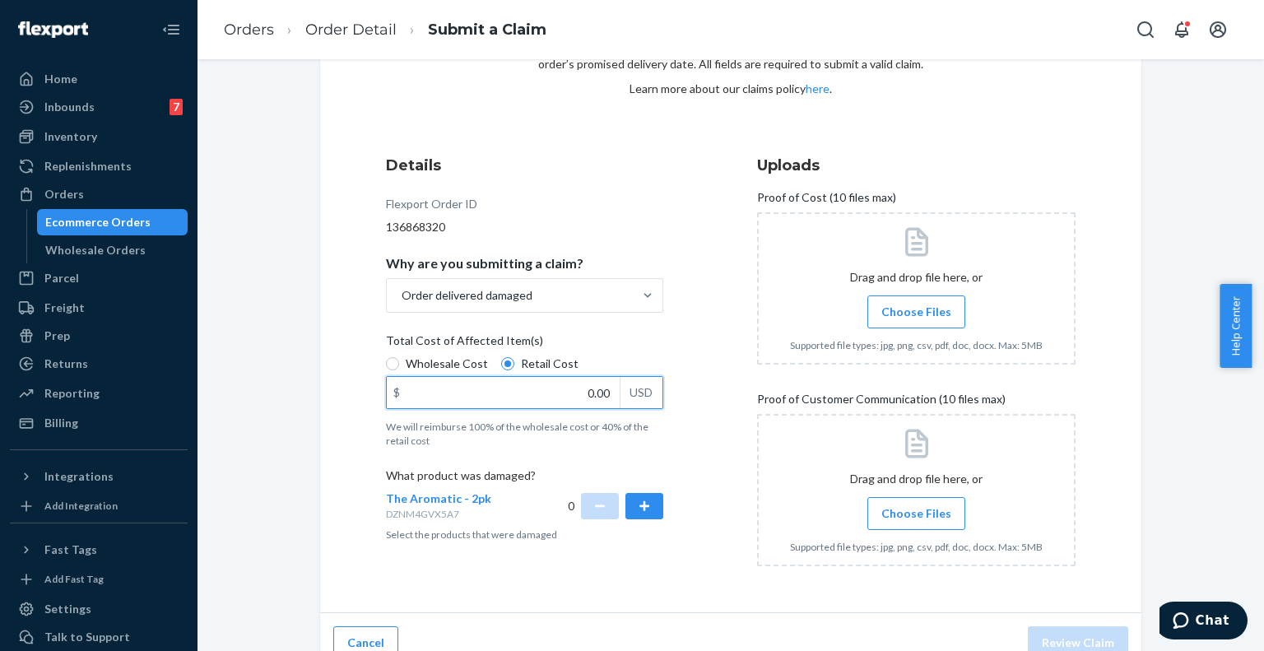
scroll to position [123, 0]
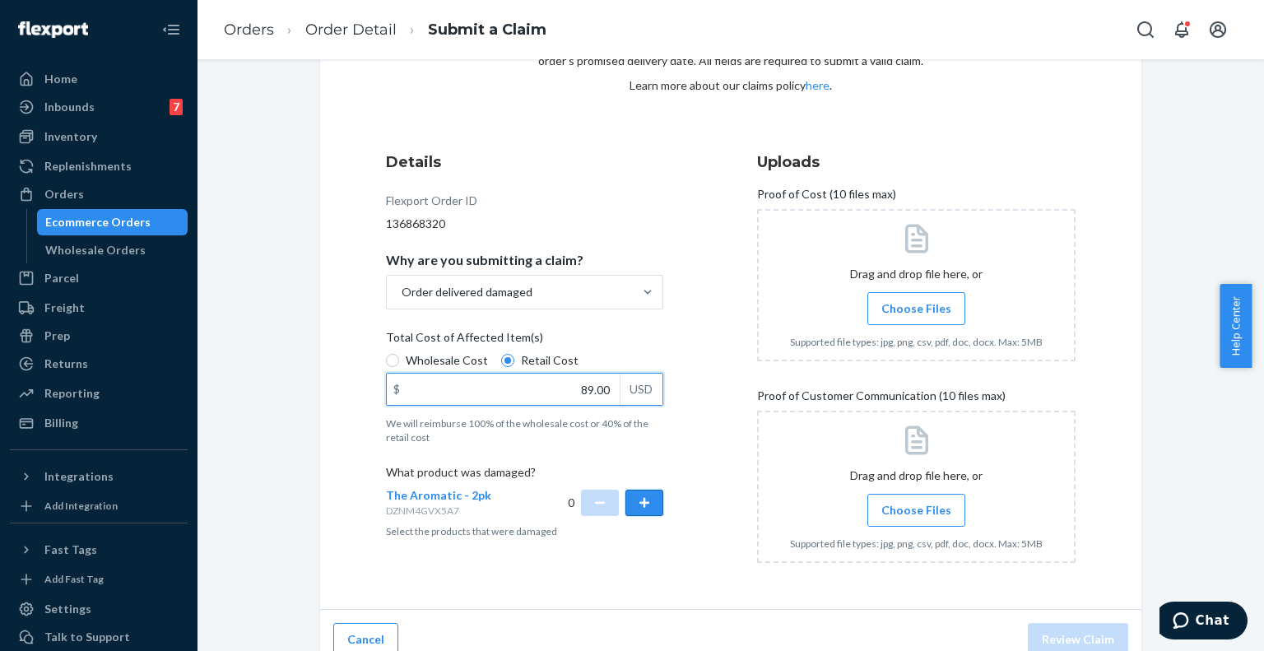
type input "89.00"
click at [632, 505] on button "button" at bounding box center [645, 503] width 38 height 26
click at [895, 317] on label "Choose Files" at bounding box center [917, 308] width 98 height 33
click at [916, 317] on input "Choose Files" at bounding box center [916, 309] width 1 height 18
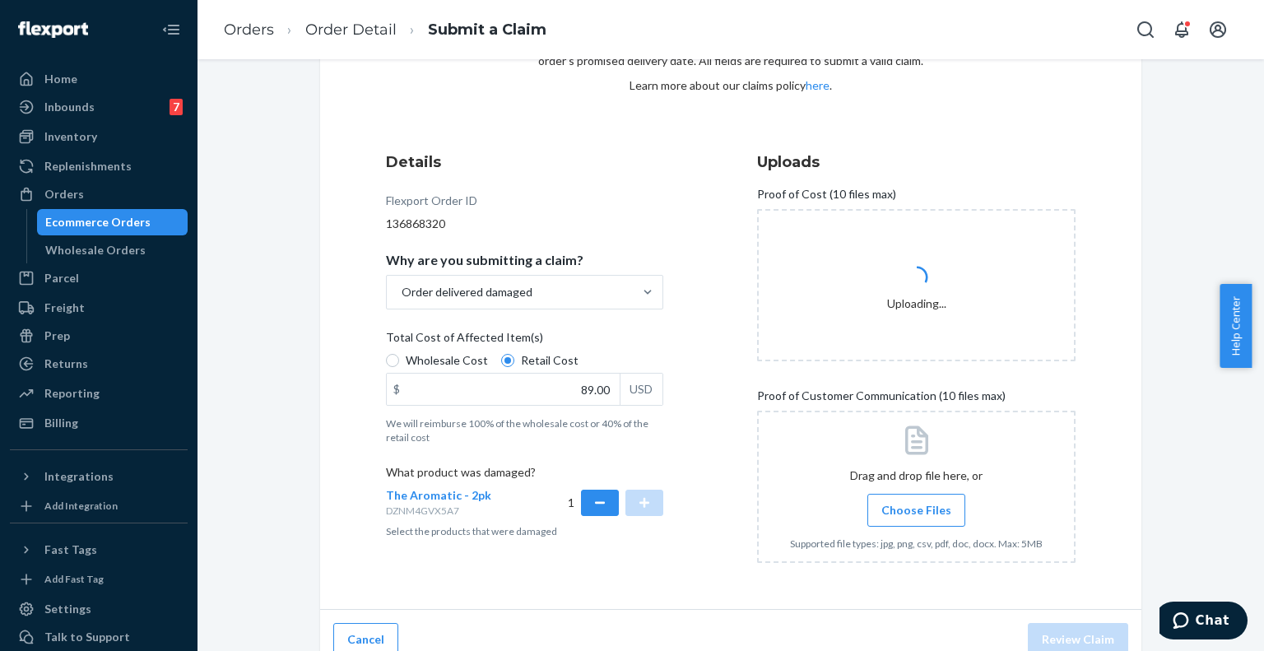
click at [882, 505] on span "Choose Files" at bounding box center [917, 510] width 70 height 16
click at [916, 505] on input "Choose Files" at bounding box center [916, 510] width 1 height 18
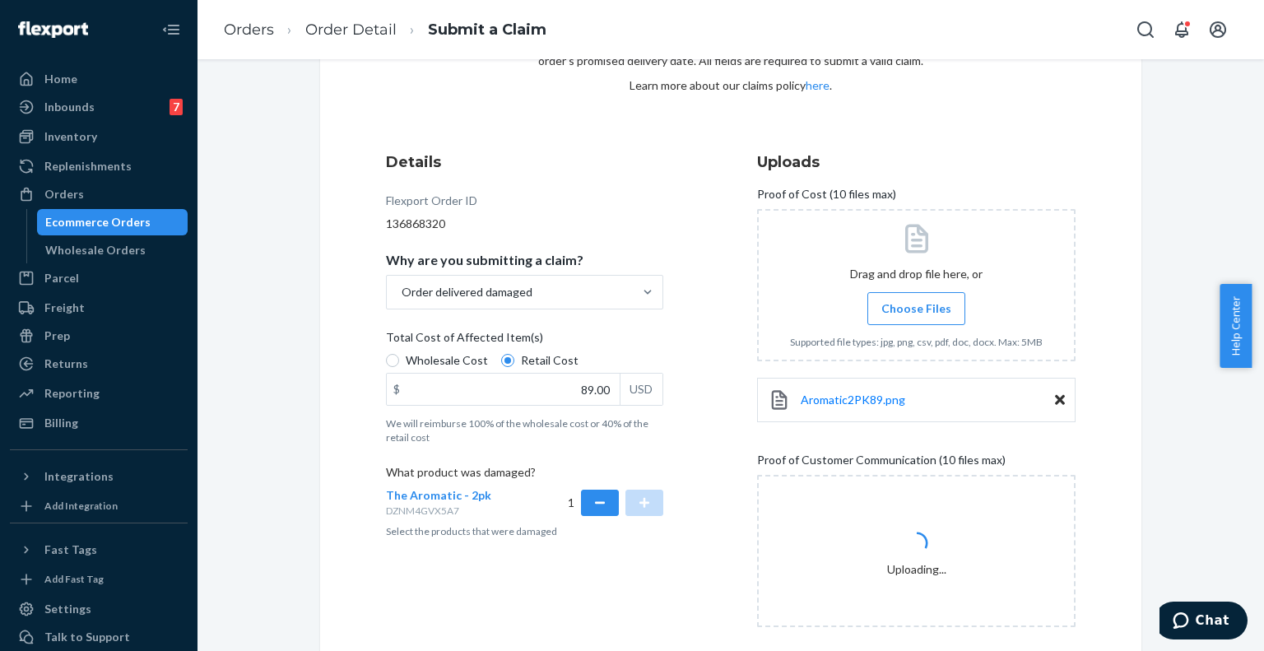
scroll to position [206, 0]
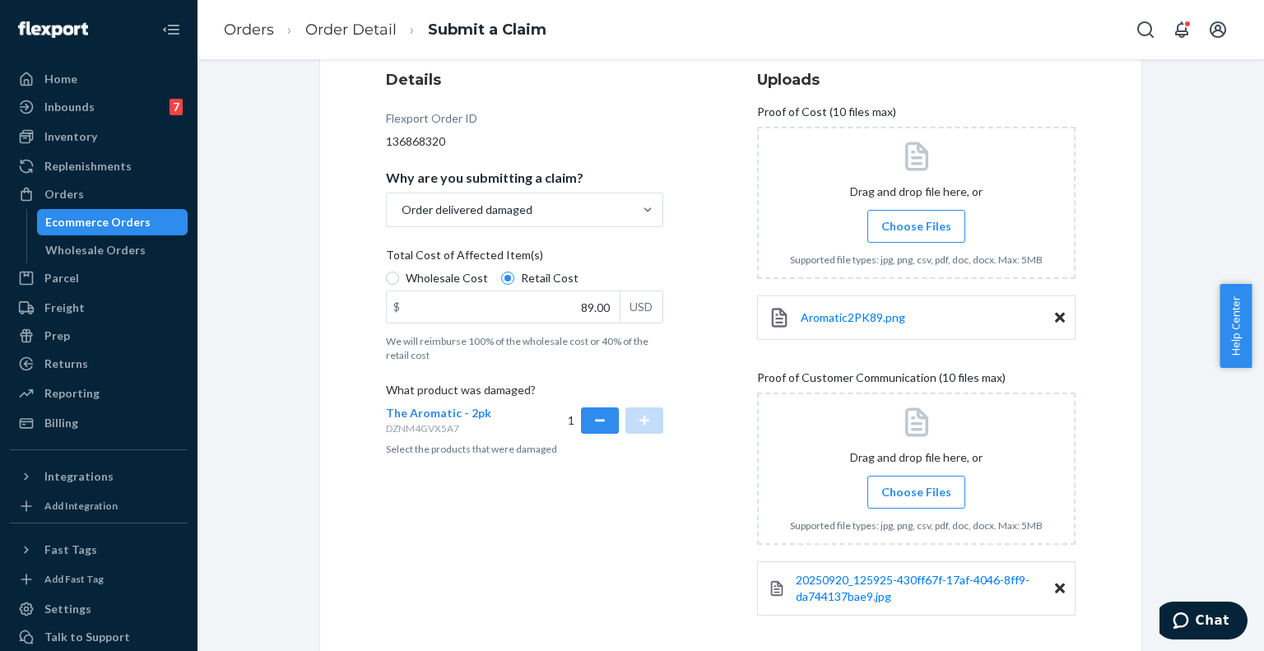
click at [925, 500] on label "Choose Files" at bounding box center [917, 492] width 98 height 33
click at [917, 500] on input "Choose Files" at bounding box center [916, 492] width 1 height 18
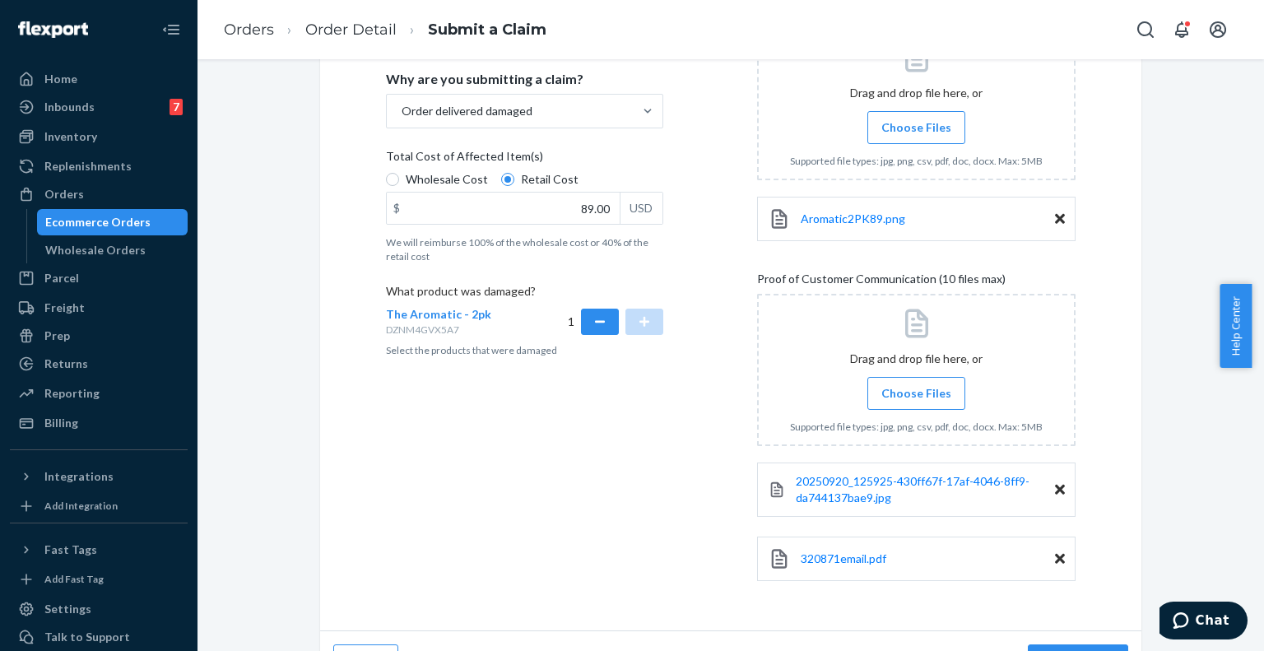
scroll to position [338, 0]
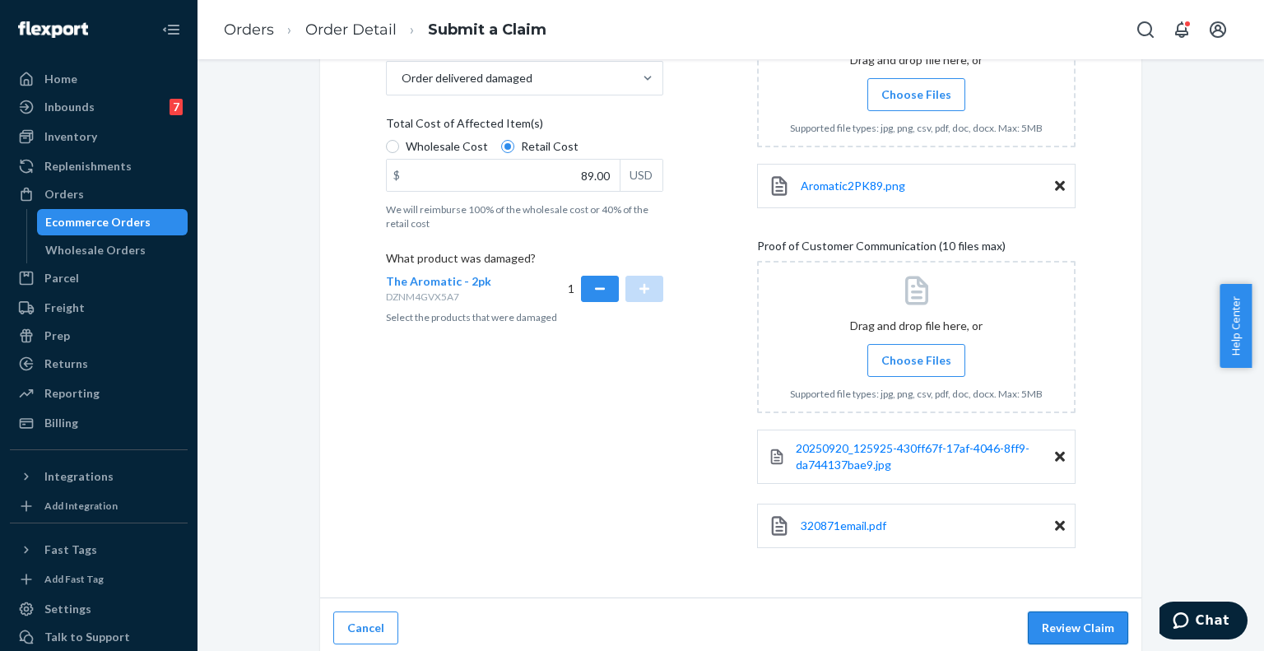
click at [1057, 628] on button "Review Claim" at bounding box center [1078, 628] width 100 height 33
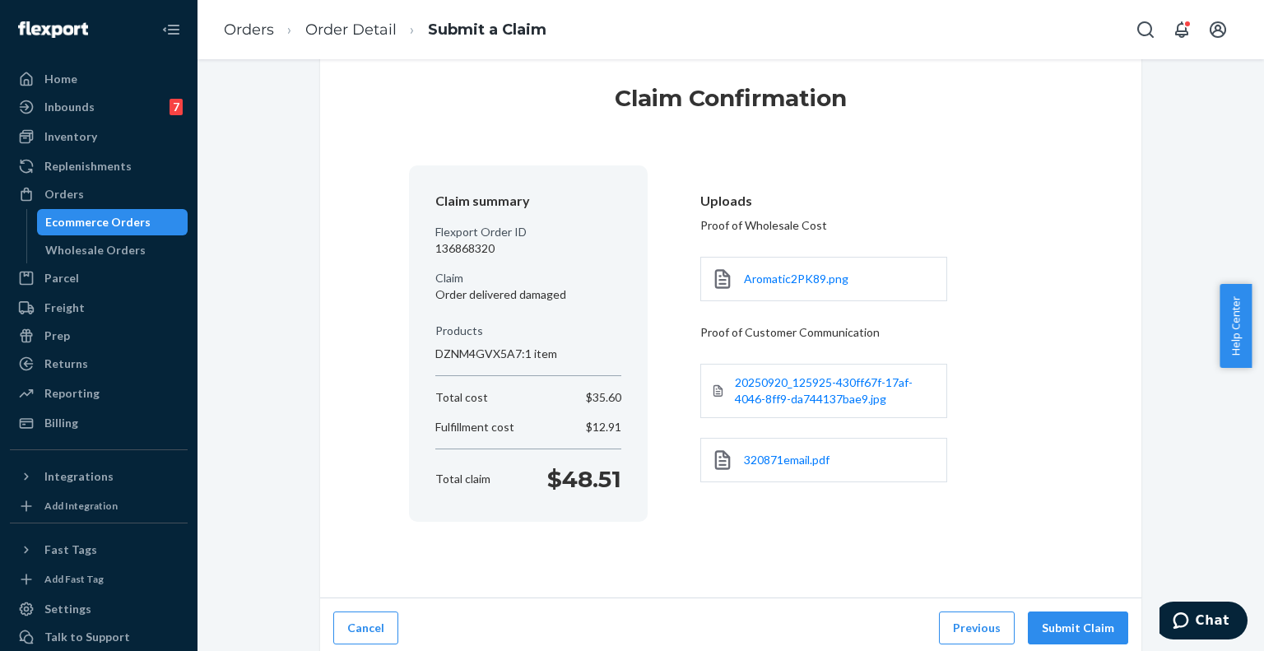
click at [1069, 628] on button "Submit Claim" at bounding box center [1078, 628] width 100 height 33
